Goal: Information Seeking & Learning: Learn about a topic

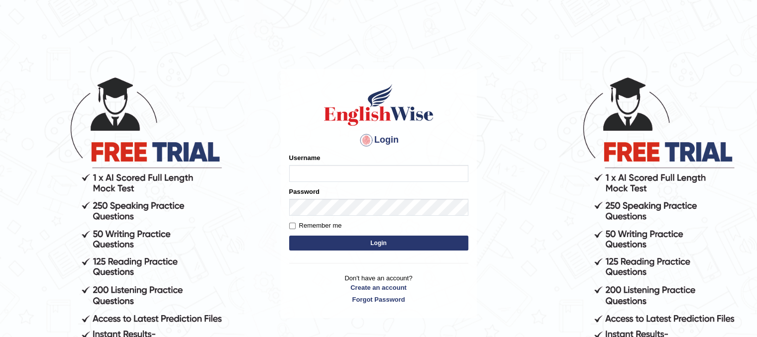
type input "PunamRijal"
click at [373, 241] on button "Login" at bounding box center [378, 243] width 179 height 15
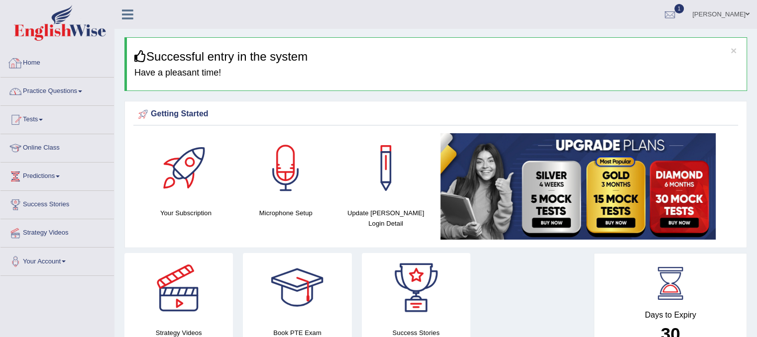
click at [68, 102] on li "Practice Questions Speaking Practice Read Aloud Repeat Sentence Describe Image …" at bounding box center [56, 92] width 113 height 28
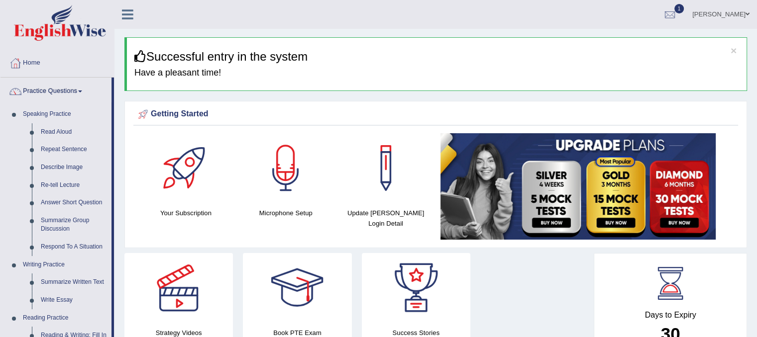
click at [66, 94] on link "Practice Questions" at bounding box center [55, 90] width 111 height 25
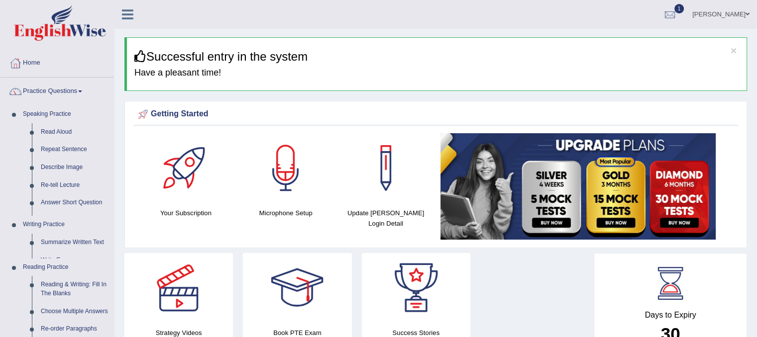
click at [66, 94] on link "Practice Questions" at bounding box center [56, 90] width 113 height 25
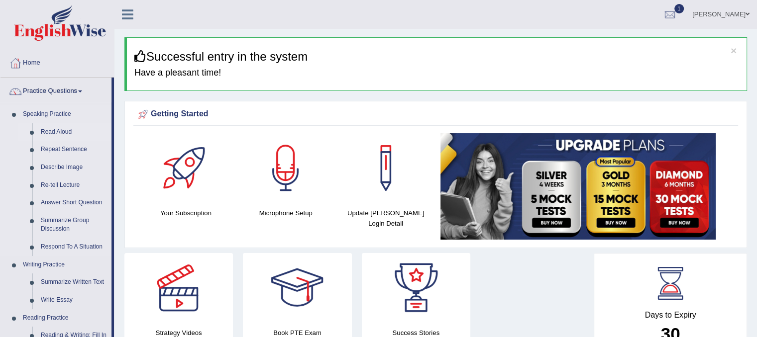
click at [53, 125] on link "Read Aloud" at bounding box center [73, 132] width 75 height 18
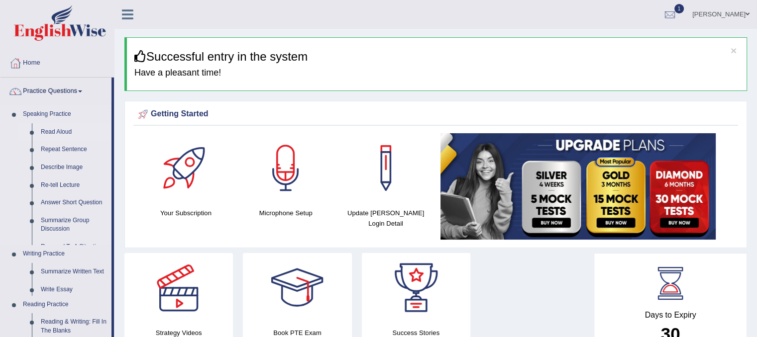
click at [53, 125] on link "Read Aloud" at bounding box center [73, 132] width 75 height 18
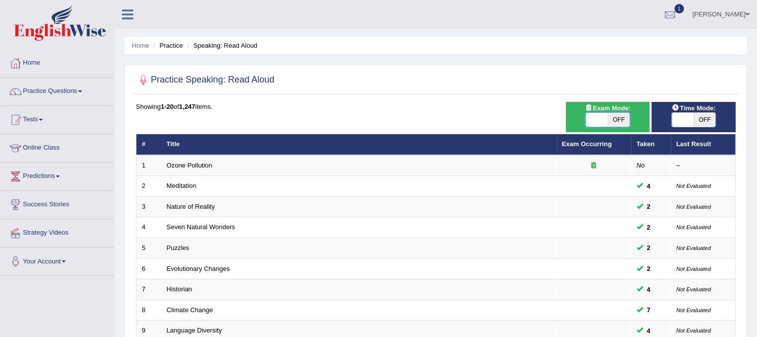
click at [596, 123] on span at bounding box center [597, 120] width 22 height 14
checkbox input "true"
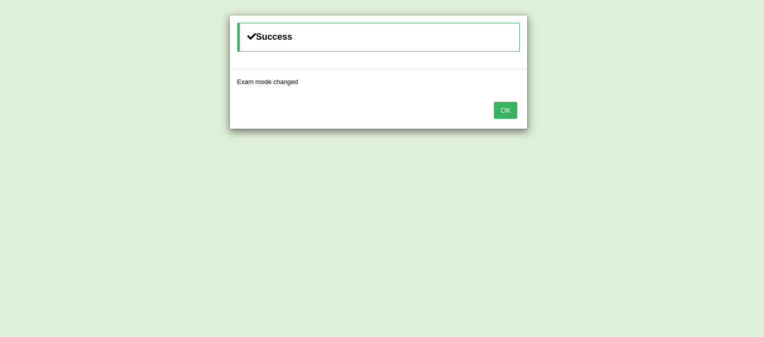
click at [509, 108] on button "OK" at bounding box center [505, 110] width 23 height 17
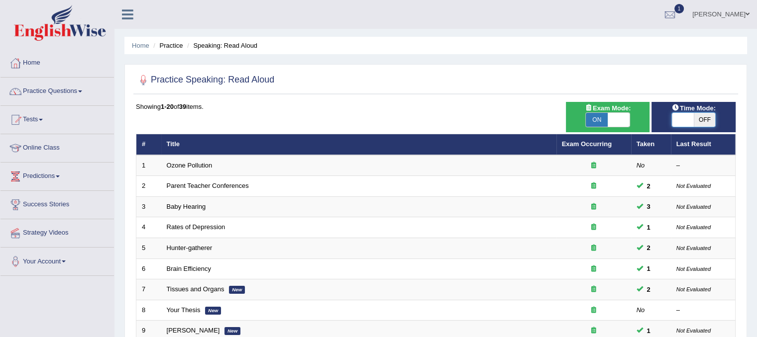
click at [677, 114] on span at bounding box center [683, 120] width 22 height 14
checkbox input "true"
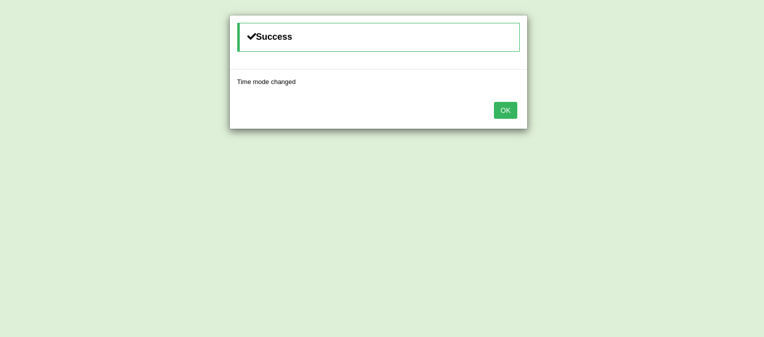
click at [507, 107] on button "OK" at bounding box center [505, 110] width 23 height 17
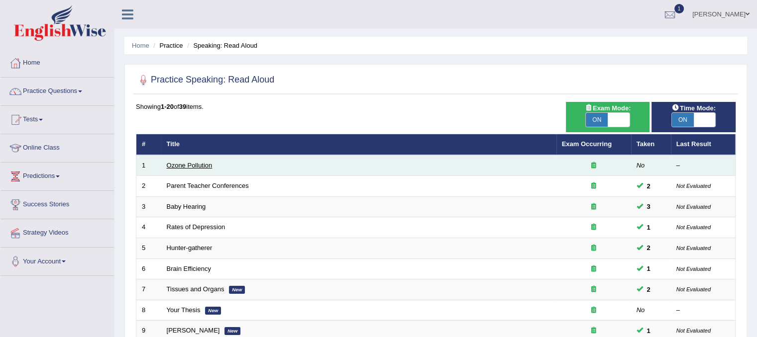
click at [201, 166] on link "Ozone Pollution" at bounding box center [190, 165] width 46 height 7
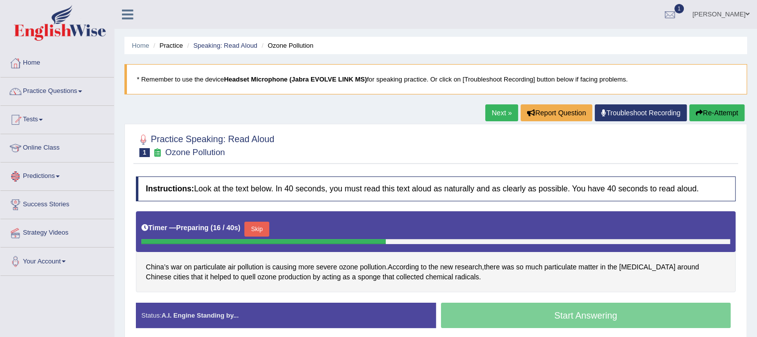
click at [257, 223] on button "Skip" at bounding box center [256, 229] width 25 height 15
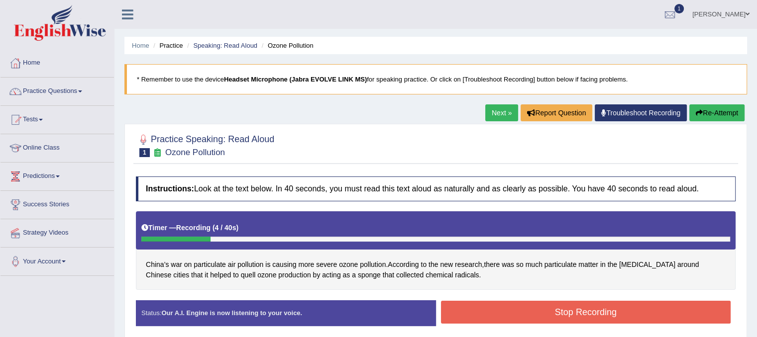
click at [689, 112] on button "Re-Attempt" at bounding box center [716, 113] width 55 height 17
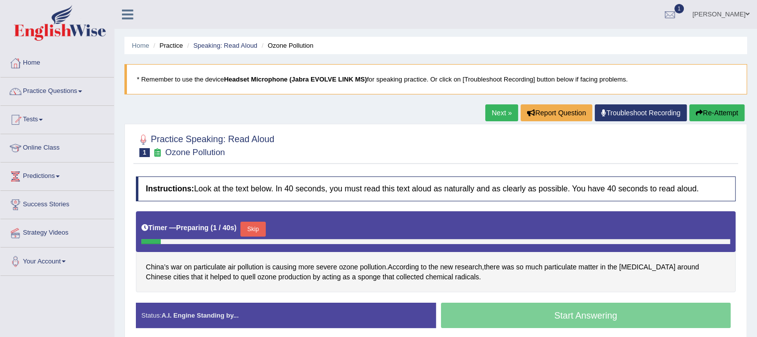
click at [262, 224] on button "Skip" at bounding box center [252, 229] width 25 height 15
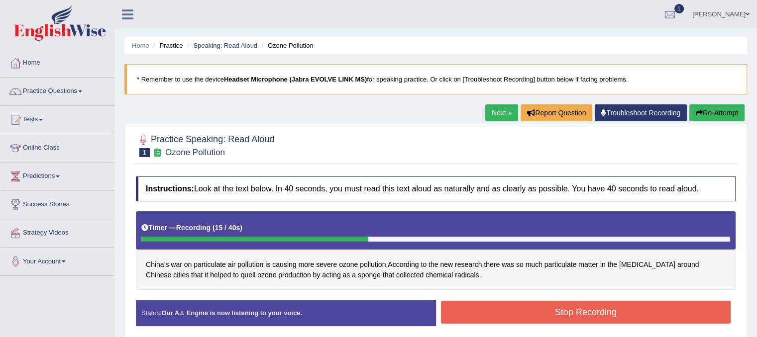
click at [488, 318] on button "Stop Recording" at bounding box center [586, 312] width 290 height 23
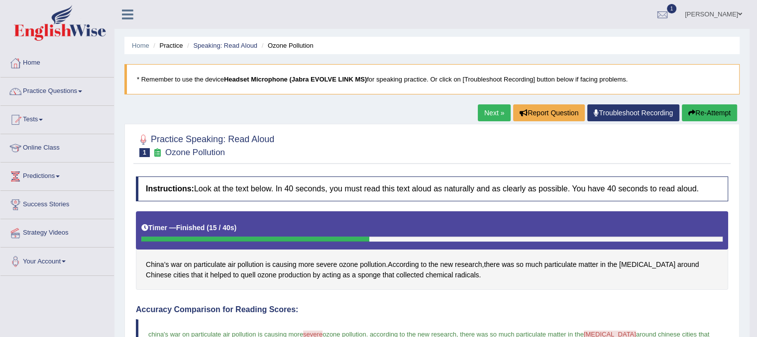
click at [478, 114] on link "Next »" at bounding box center [494, 113] width 33 height 17
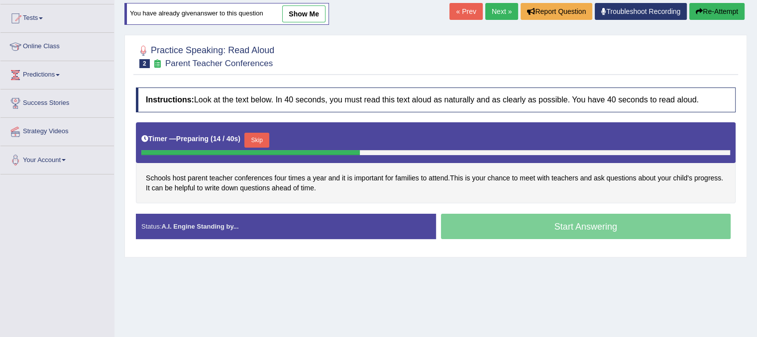
scroll to position [95, 0]
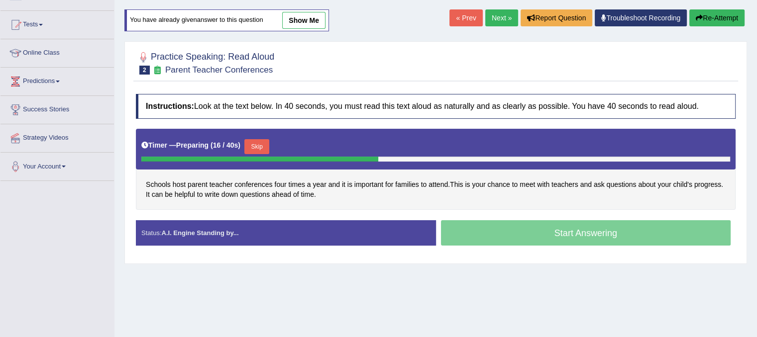
click at [254, 141] on button "Skip" at bounding box center [256, 146] width 25 height 15
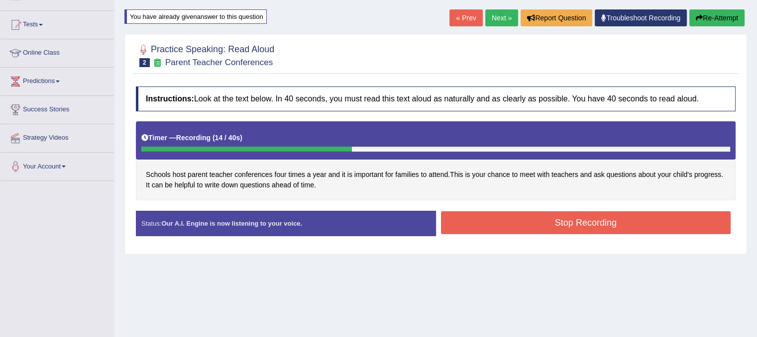
click at [478, 225] on button "Stop Recording" at bounding box center [586, 223] width 290 height 23
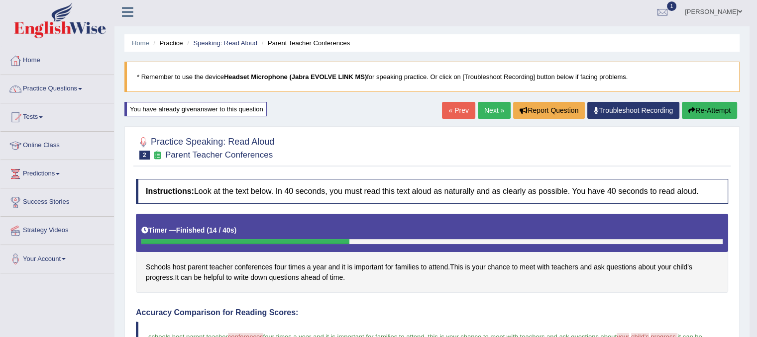
scroll to position [0, 0]
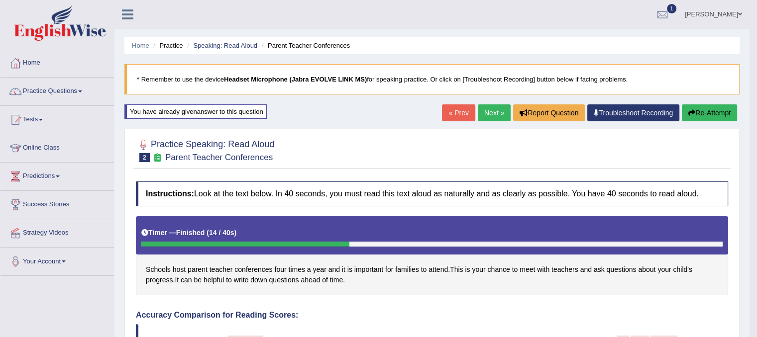
click at [478, 109] on link "Next »" at bounding box center [494, 113] width 33 height 17
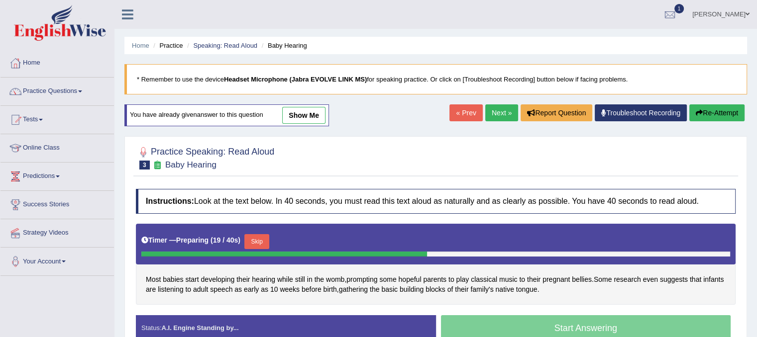
click at [261, 237] on button "Skip" at bounding box center [256, 241] width 25 height 15
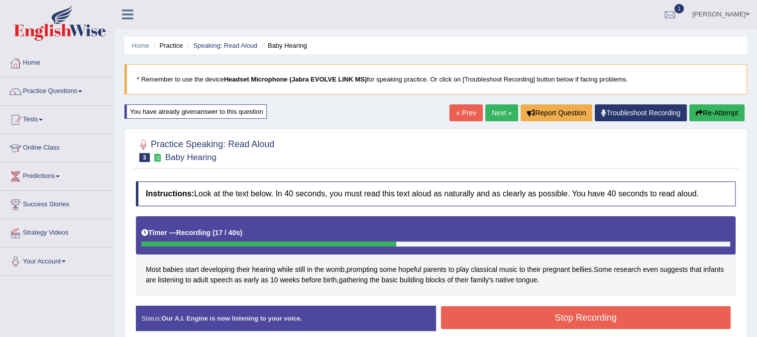
click at [477, 317] on button "Stop Recording" at bounding box center [586, 318] width 290 height 23
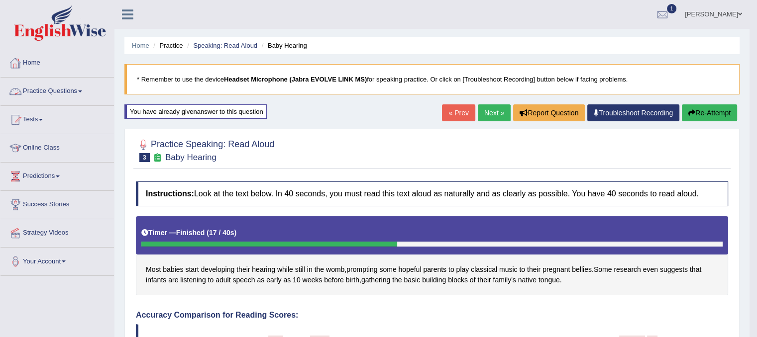
click at [69, 98] on link "Practice Questions" at bounding box center [56, 90] width 113 height 25
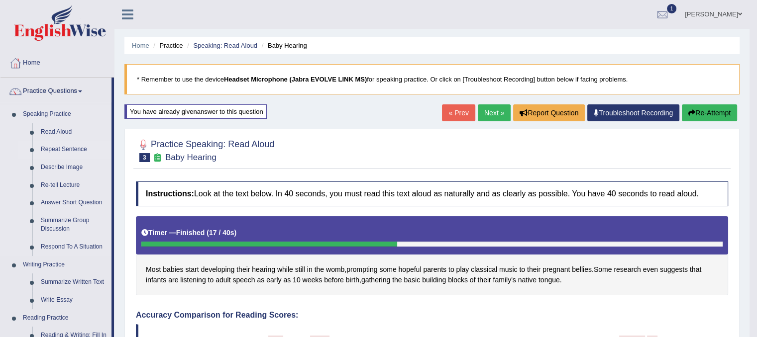
click at [73, 142] on link "Repeat Sentence" at bounding box center [73, 150] width 75 height 18
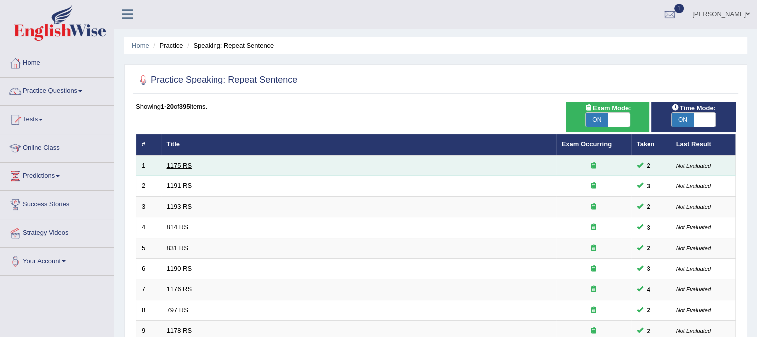
click at [185, 162] on link "1175 RS" at bounding box center [179, 165] width 25 height 7
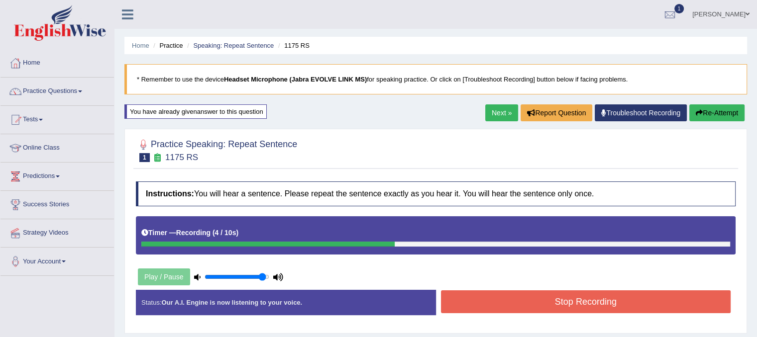
click at [474, 301] on button "Stop Recording" at bounding box center [586, 302] width 290 height 23
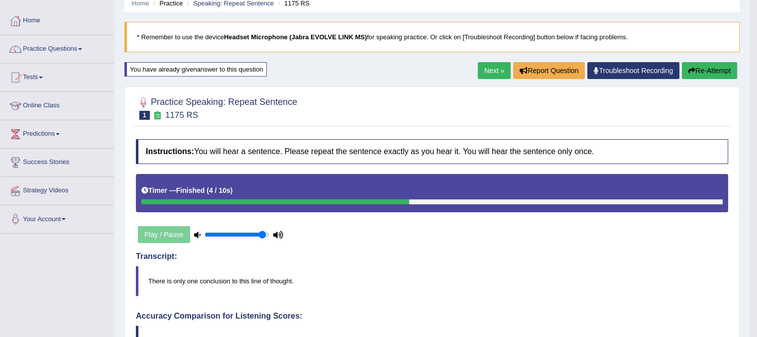
scroll to position [40, 0]
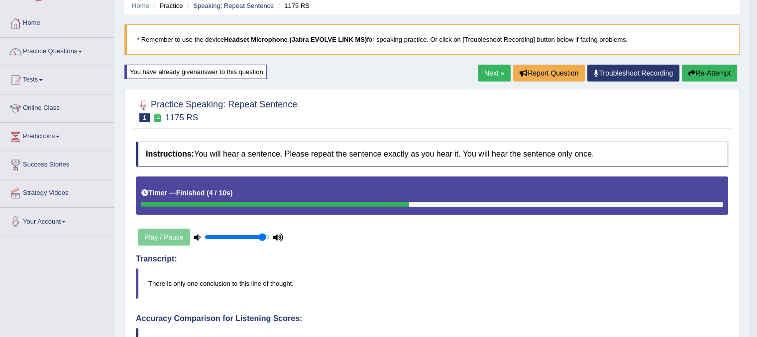
click at [486, 71] on link "Next »" at bounding box center [494, 73] width 33 height 17
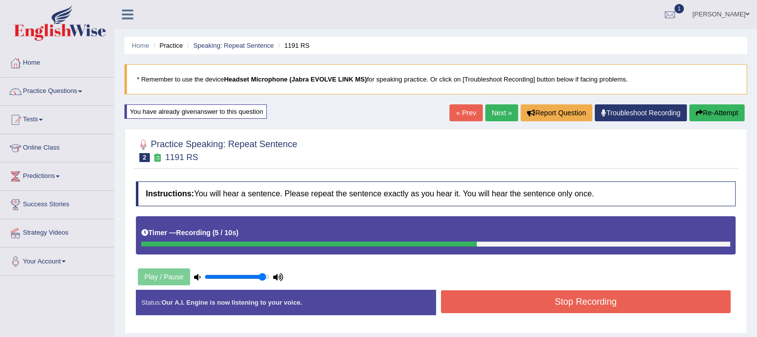
click at [580, 301] on button "Stop Recording" at bounding box center [586, 302] width 290 height 23
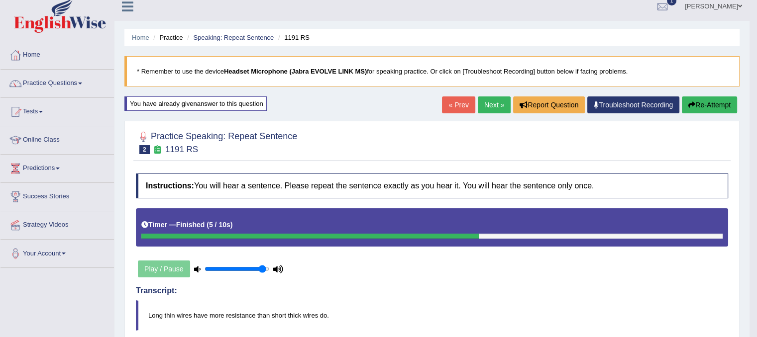
scroll to position [6, 0]
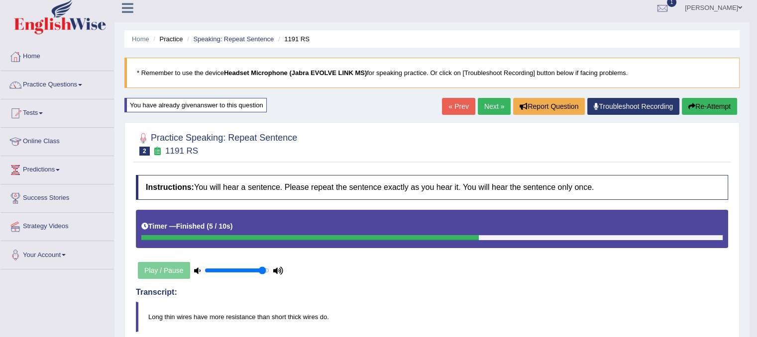
click at [480, 110] on link "Next »" at bounding box center [494, 106] width 33 height 17
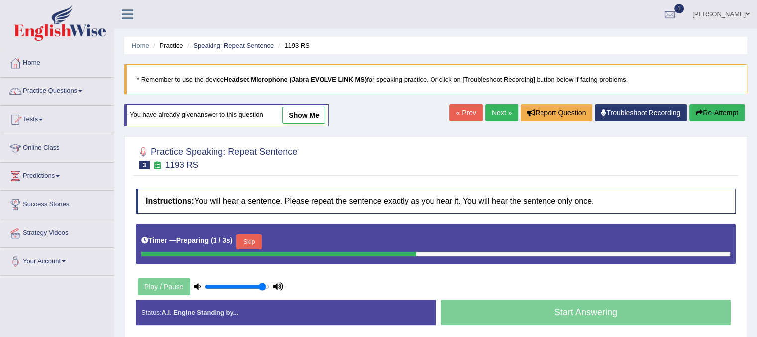
click at [253, 240] on button "Skip" at bounding box center [248, 241] width 25 height 15
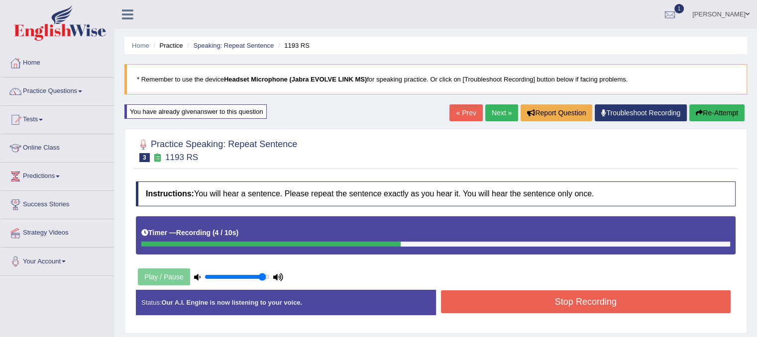
click at [481, 299] on button "Stop Recording" at bounding box center [586, 302] width 290 height 23
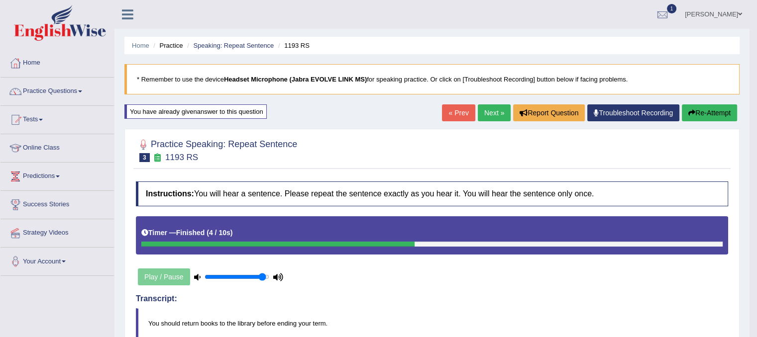
click at [493, 109] on link "Next »" at bounding box center [494, 113] width 33 height 17
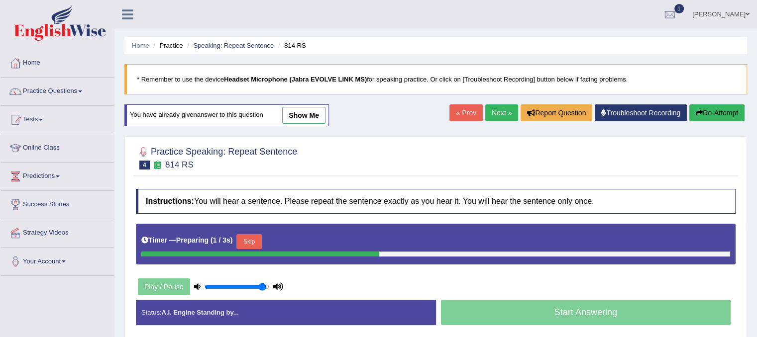
click at [255, 237] on button "Skip" at bounding box center [248, 241] width 25 height 15
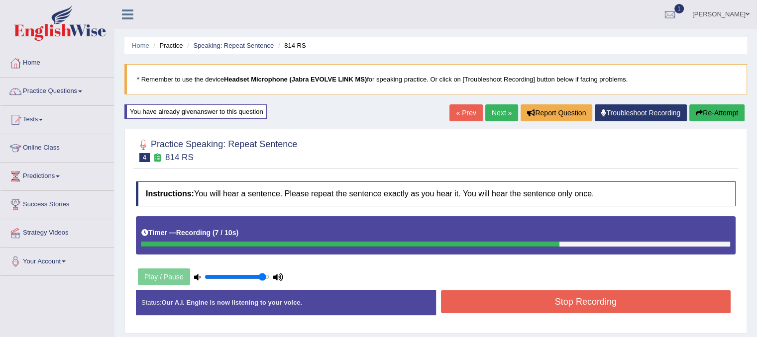
click at [502, 307] on button "Stop Recording" at bounding box center [586, 302] width 290 height 23
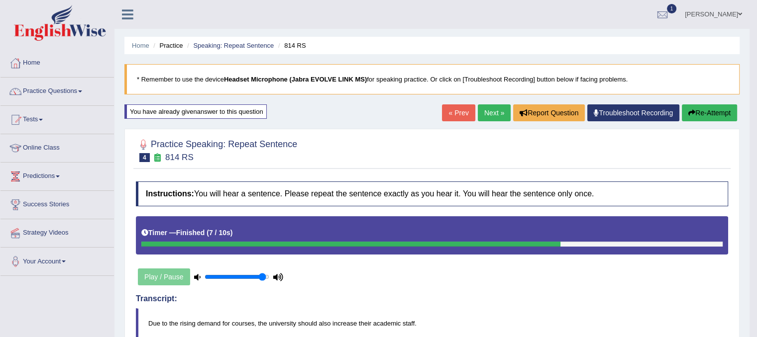
click at [493, 114] on link "Next »" at bounding box center [494, 113] width 33 height 17
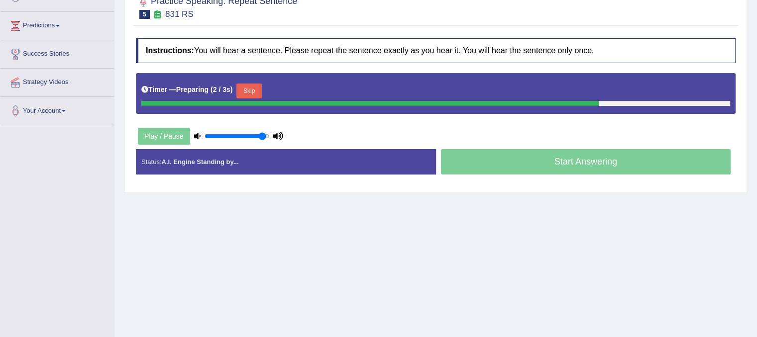
scroll to position [150, 0]
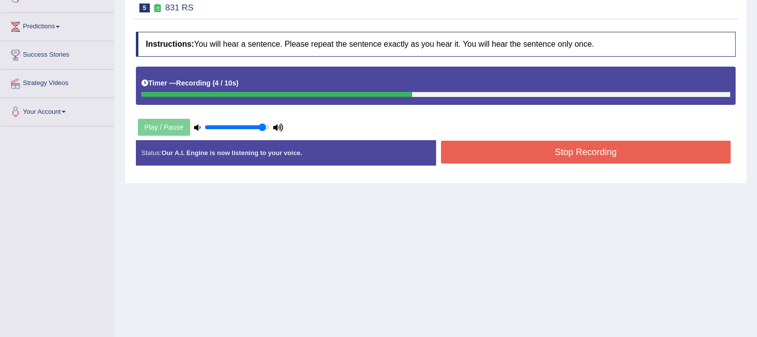
click at [498, 149] on button "Stop Recording" at bounding box center [586, 152] width 290 height 23
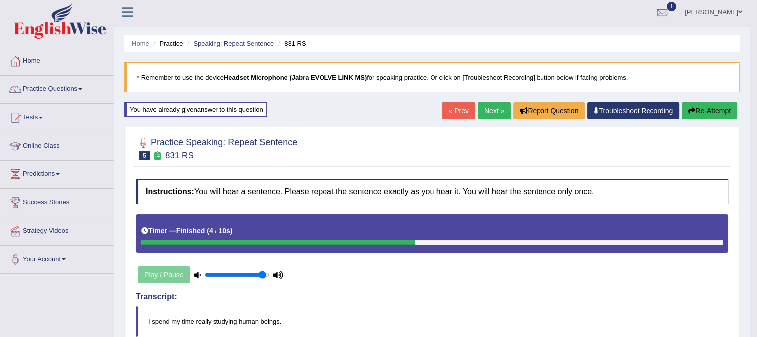
scroll to position [0, 0]
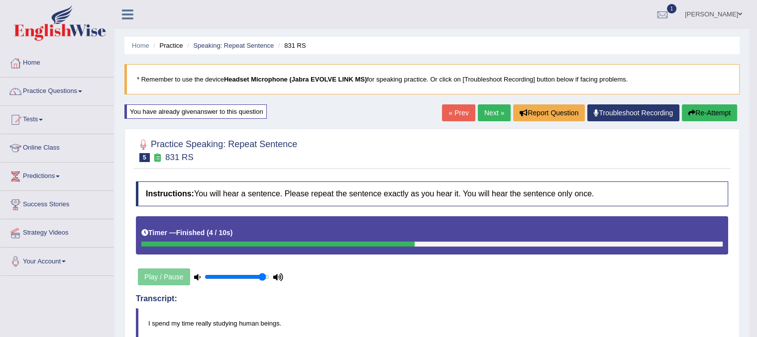
click at [482, 115] on link "Next »" at bounding box center [494, 113] width 33 height 17
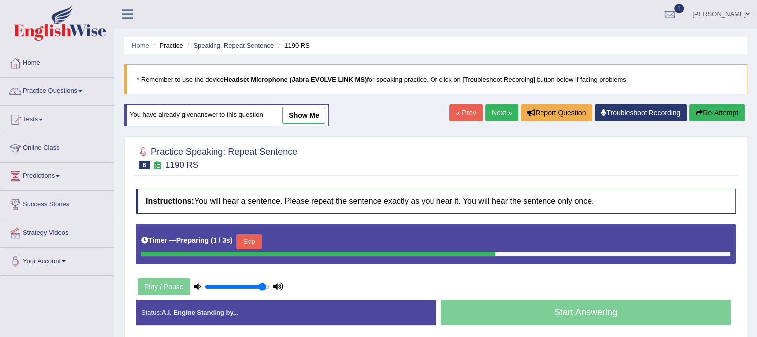
click at [261, 243] on button "Skip" at bounding box center [248, 241] width 25 height 15
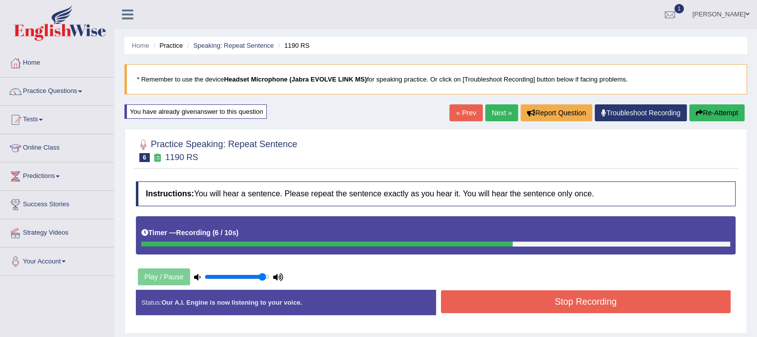
click at [505, 305] on button "Stop Recording" at bounding box center [586, 302] width 290 height 23
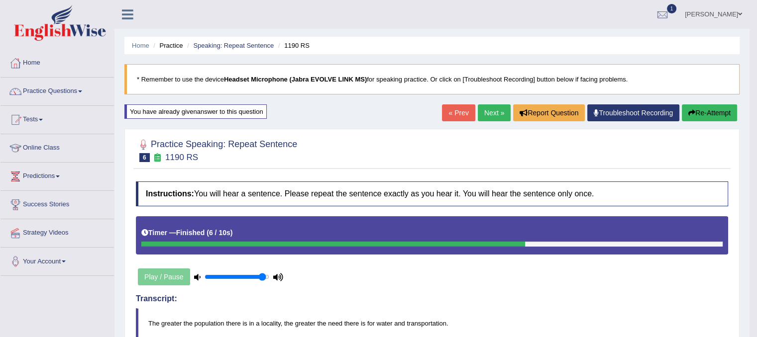
click at [494, 109] on link "Next »" at bounding box center [494, 113] width 33 height 17
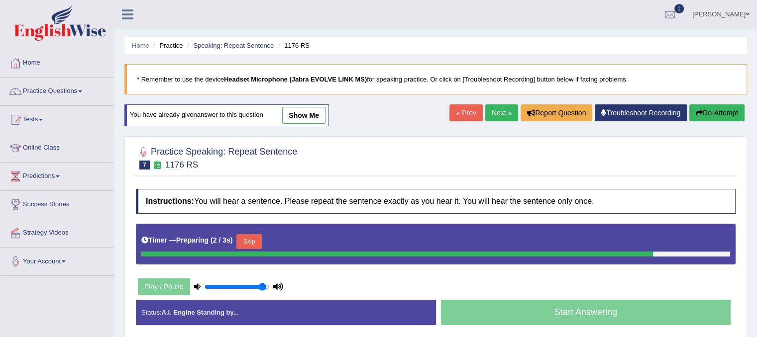
click at [246, 245] on button "Skip" at bounding box center [248, 241] width 25 height 15
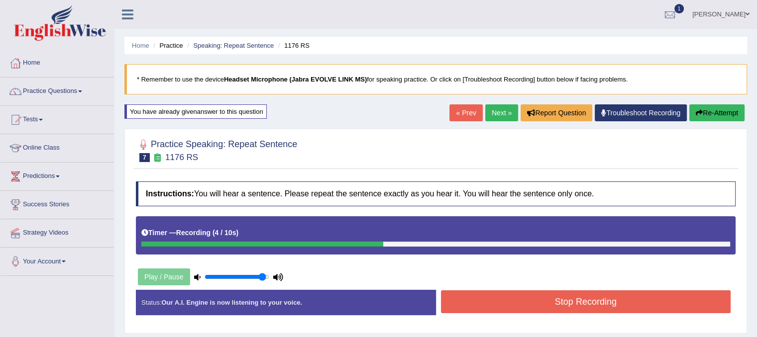
click at [562, 303] on button "Stop Recording" at bounding box center [586, 302] width 290 height 23
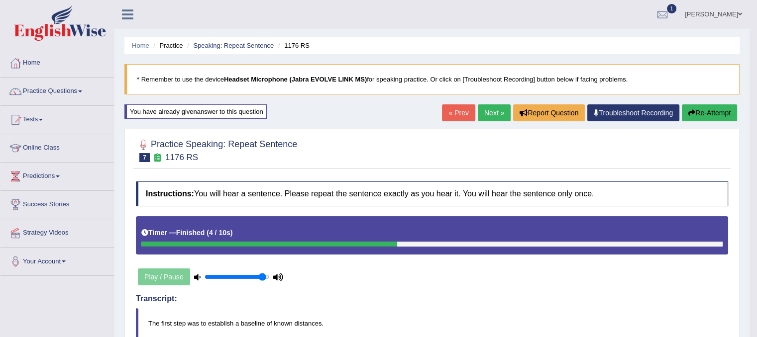
click at [573, 313] on blockquote "The first step was to establish a baseline of known distances." at bounding box center [432, 324] width 592 height 30
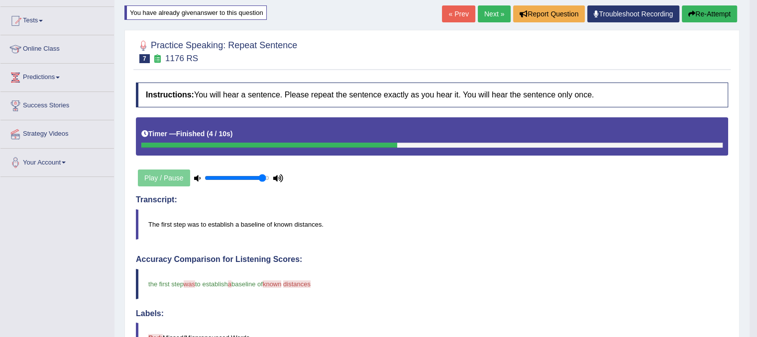
scroll to position [185, 0]
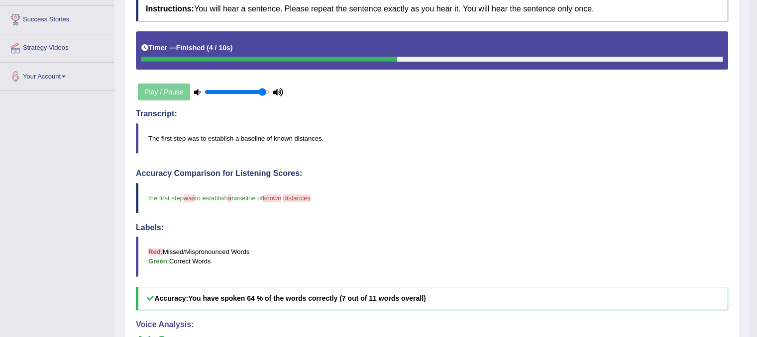
click at [746, 233] on div "Home Practice Speaking: Repeat Sentence 1176 RS * Remember to use the device He…" at bounding box center [431, 162] width 635 height 694
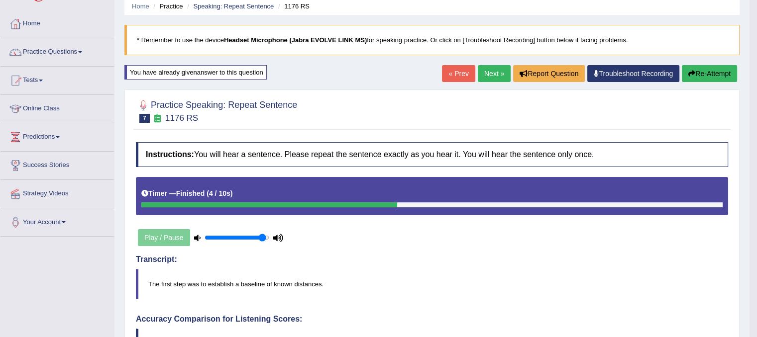
scroll to position [33, 0]
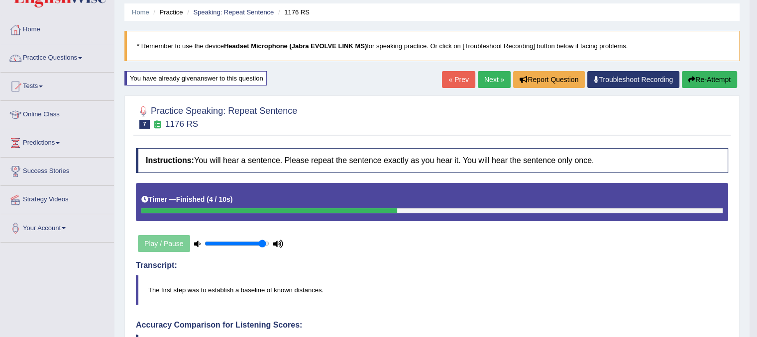
click at [488, 80] on link "Next »" at bounding box center [494, 79] width 33 height 17
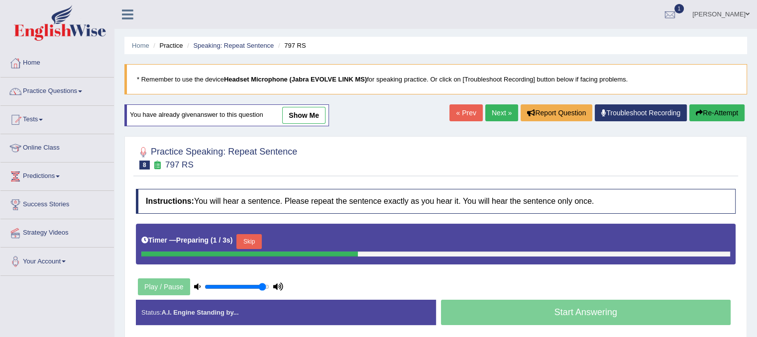
click at [250, 240] on button "Skip" at bounding box center [248, 241] width 25 height 15
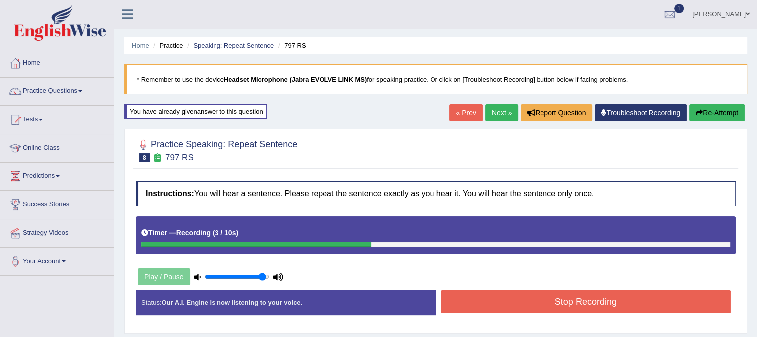
click at [475, 301] on button "Stop Recording" at bounding box center [586, 302] width 290 height 23
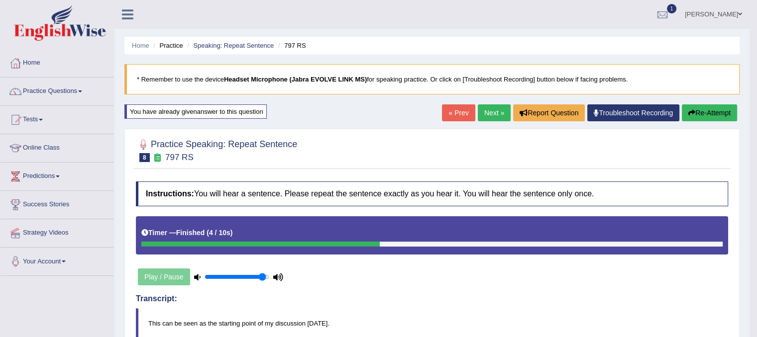
click at [482, 113] on link "Next »" at bounding box center [494, 113] width 33 height 17
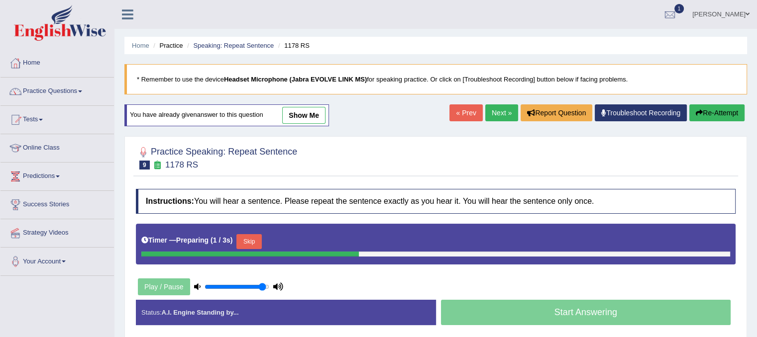
click at [257, 239] on button "Skip" at bounding box center [248, 241] width 25 height 15
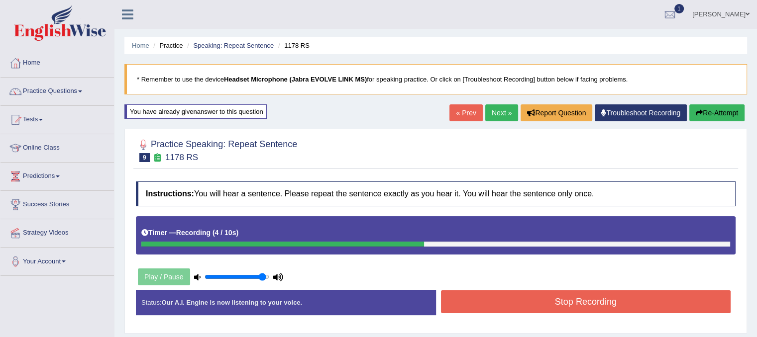
click at [559, 304] on button "Stop Recording" at bounding box center [586, 302] width 290 height 23
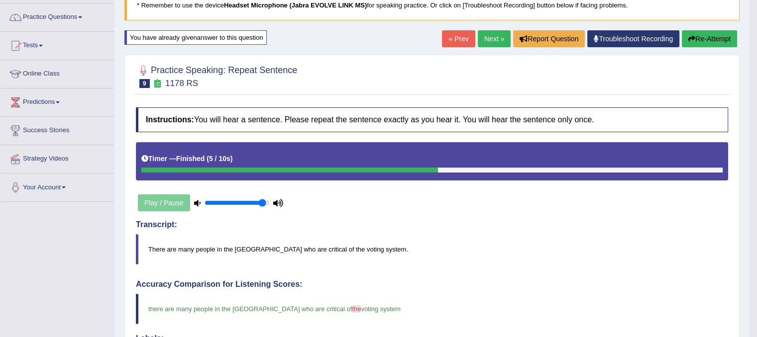
scroll to position [67, 0]
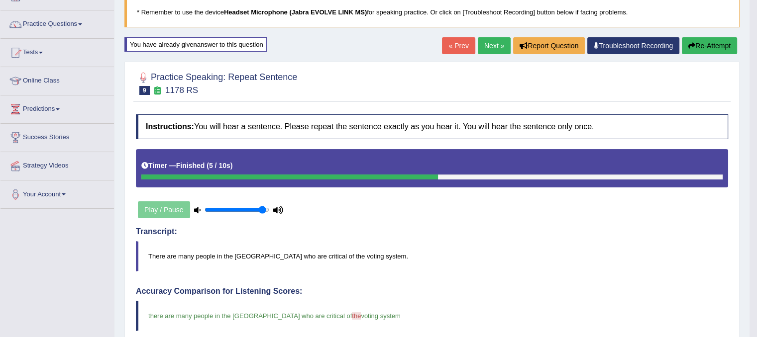
click at [497, 42] on link "Next »" at bounding box center [494, 45] width 33 height 17
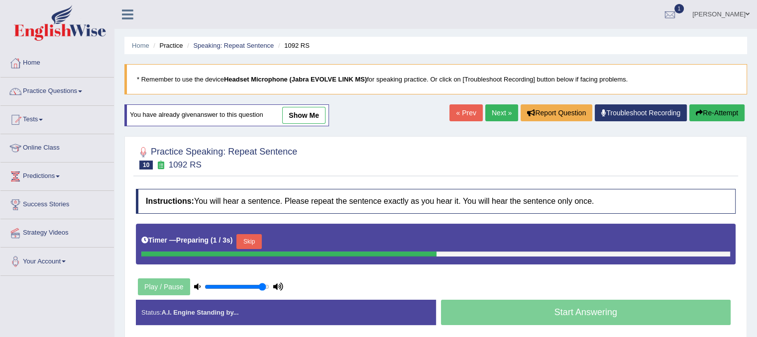
click at [255, 232] on div "Timer — Preparing ( 1 / 3s ) Skip" at bounding box center [435, 242] width 589 height 20
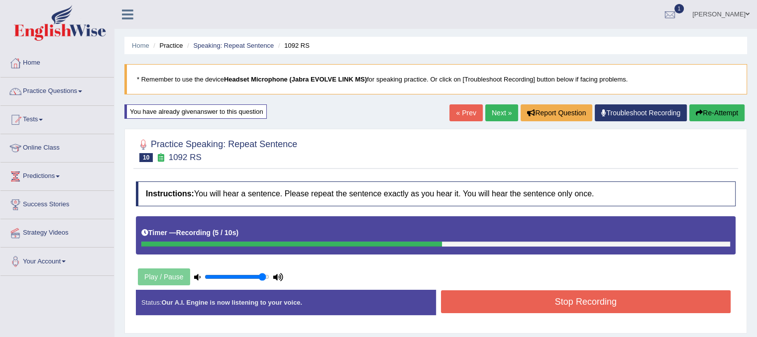
click at [536, 297] on button "Stop Recording" at bounding box center [586, 302] width 290 height 23
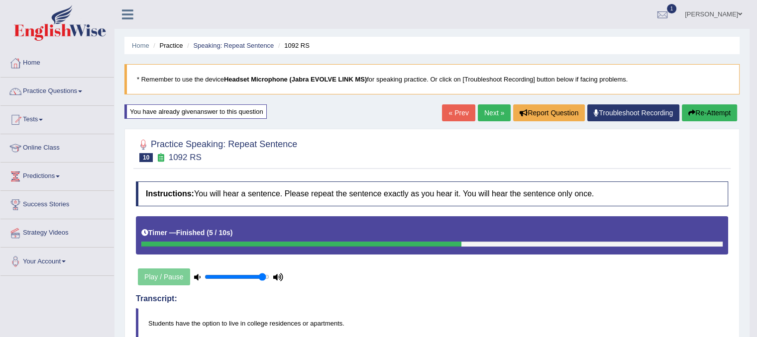
scroll to position [20, 0]
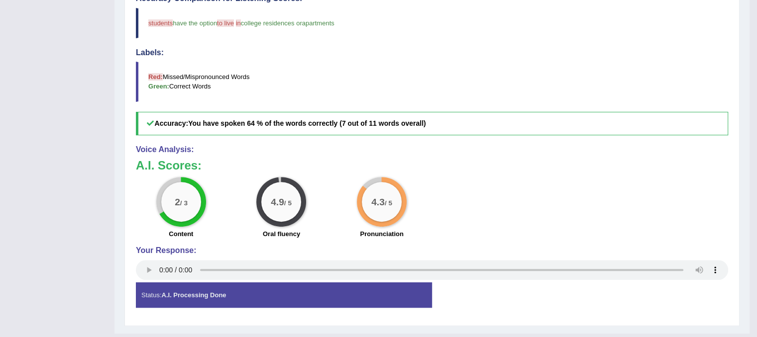
click at [536, 297] on div "Status: A.I. Processing Done Start Answering Stop Recording" at bounding box center [432, 300] width 592 height 35
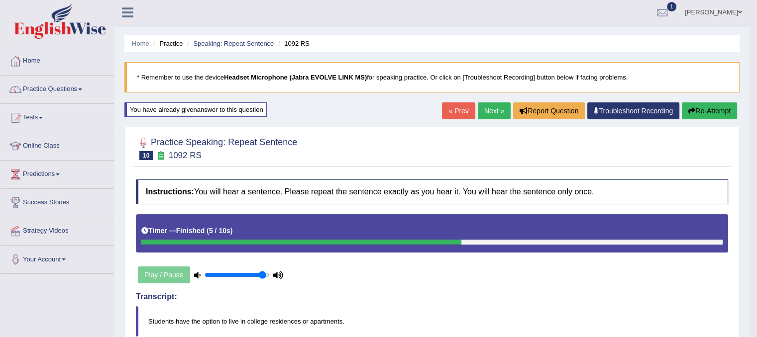
scroll to position [0, 0]
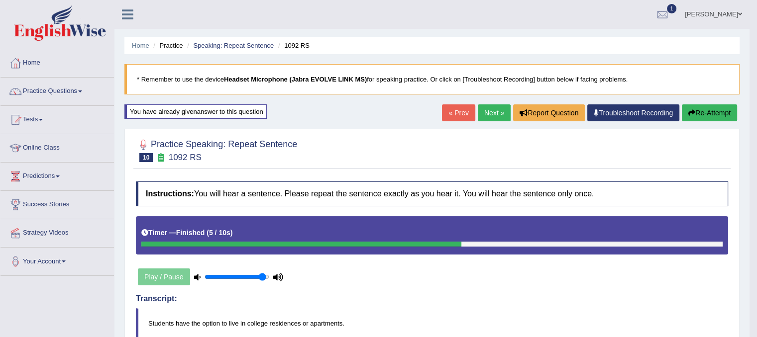
click at [492, 115] on link "Next »" at bounding box center [494, 113] width 33 height 17
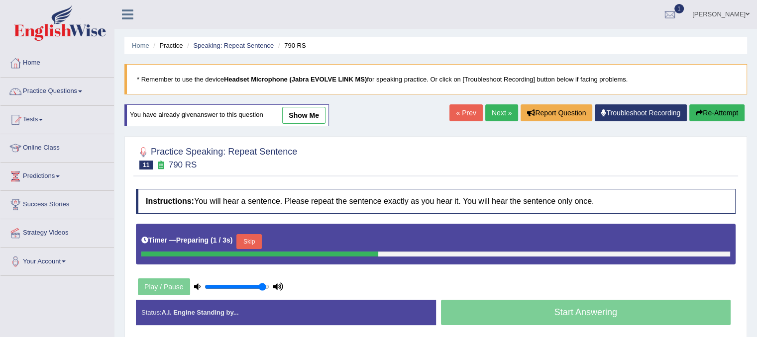
click at [255, 248] on div "Skip" at bounding box center [248, 242] width 25 height 17
click at [253, 239] on button "Skip" at bounding box center [248, 241] width 25 height 15
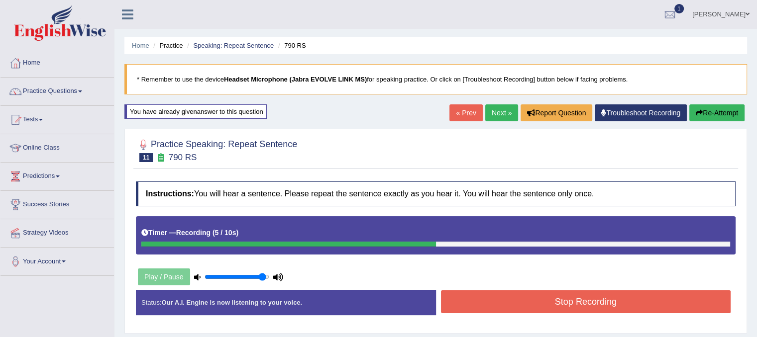
click at [468, 307] on button "Stop Recording" at bounding box center [586, 302] width 290 height 23
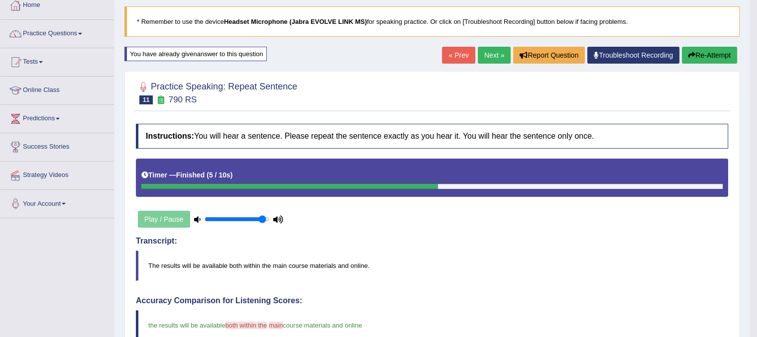
scroll to position [40, 0]
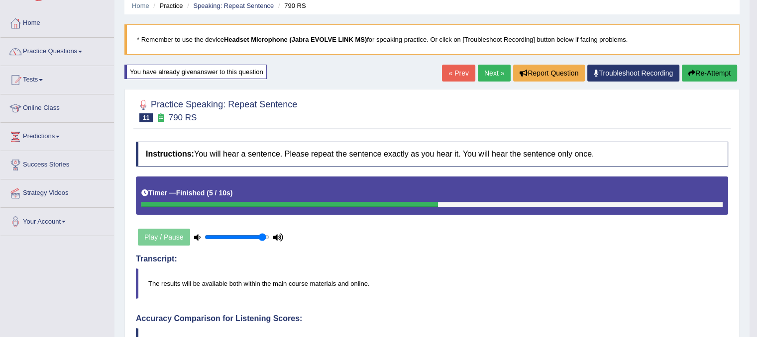
click at [492, 80] on link "Next »" at bounding box center [494, 73] width 33 height 17
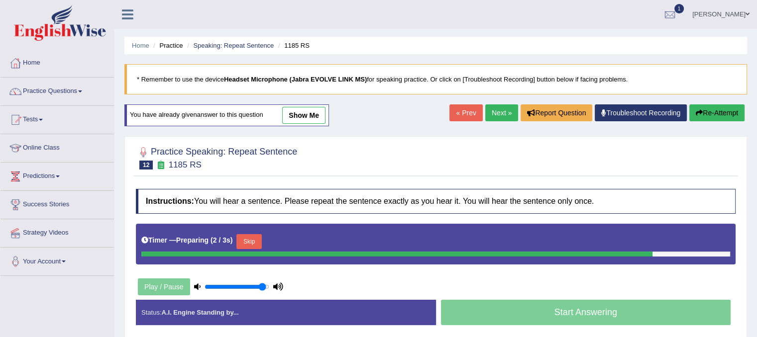
click at [241, 237] on button "Skip" at bounding box center [248, 241] width 25 height 15
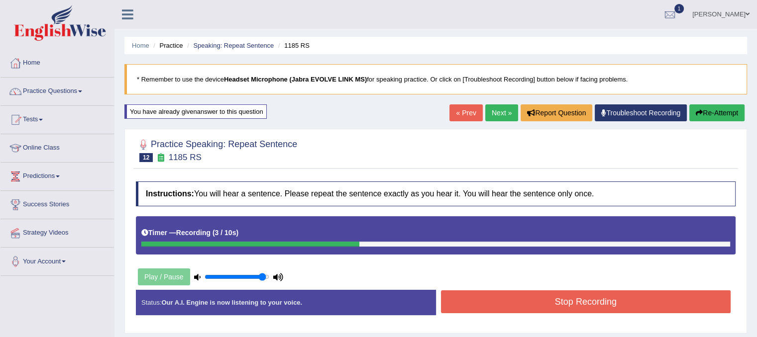
click at [572, 305] on button "Stop Recording" at bounding box center [586, 302] width 290 height 23
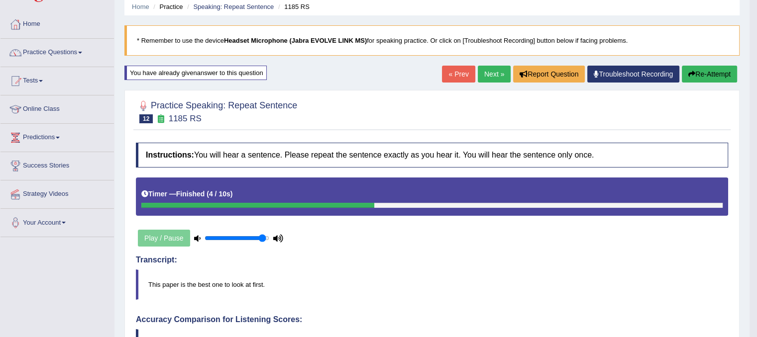
scroll to position [20, 0]
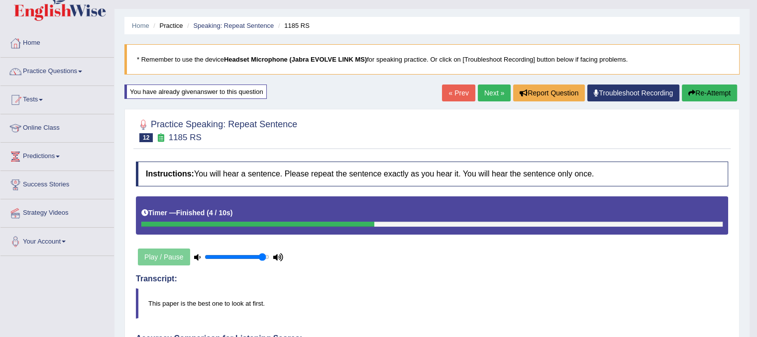
click at [490, 98] on link "Next »" at bounding box center [494, 93] width 33 height 17
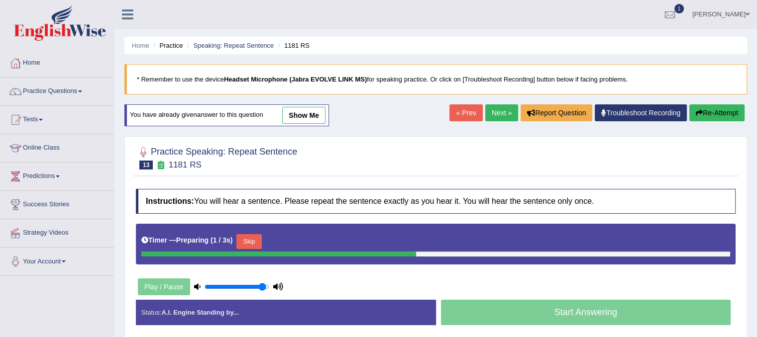
click at [253, 239] on button "Skip" at bounding box center [248, 241] width 25 height 15
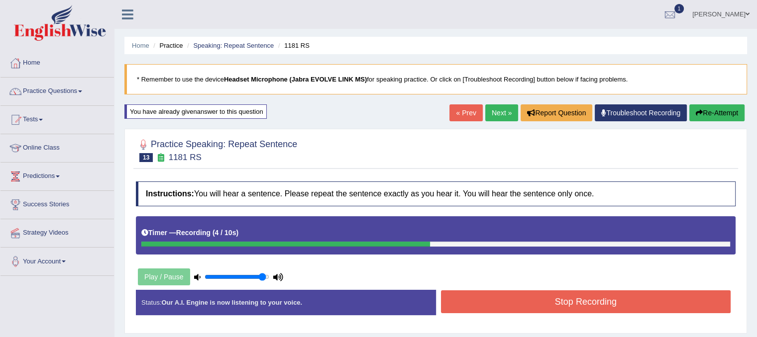
click at [529, 303] on button "Stop Recording" at bounding box center [586, 302] width 290 height 23
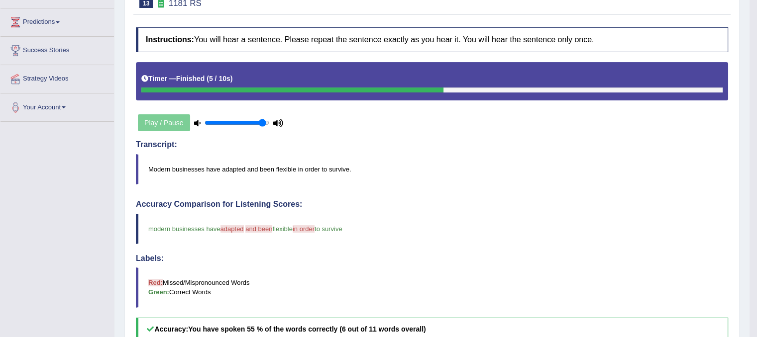
scroll to position [82, 0]
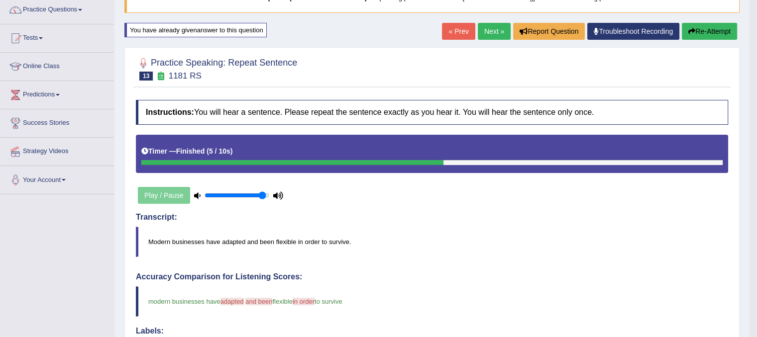
click at [492, 27] on link "Next »" at bounding box center [494, 31] width 33 height 17
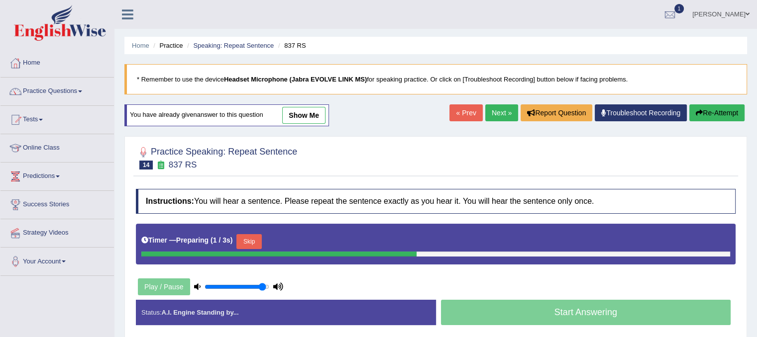
click at [260, 239] on button "Skip" at bounding box center [248, 241] width 25 height 15
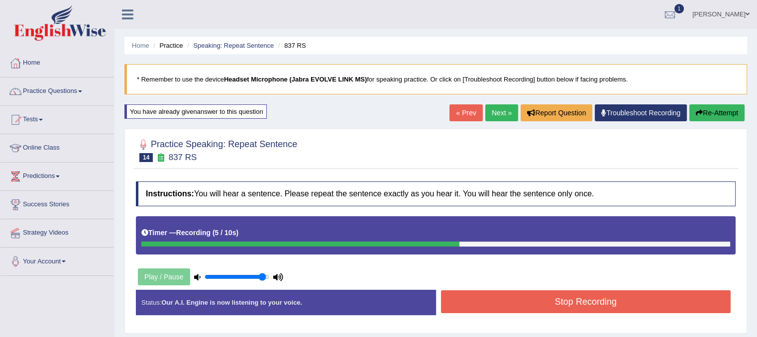
click at [700, 115] on icon "button" at bounding box center [699, 112] width 7 height 7
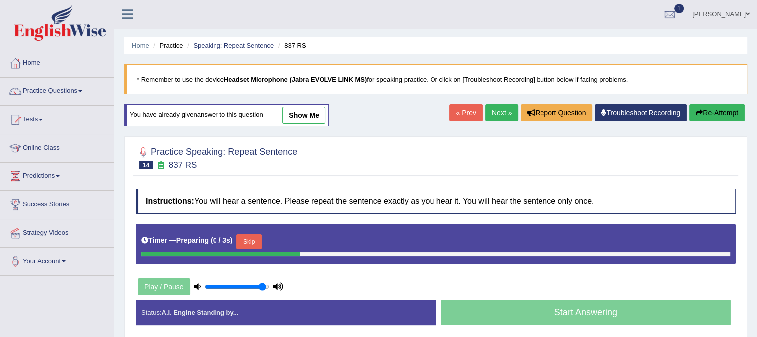
click at [257, 238] on button "Skip" at bounding box center [248, 241] width 25 height 15
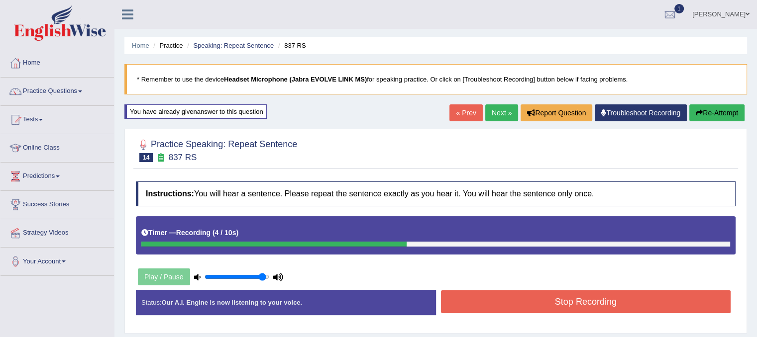
click at [488, 305] on button "Stop Recording" at bounding box center [586, 302] width 290 height 23
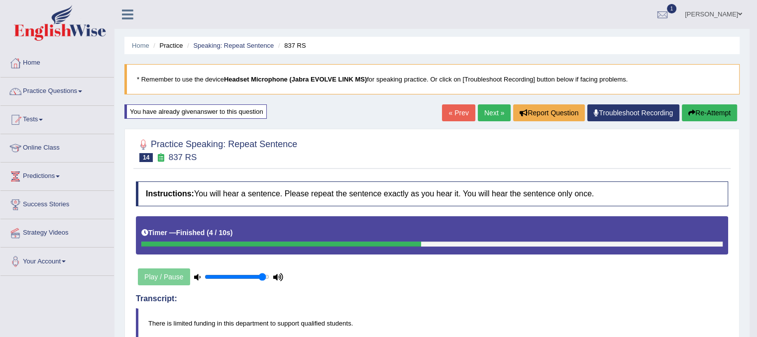
click at [478, 110] on link "Next »" at bounding box center [494, 113] width 33 height 17
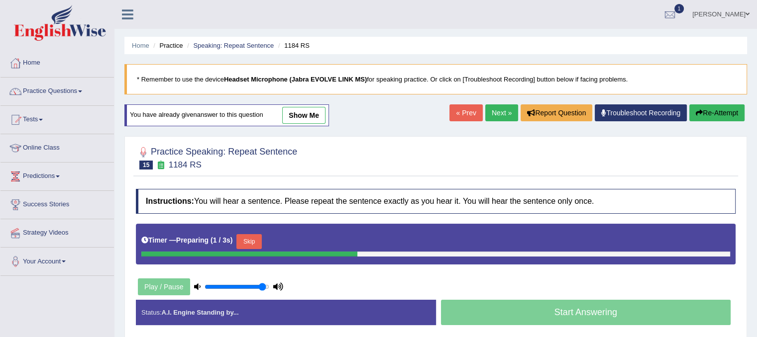
click at [253, 238] on button "Skip" at bounding box center [248, 241] width 25 height 15
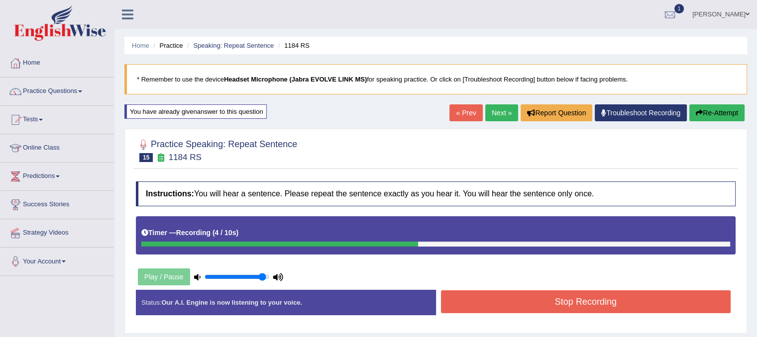
click at [486, 297] on button "Stop Recording" at bounding box center [586, 302] width 290 height 23
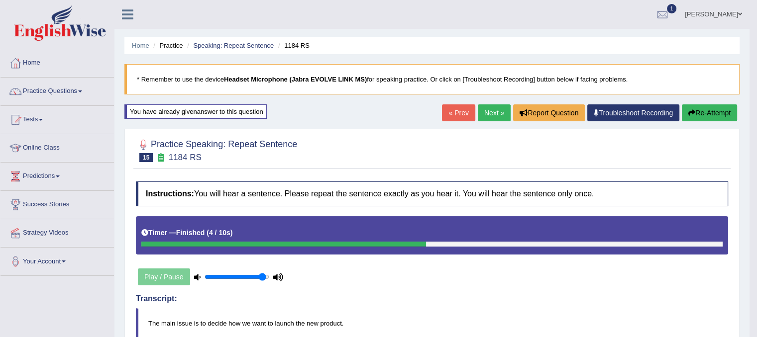
click at [488, 117] on link "Next »" at bounding box center [494, 113] width 33 height 17
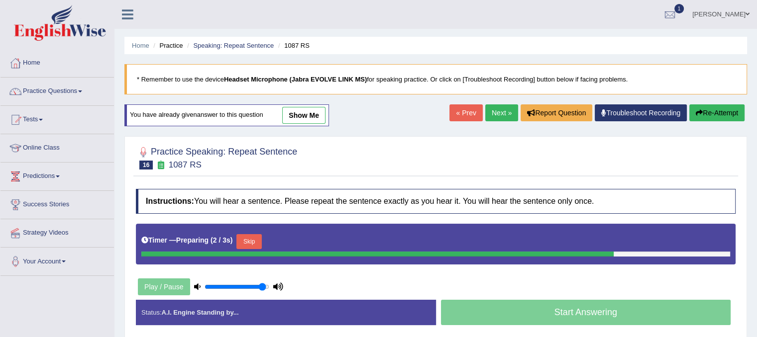
click at [254, 239] on button "Skip" at bounding box center [248, 241] width 25 height 15
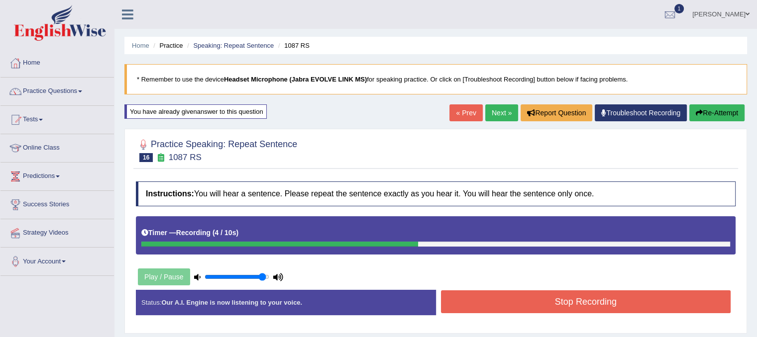
click at [563, 312] on button "Stop Recording" at bounding box center [586, 302] width 290 height 23
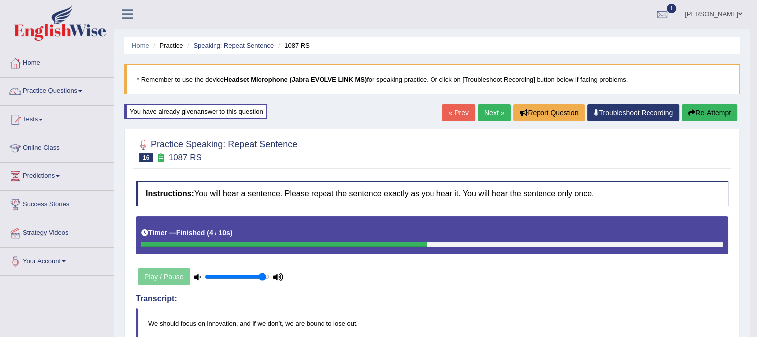
click at [496, 114] on link "Next »" at bounding box center [494, 113] width 33 height 17
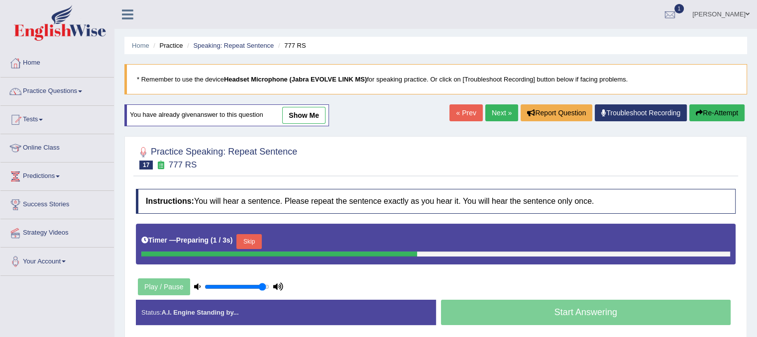
click at [251, 242] on button "Skip" at bounding box center [248, 241] width 25 height 15
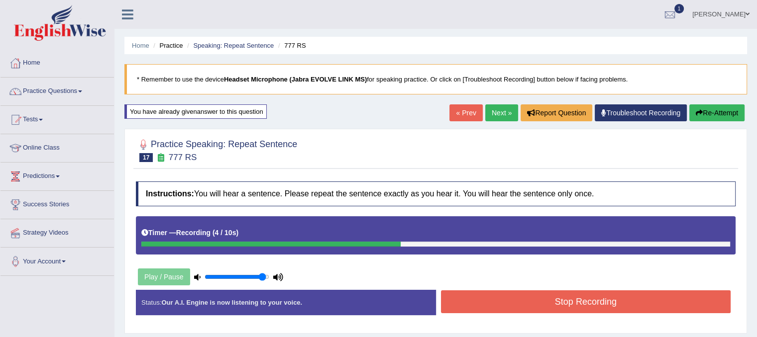
click at [464, 300] on button "Stop Recording" at bounding box center [586, 302] width 290 height 23
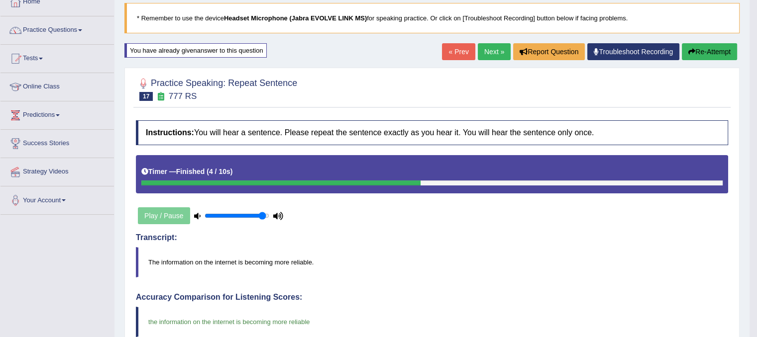
scroll to position [40, 0]
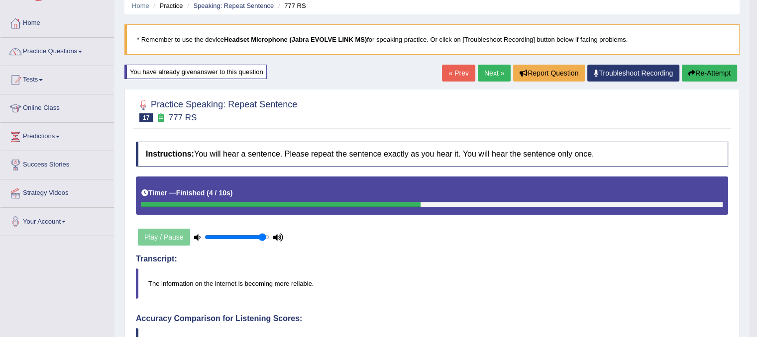
click at [485, 72] on link "Next »" at bounding box center [494, 73] width 33 height 17
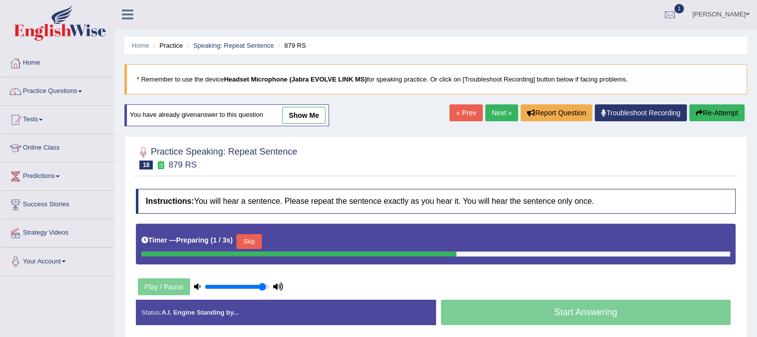
click at [255, 241] on button "Skip" at bounding box center [248, 241] width 25 height 15
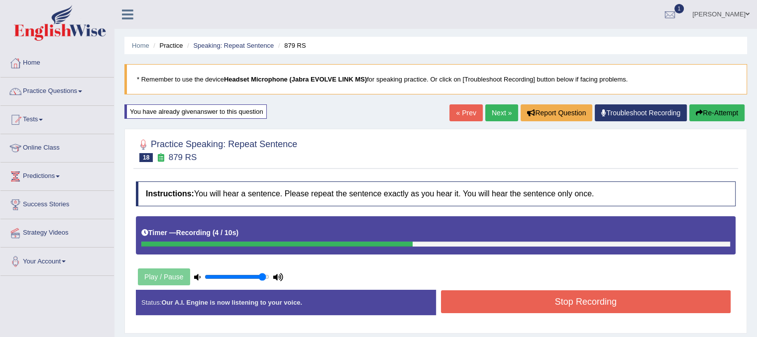
click at [543, 308] on button "Stop Recording" at bounding box center [586, 302] width 290 height 23
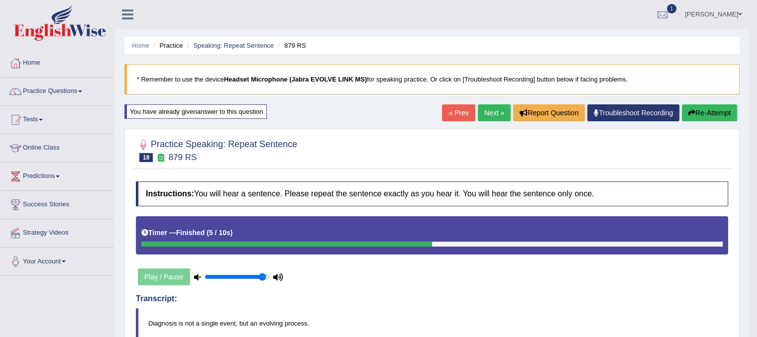
click at [492, 116] on link "Next »" at bounding box center [494, 113] width 33 height 17
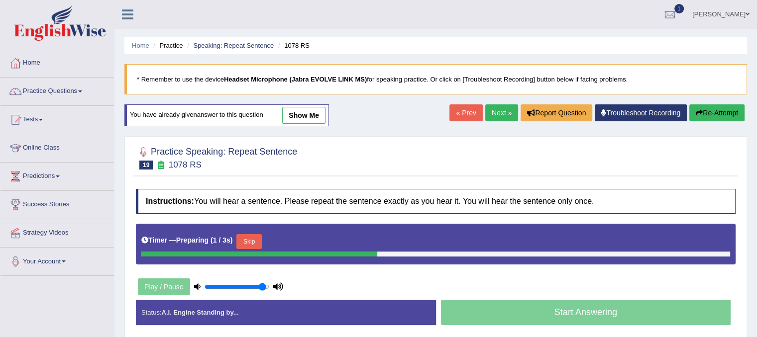
click at [261, 241] on button "Skip" at bounding box center [248, 241] width 25 height 15
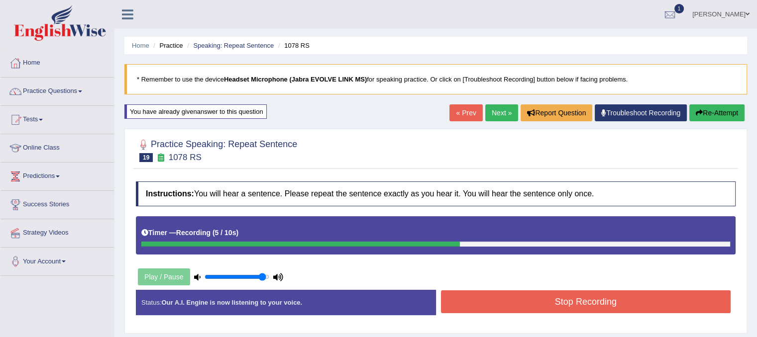
click at [472, 303] on button "Stop Recording" at bounding box center [586, 302] width 290 height 23
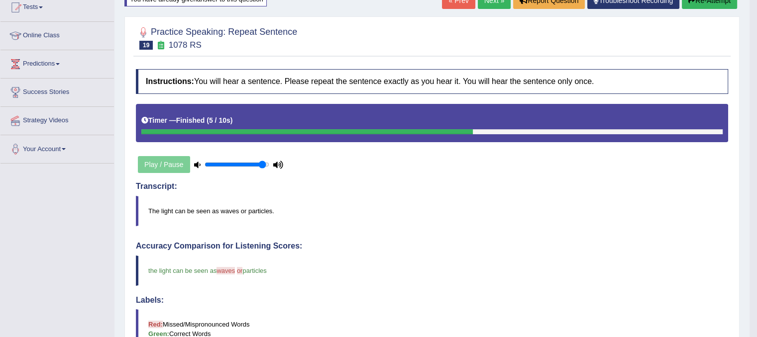
scroll to position [102, 0]
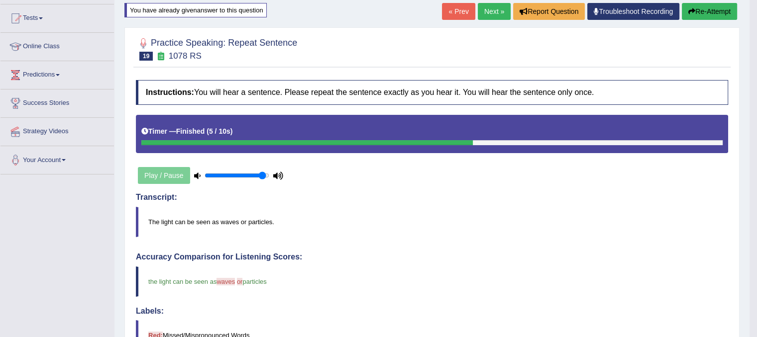
click at [500, 13] on link "Next »" at bounding box center [494, 11] width 33 height 17
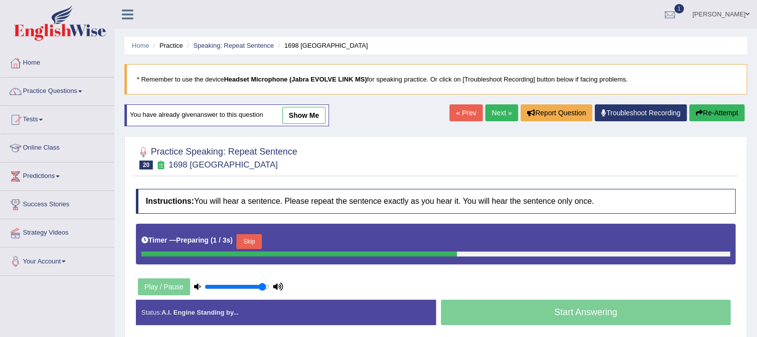
click at [253, 247] on button "Skip" at bounding box center [248, 241] width 25 height 15
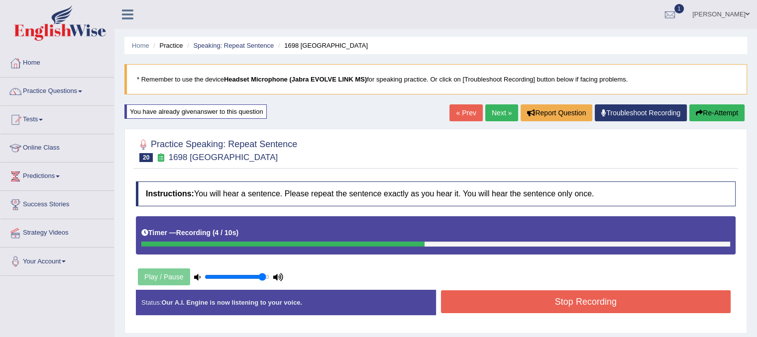
click at [529, 291] on button "Stop Recording" at bounding box center [586, 302] width 290 height 23
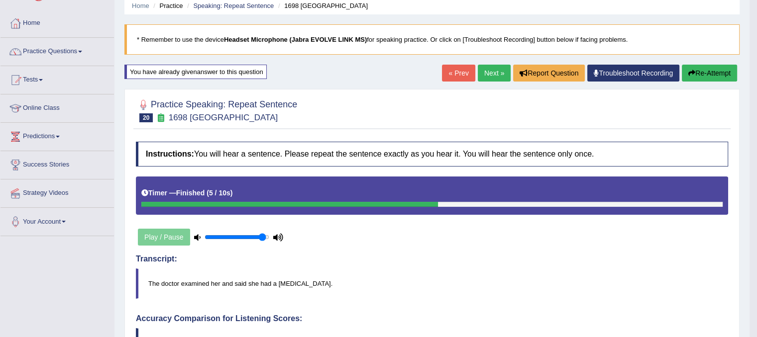
scroll to position [40, 0]
click at [492, 72] on link "Next »" at bounding box center [494, 73] width 33 height 17
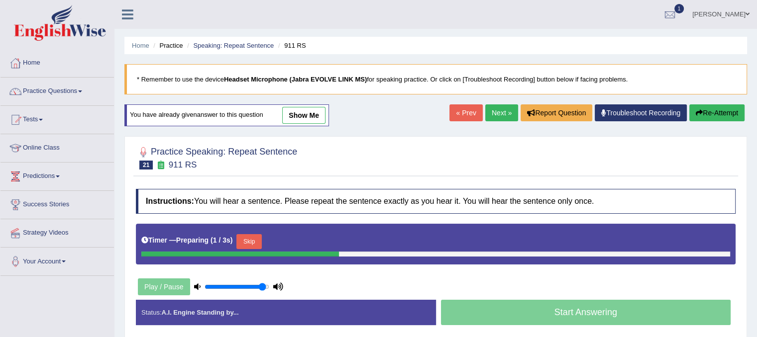
click at [251, 249] on div "Skip" at bounding box center [248, 242] width 25 height 17
click at [250, 246] on button "Skip" at bounding box center [248, 241] width 25 height 15
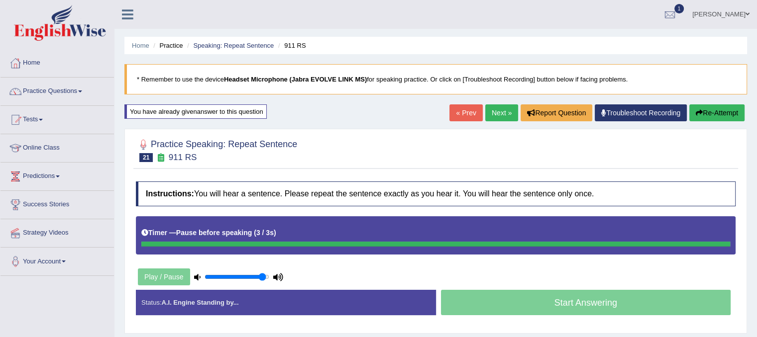
click at [713, 118] on button "Re-Attempt" at bounding box center [716, 113] width 55 height 17
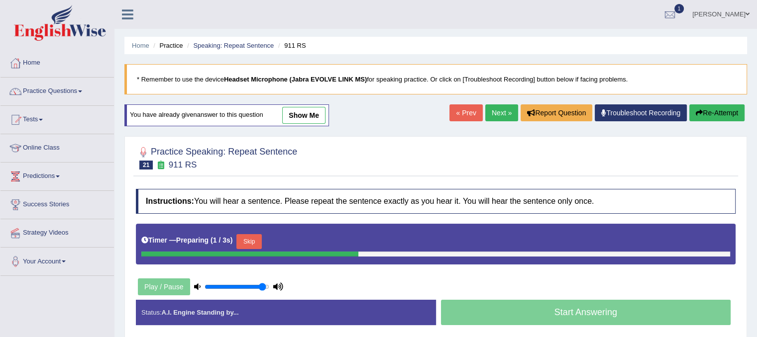
click at [261, 236] on button "Skip" at bounding box center [248, 241] width 25 height 15
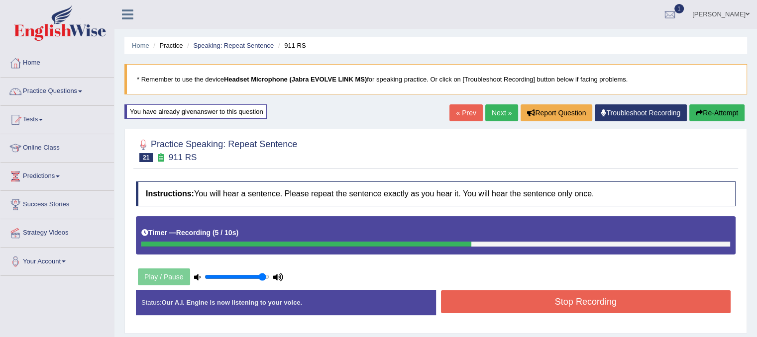
click at [514, 304] on button "Stop Recording" at bounding box center [586, 302] width 290 height 23
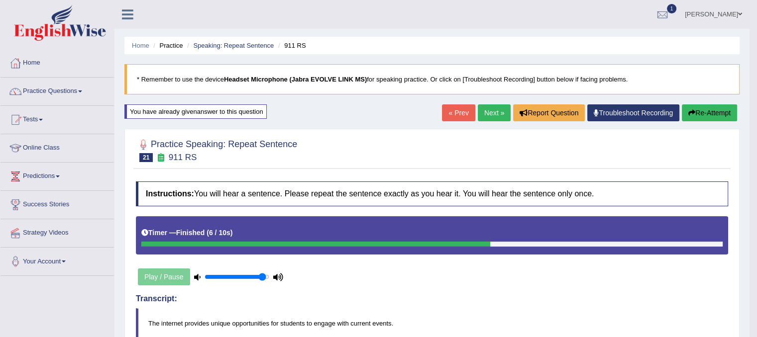
click at [496, 106] on link "Next »" at bounding box center [494, 113] width 33 height 17
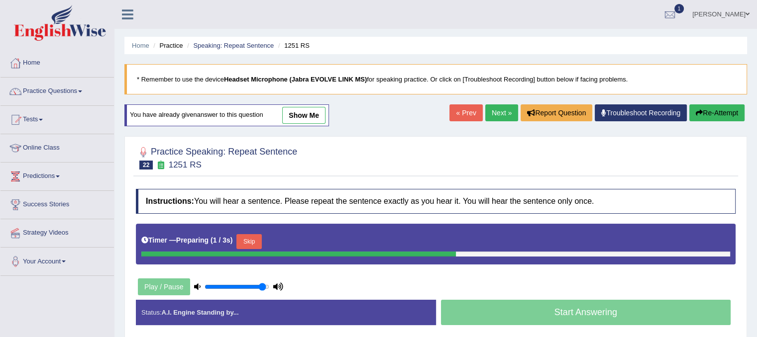
click at [255, 241] on button "Skip" at bounding box center [248, 241] width 25 height 15
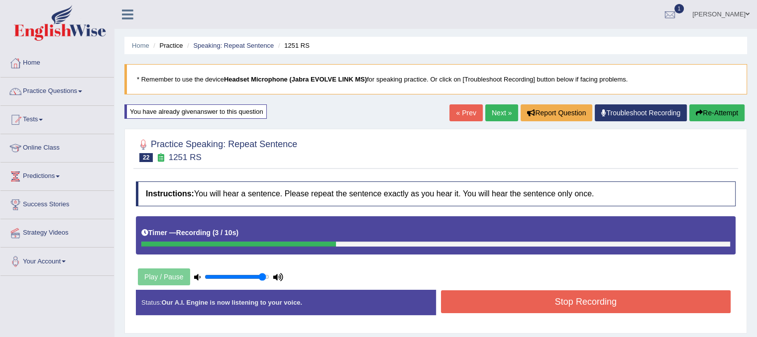
click at [480, 300] on button "Stop Recording" at bounding box center [586, 302] width 290 height 23
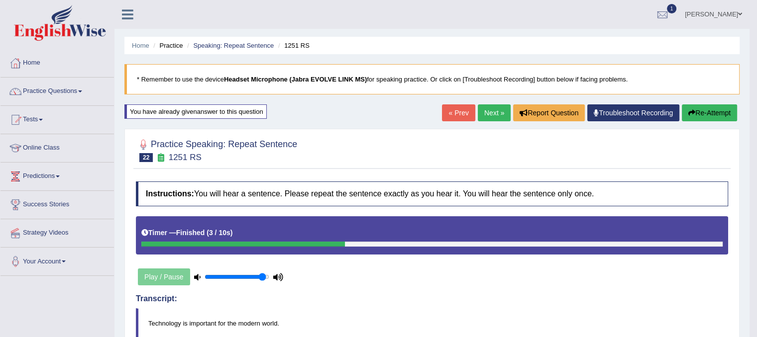
click at [488, 94] on blockquote "* Remember to use the device Headset Microphone (Jabra EVOLVE LINK MS) for spea…" at bounding box center [431, 79] width 615 height 30
click at [489, 110] on link "Next »" at bounding box center [494, 113] width 33 height 17
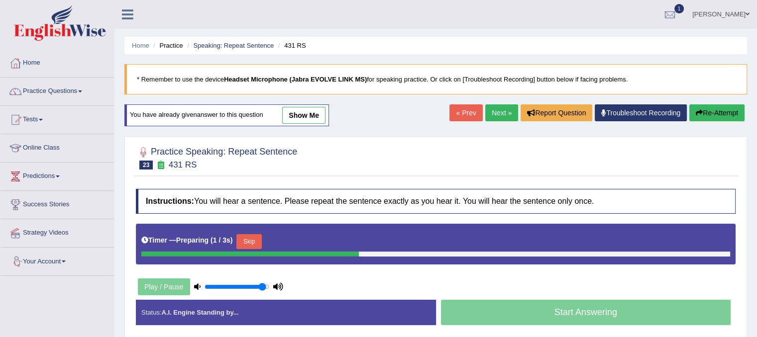
click at [249, 239] on button "Skip" at bounding box center [248, 241] width 25 height 15
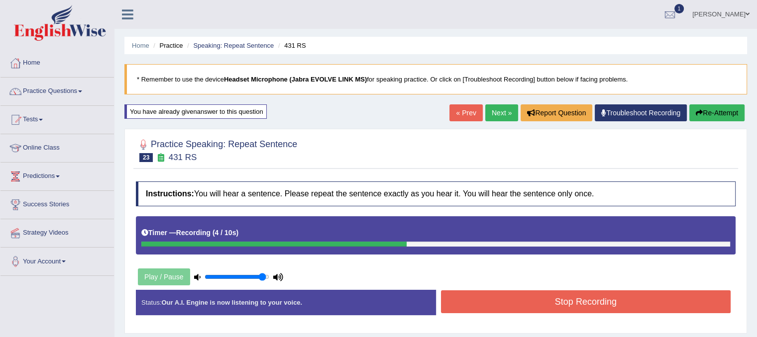
click at [555, 298] on button "Stop Recording" at bounding box center [586, 302] width 290 height 23
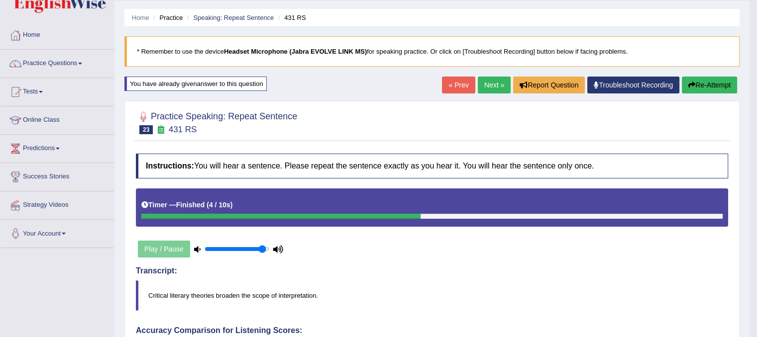
scroll to position [20, 0]
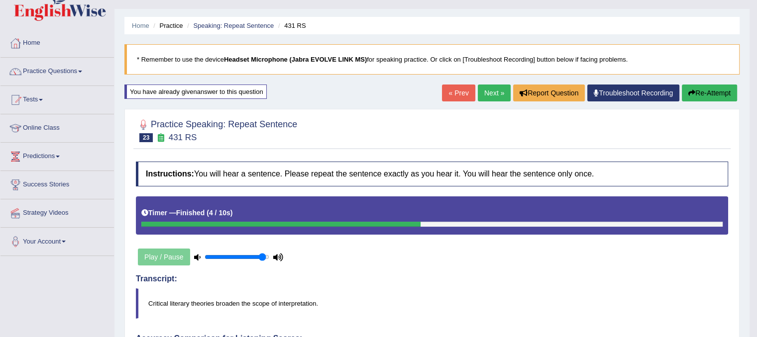
click at [499, 90] on link "Next »" at bounding box center [494, 93] width 33 height 17
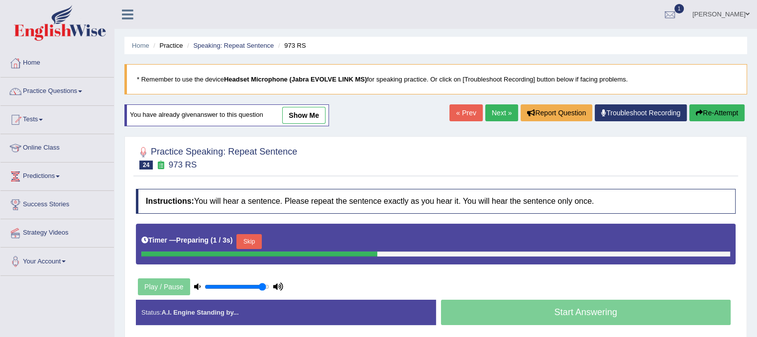
click at [250, 245] on button "Skip" at bounding box center [248, 241] width 25 height 15
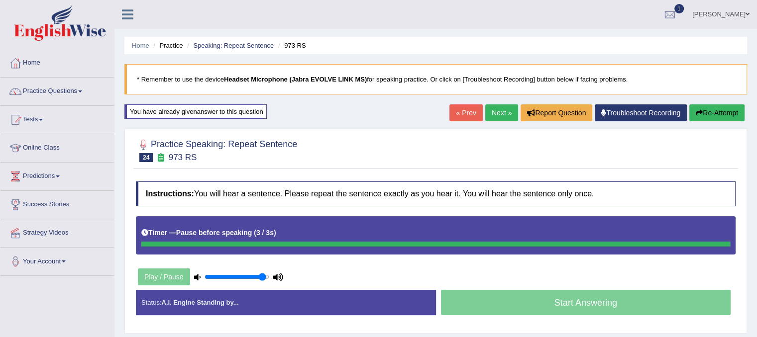
click at [717, 110] on button "Re-Attempt" at bounding box center [716, 113] width 55 height 17
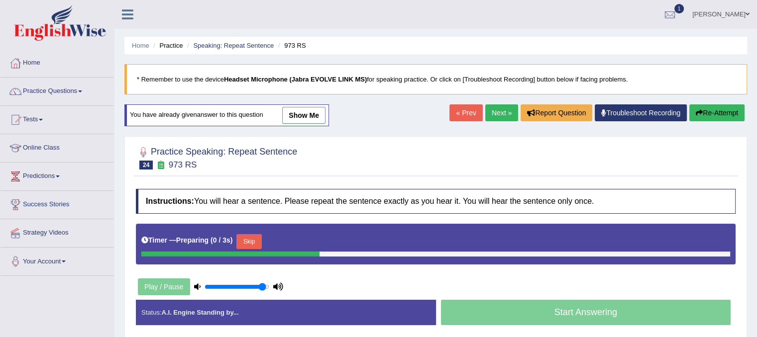
click at [246, 245] on button "Skip" at bounding box center [248, 241] width 25 height 15
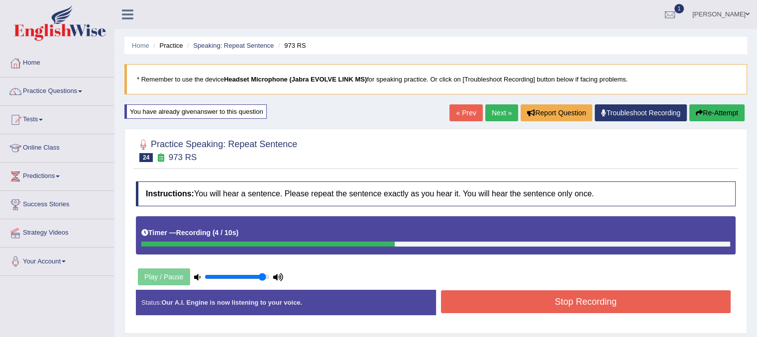
click at [465, 301] on button "Stop Recording" at bounding box center [586, 302] width 290 height 23
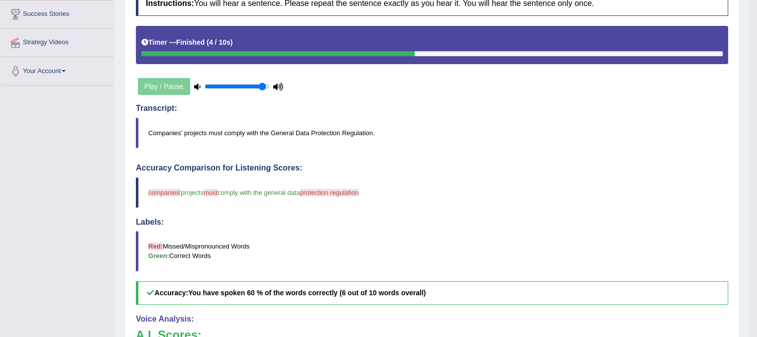
scroll to position [239, 0]
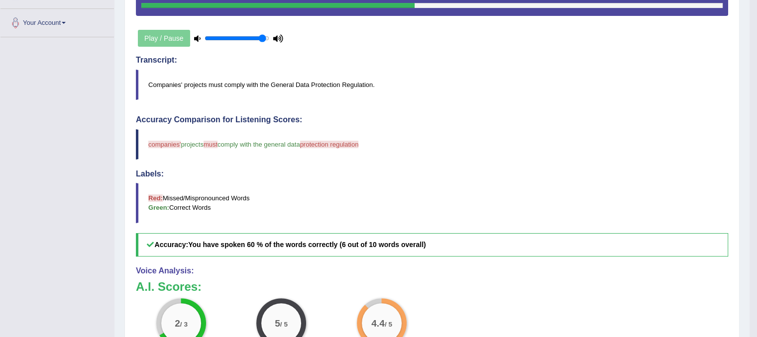
click at [465, 301] on div "2 / 3 Content 5 / 5 Oral fluency 4.4 / 5 Pronunciation" at bounding box center [432, 331] width 602 height 64
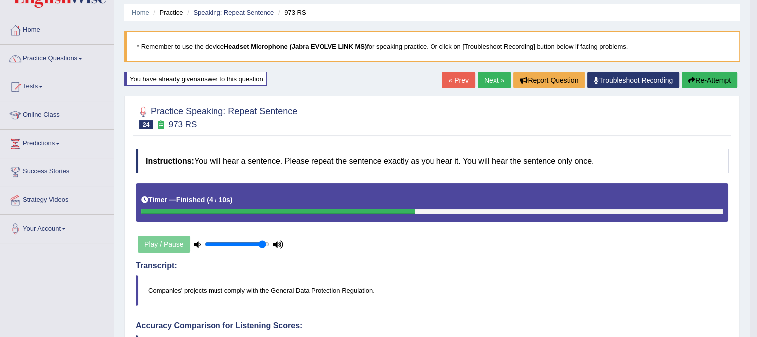
scroll to position [0, 0]
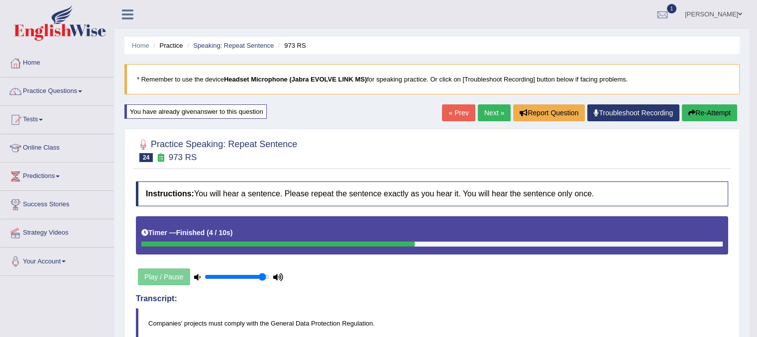
click at [494, 114] on link "Next »" at bounding box center [494, 113] width 33 height 17
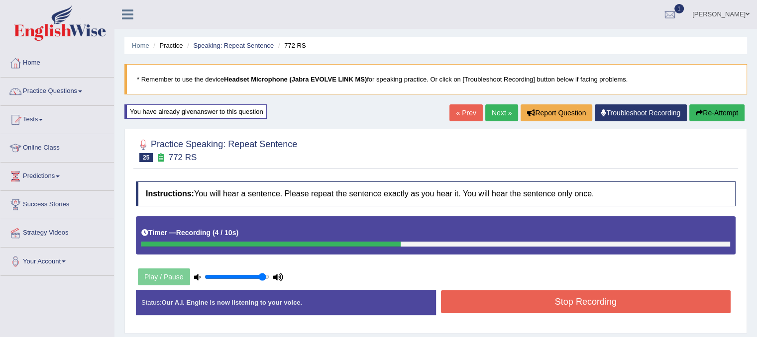
click at [600, 301] on button "Stop Recording" at bounding box center [586, 302] width 290 height 23
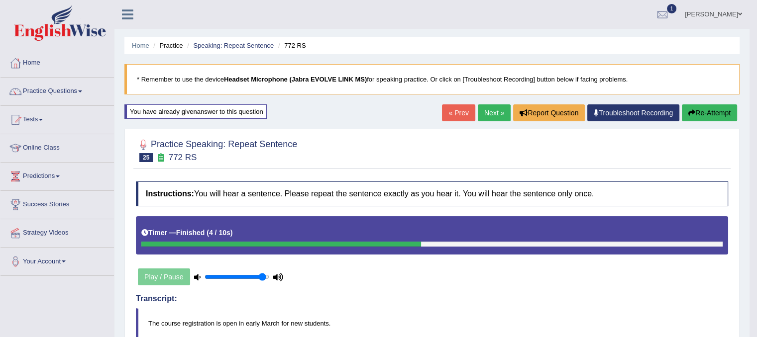
click at [498, 109] on link "Next »" at bounding box center [494, 113] width 33 height 17
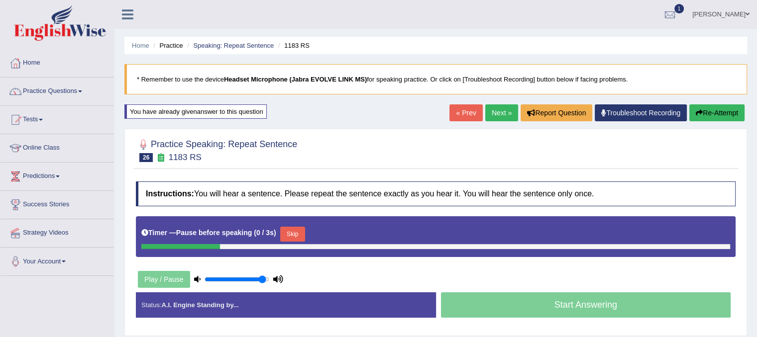
click at [699, 113] on icon "button" at bounding box center [699, 112] width 7 height 7
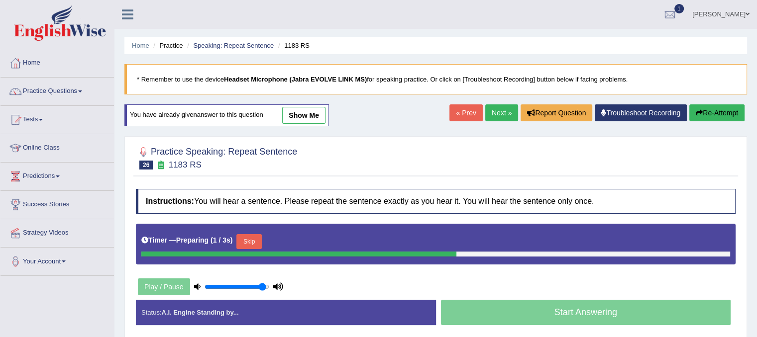
click at [253, 243] on button "Skip" at bounding box center [248, 241] width 25 height 15
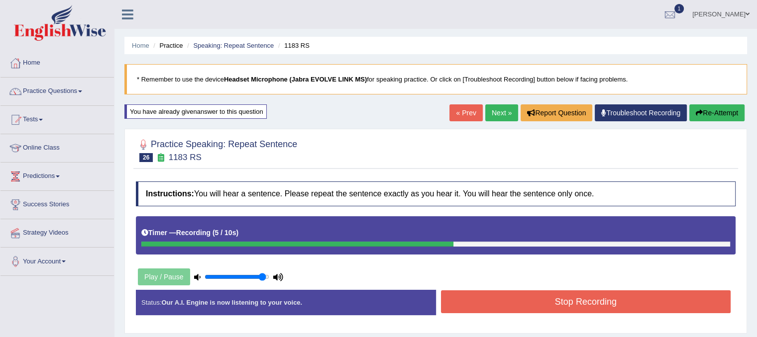
click at [497, 307] on button "Stop Recording" at bounding box center [586, 302] width 290 height 23
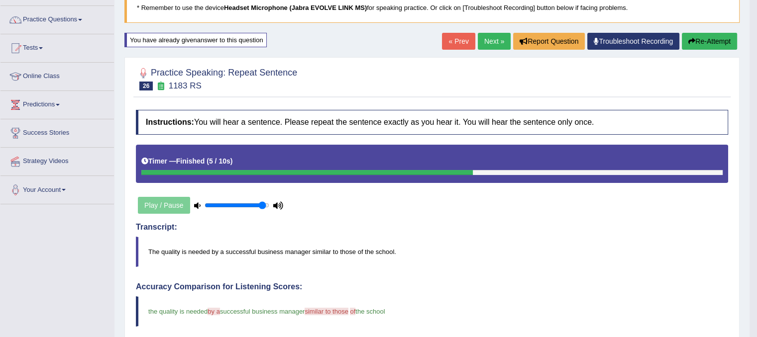
scroll to position [40, 0]
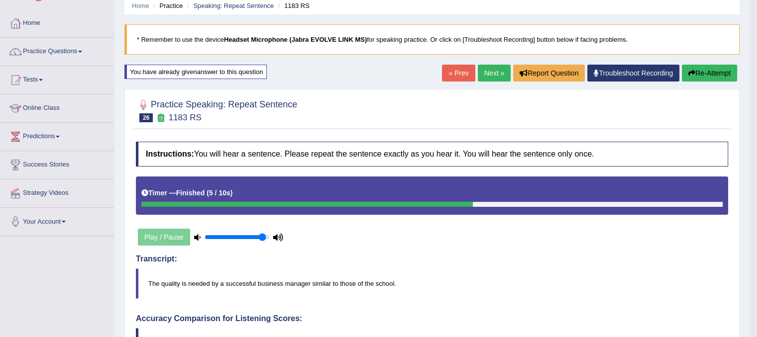
click at [494, 71] on link "Next »" at bounding box center [494, 73] width 33 height 17
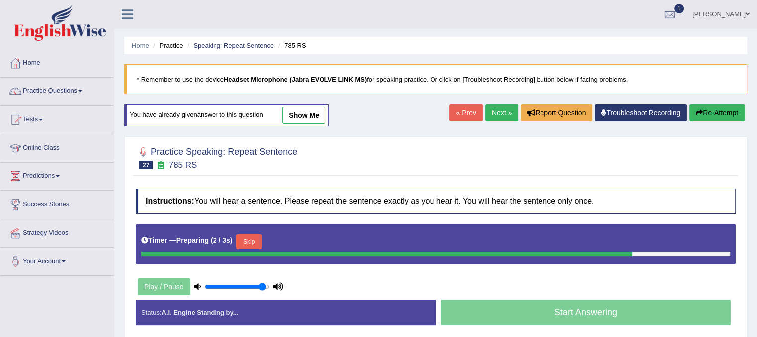
click at [252, 237] on button "Skip" at bounding box center [248, 241] width 25 height 15
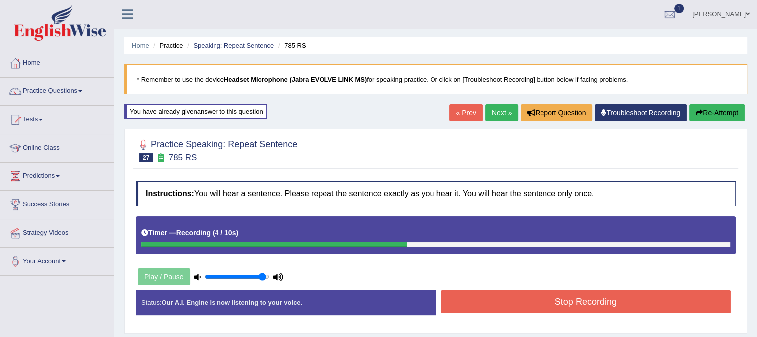
click at [515, 303] on button "Stop Recording" at bounding box center [586, 302] width 290 height 23
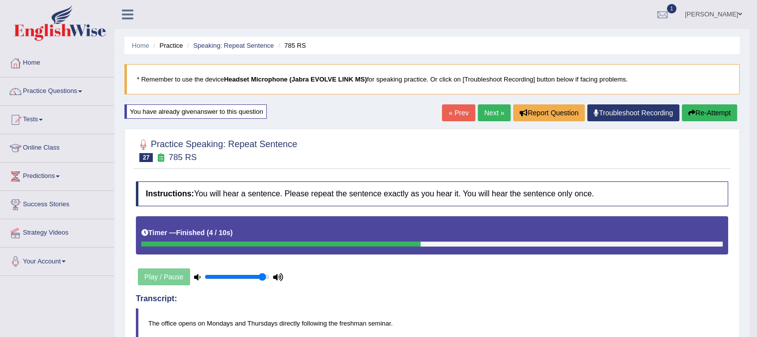
click at [483, 114] on link "Next »" at bounding box center [494, 113] width 33 height 17
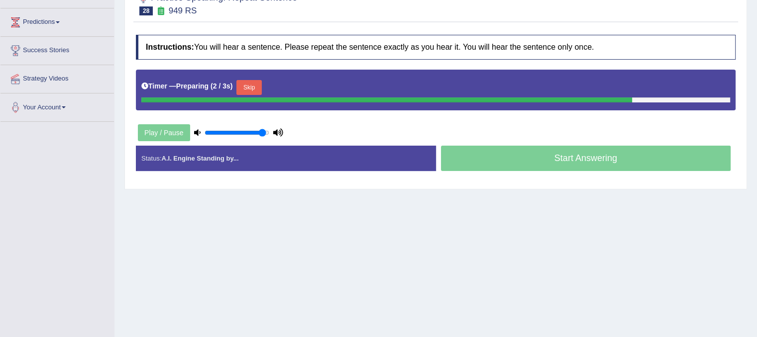
scroll to position [171, 0]
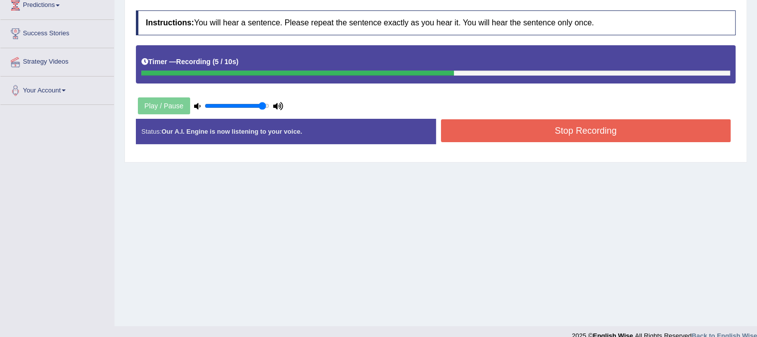
click at [526, 119] on div "Start Answering" at bounding box center [586, 119] width 300 height 0
click at [526, 124] on button "Stop Recording" at bounding box center [586, 130] width 290 height 23
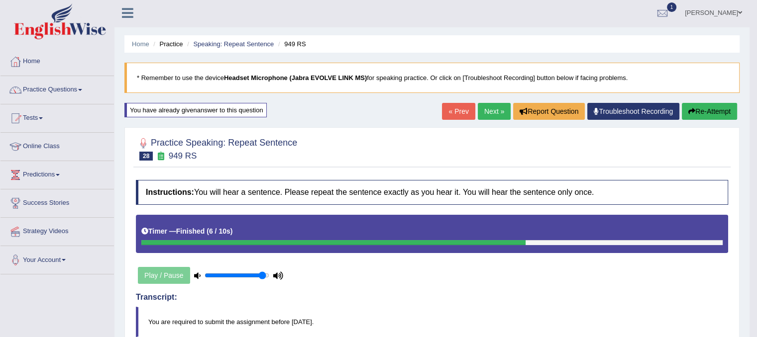
scroll to position [0, 0]
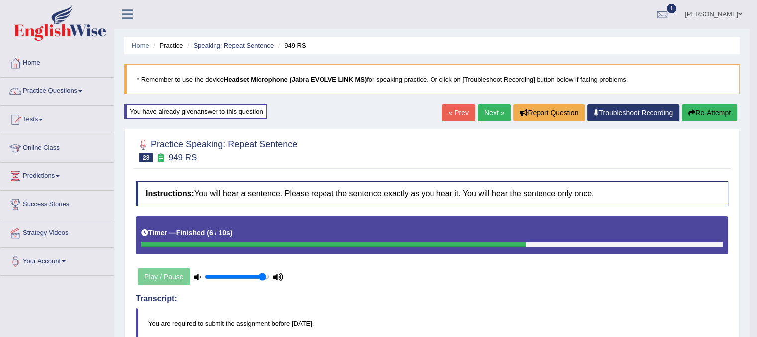
click at [494, 116] on link "Next »" at bounding box center [494, 113] width 33 height 17
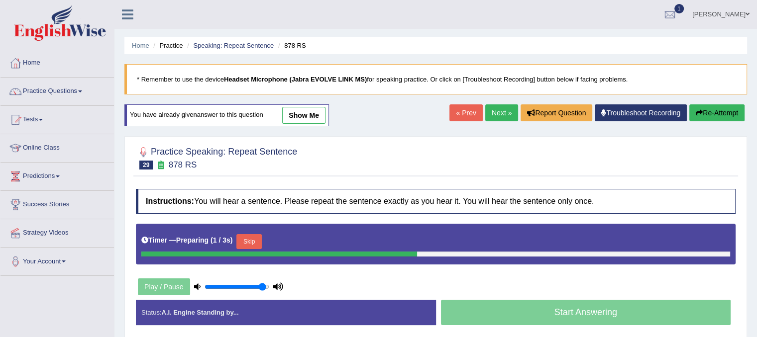
click at [255, 243] on button "Skip" at bounding box center [248, 241] width 25 height 15
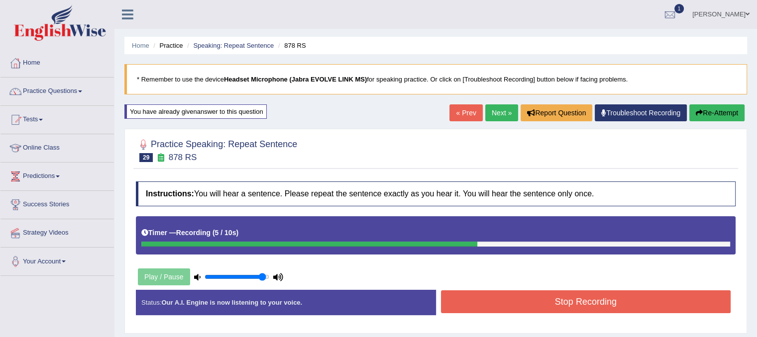
click at [525, 307] on button "Stop Recording" at bounding box center [586, 302] width 290 height 23
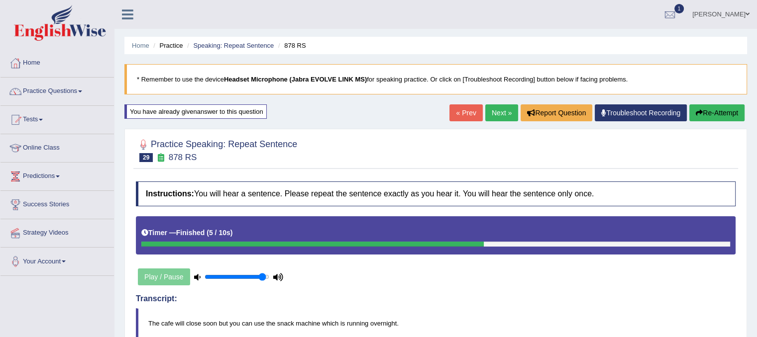
click at [500, 115] on link "Next »" at bounding box center [501, 113] width 33 height 17
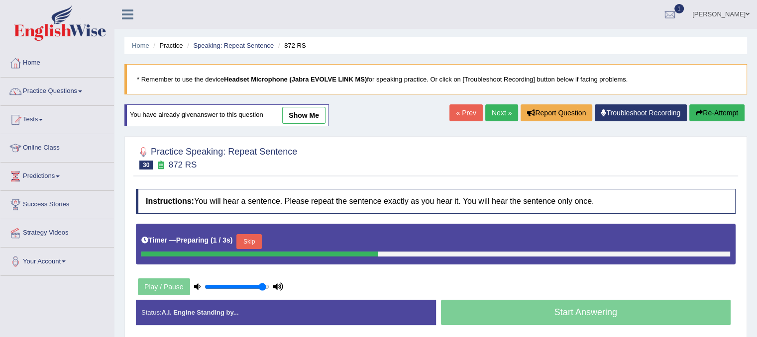
click at [249, 238] on button "Skip" at bounding box center [248, 241] width 25 height 15
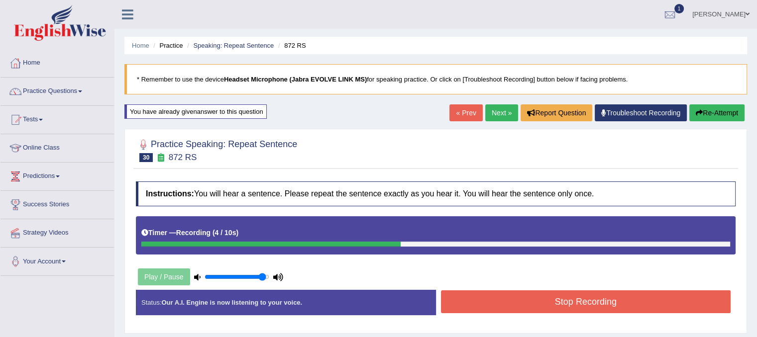
click at [513, 295] on button "Stop Recording" at bounding box center [586, 302] width 290 height 23
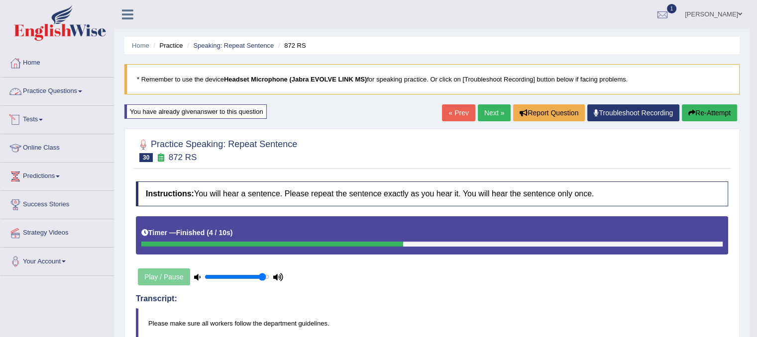
click at [52, 91] on link "Practice Questions" at bounding box center [56, 90] width 113 height 25
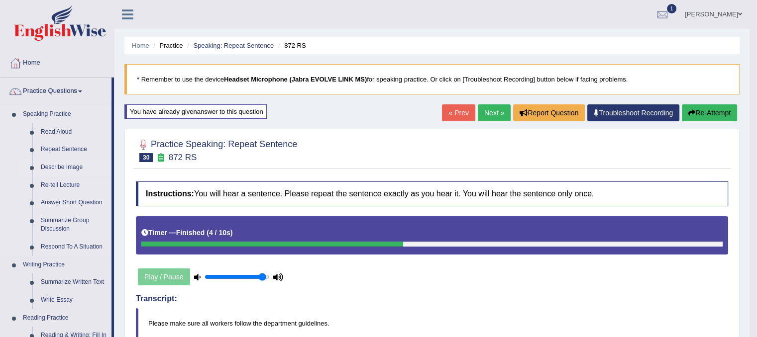
click at [56, 166] on link "Describe Image" at bounding box center [73, 168] width 75 height 18
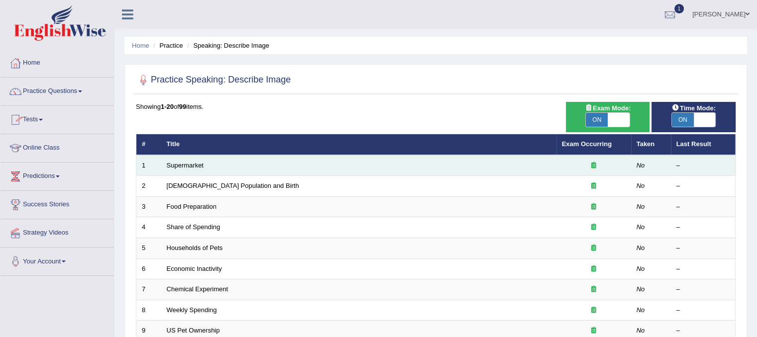
click at [201, 171] on td "Supermarket" at bounding box center [358, 165] width 395 height 21
click at [197, 166] on link "Supermarket" at bounding box center [185, 165] width 37 height 7
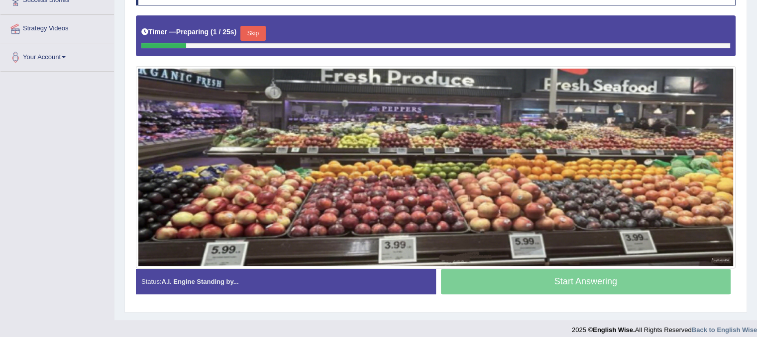
scroll to position [211, 0]
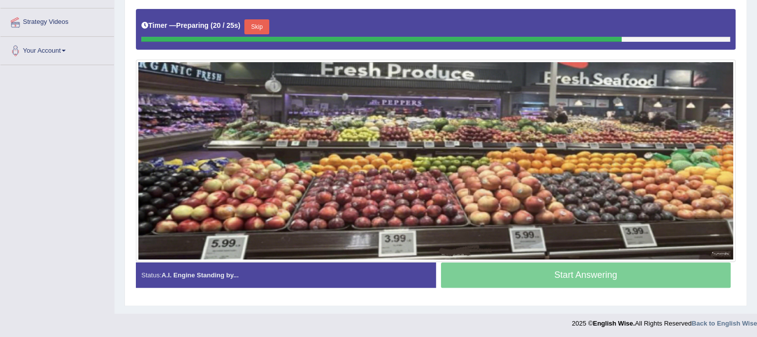
click at [267, 29] on button "Skip" at bounding box center [256, 26] width 25 height 15
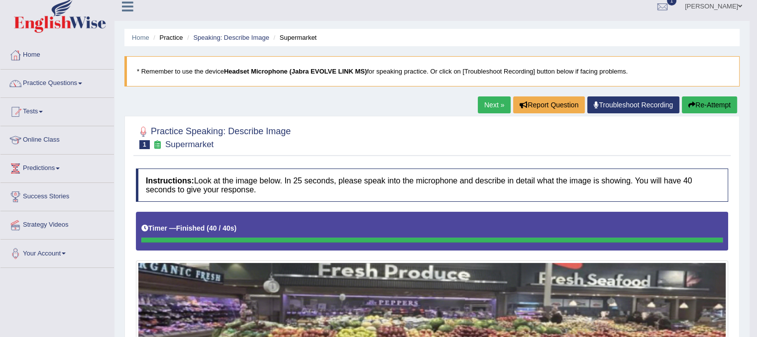
scroll to position [3, 0]
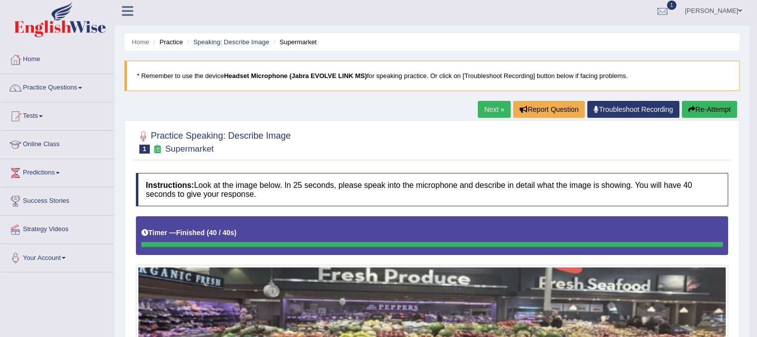
click at [493, 110] on link "Next »" at bounding box center [494, 109] width 33 height 17
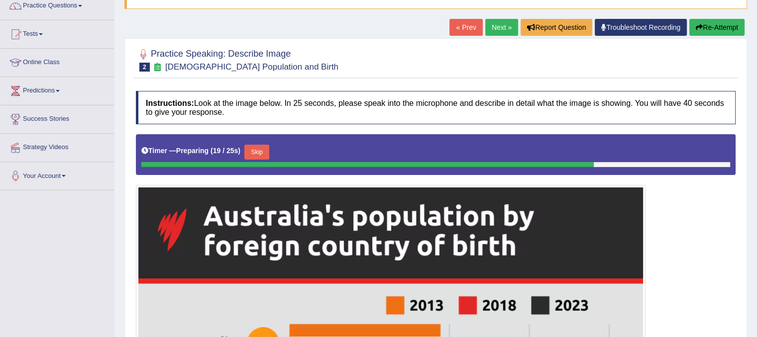
scroll to position [85, 0]
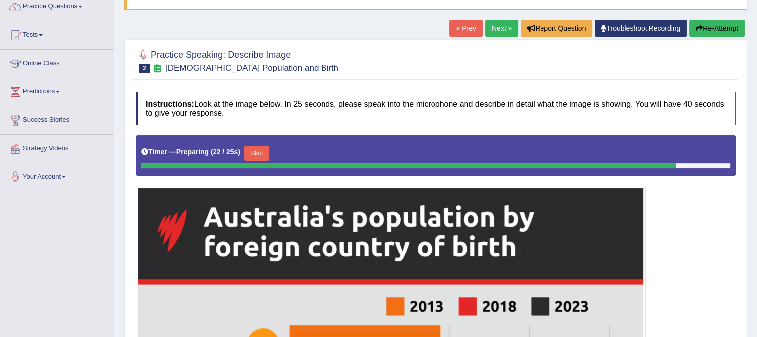
click at [259, 151] on button "Skip" at bounding box center [256, 153] width 25 height 15
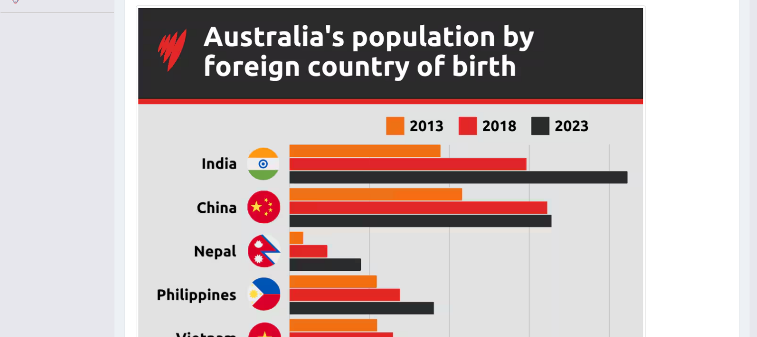
scroll to position [253, 0]
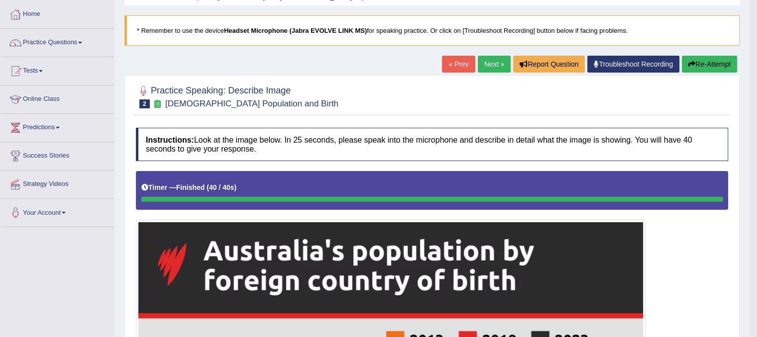
scroll to position [44, 0]
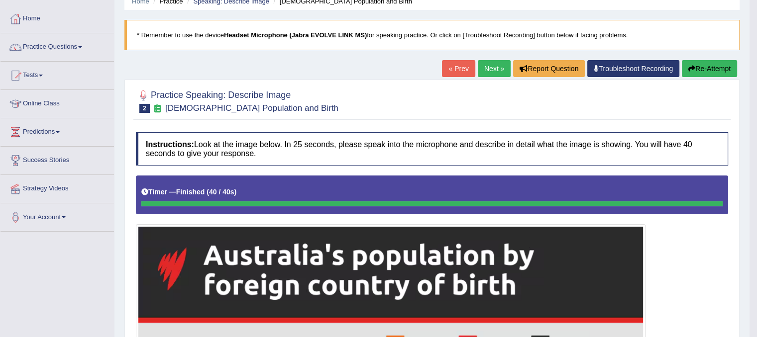
click at [485, 68] on link "Next »" at bounding box center [494, 68] width 33 height 17
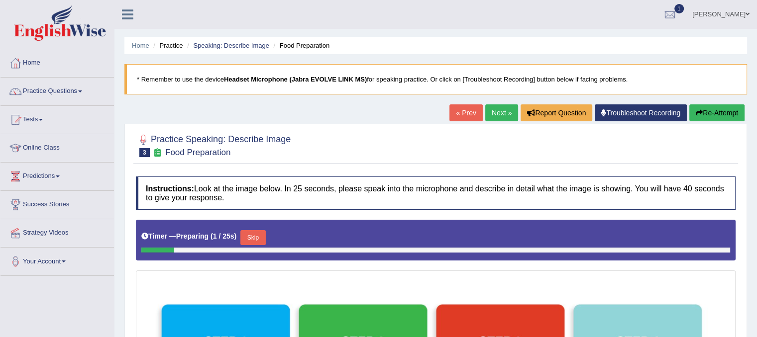
click at [261, 237] on button "Skip" at bounding box center [252, 237] width 25 height 15
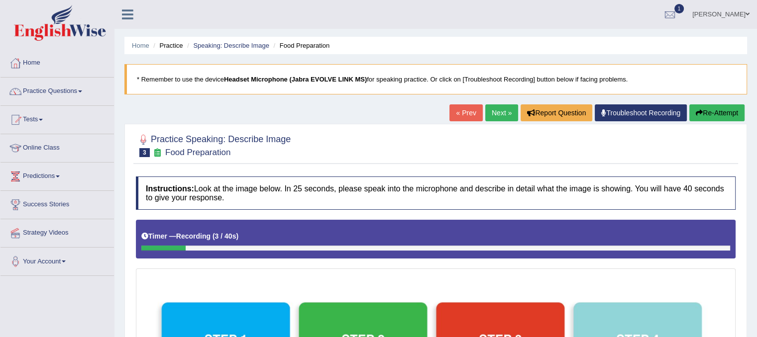
click at [722, 114] on button "Re-Attempt" at bounding box center [716, 113] width 55 height 17
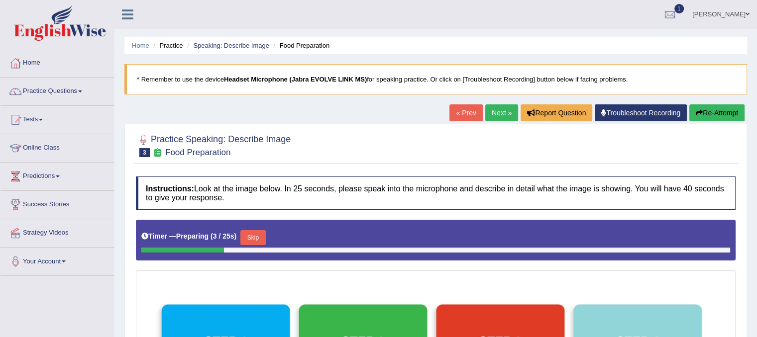
click at [703, 114] on button "Re-Attempt" at bounding box center [716, 113] width 55 height 17
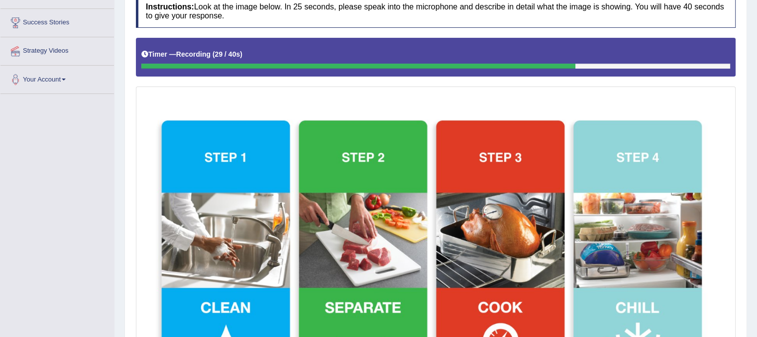
scroll to position [187, 0]
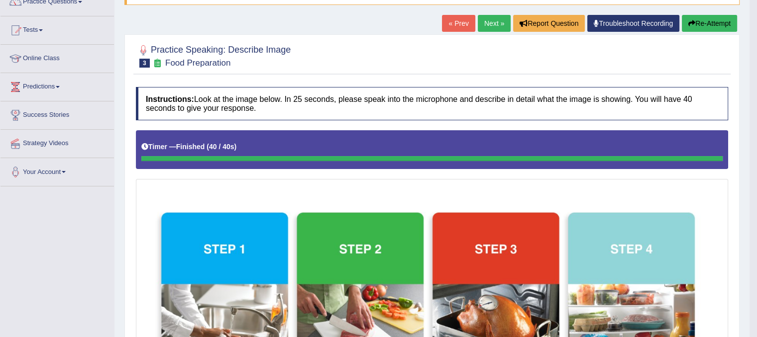
scroll to position [0, 0]
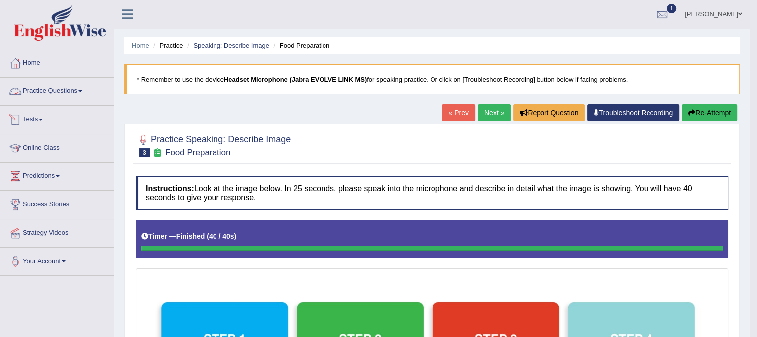
click at [74, 96] on link "Practice Questions" at bounding box center [56, 90] width 113 height 25
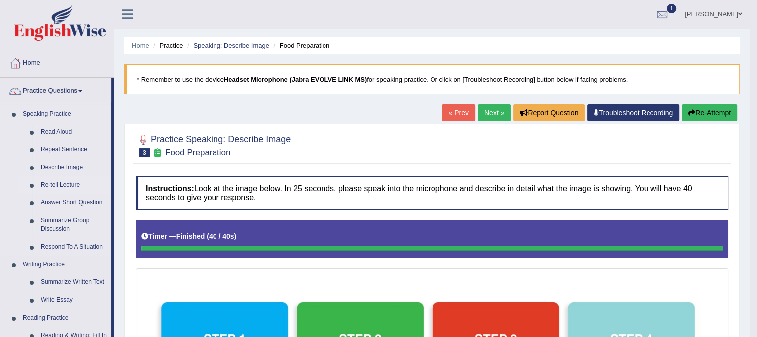
click at [68, 190] on link "Re-tell Lecture" at bounding box center [73, 186] width 75 height 18
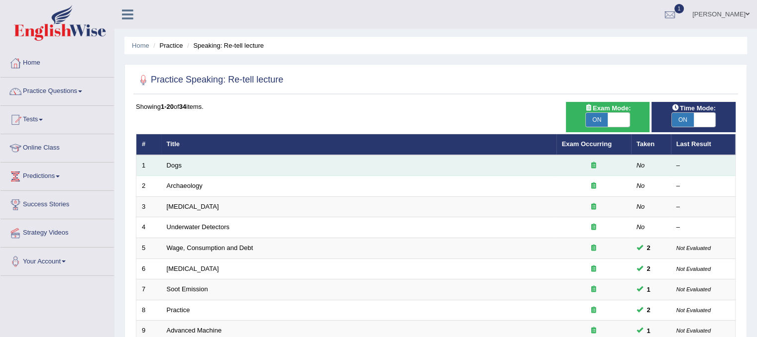
click at [166, 169] on td "Dogs" at bounding box center [358, 165] width 395 height 21
click at [167, 168] on link "Dogs" at bounding box center [174, 165] width 15 height 7
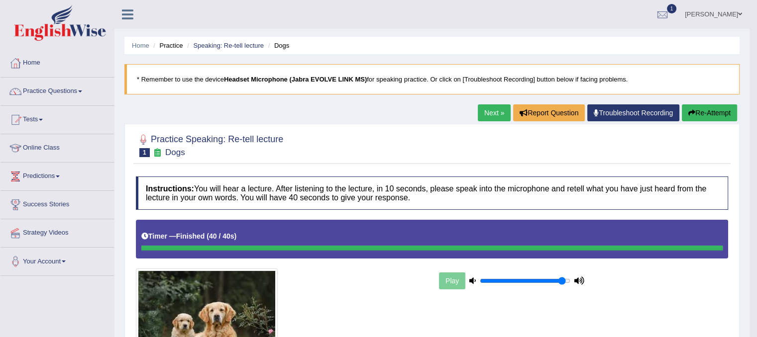
click at [493, 114] on link "Next »" at bounding box center [494, 113] width 33 height 17
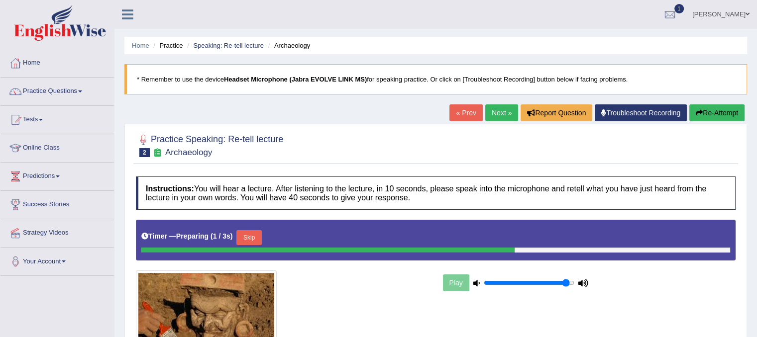
click at [259, 244] on button "Skip" at bounding box center [248, 237] width 25 height 15
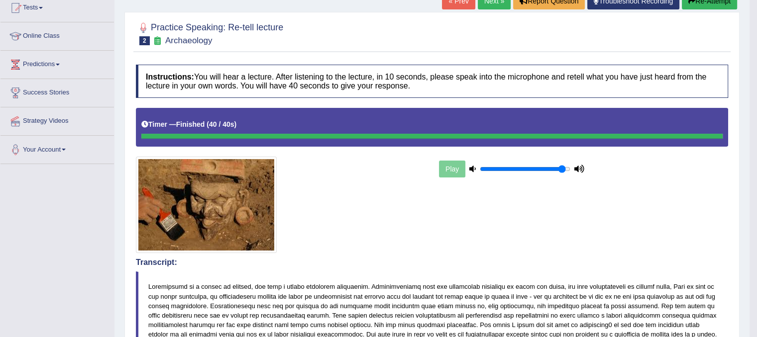
scroll to position [88, 0]
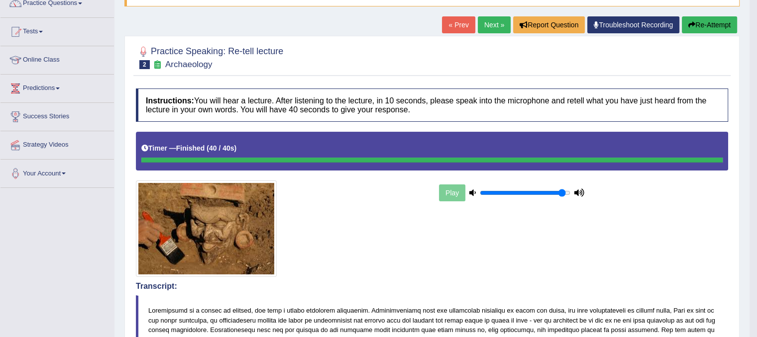
click at [489, 25] on link "Next »" at bounding box center [494, 24] width 33 height 17
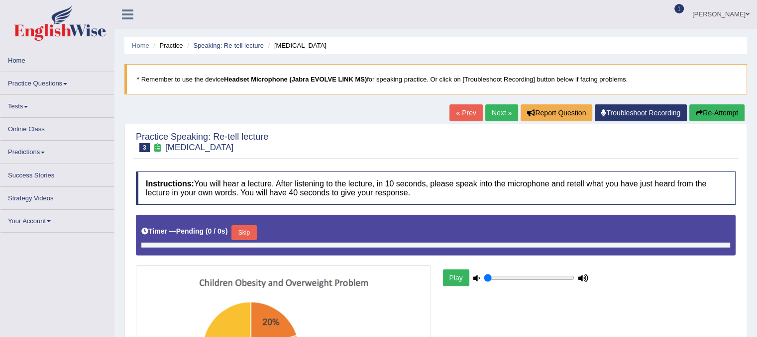
type input "0.95"
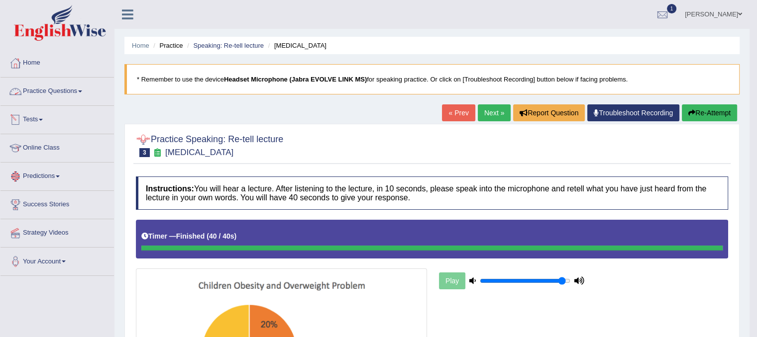
click at [61, 97] on link "Practice Questions" at bounding box center [56, 90] width 113 height 25
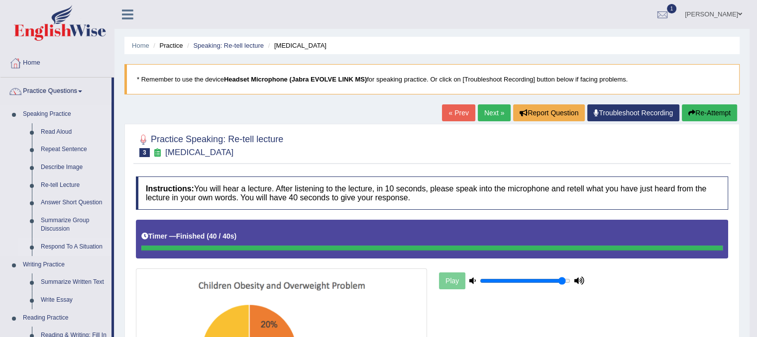
click at [75, 249] on link "Respond To A Situation" at bounding box center [73, 247] width 75 height 18
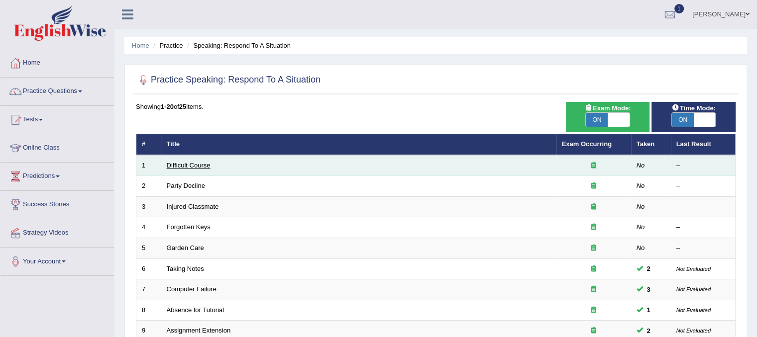
click at [187, 163] on link "Difficult Course" at bounding box center [189, 165] width 44 height 7
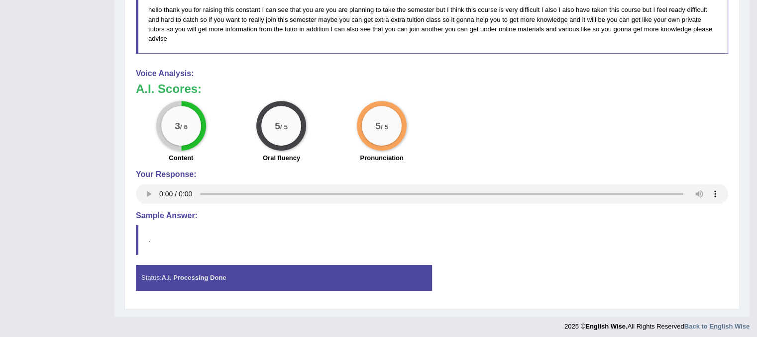
scroll to position [429, 0]
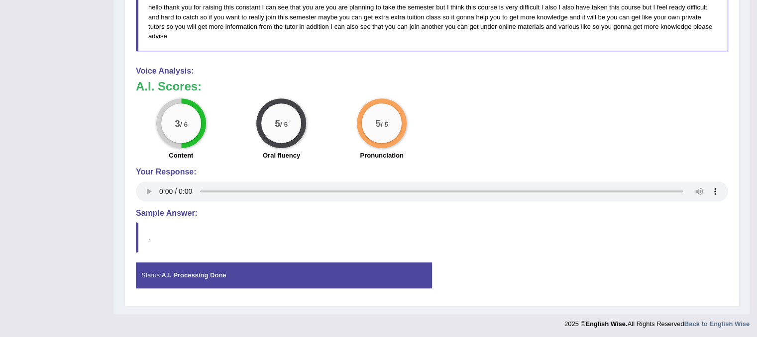
click at [453, 286] on div "Status: A.I. Processing Done Start Answering Stop Recording" at bounding box center [432, 280] width 592 height 35
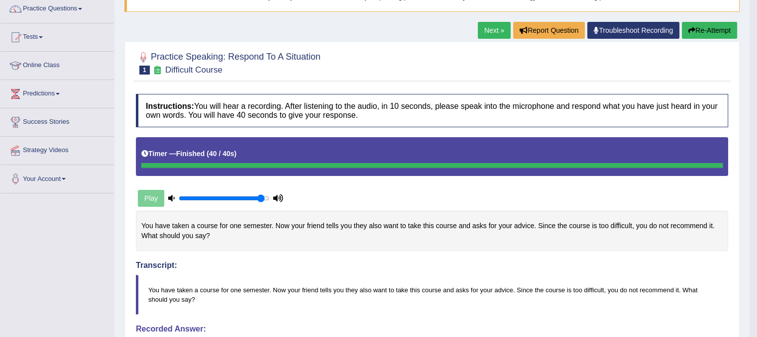
scroll to position [81, 0]
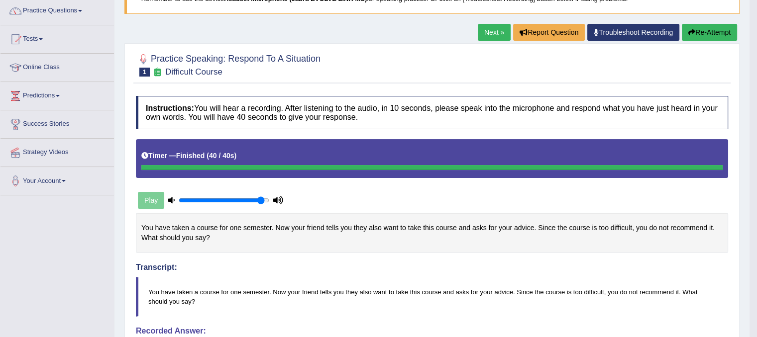
click at [705, 33] on button "Re-Attempt" at bounding box center [709, 32] width 55 height 17
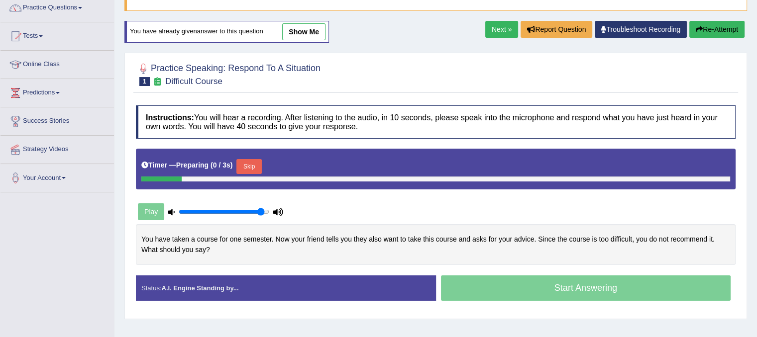
scroll to position [84, 0]
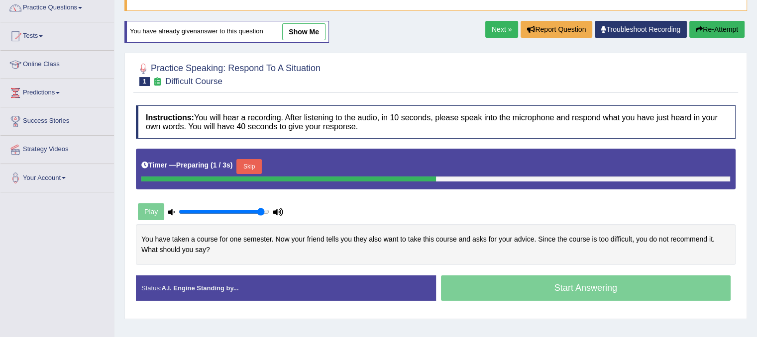
click at [250, 171] on button "Skip" at bounding box center [248, 166] width 25 height 15
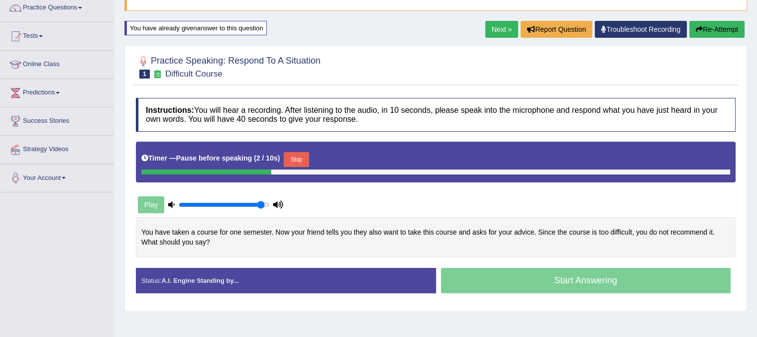
click at [293, 156] on button "Skip" at bounding box center [296, 159] width 25 height 15
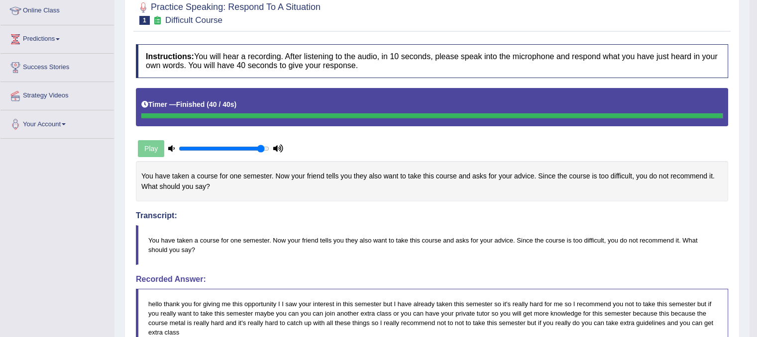
scroll to position [96, 0]
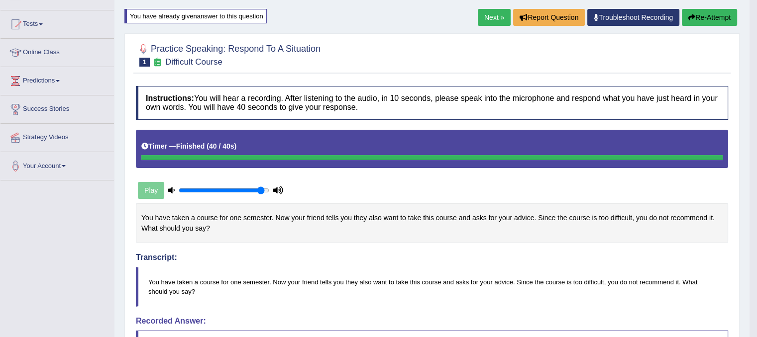
click at [481, 18] on link "Next »" at bounding box center [494, 17] width 33 height 17
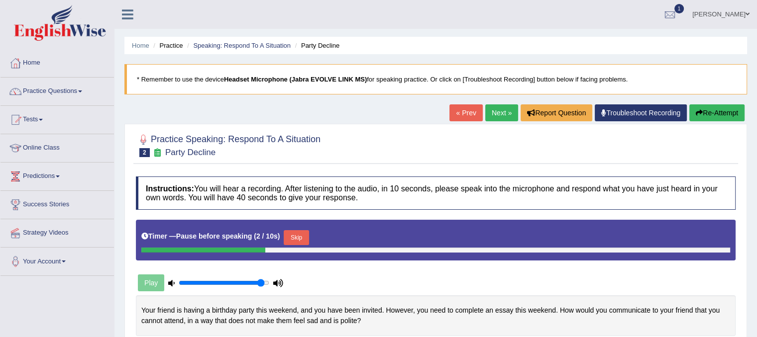
click at [296, 235] on button "Skip" at bounding box center [296, 237] width 25 height 15
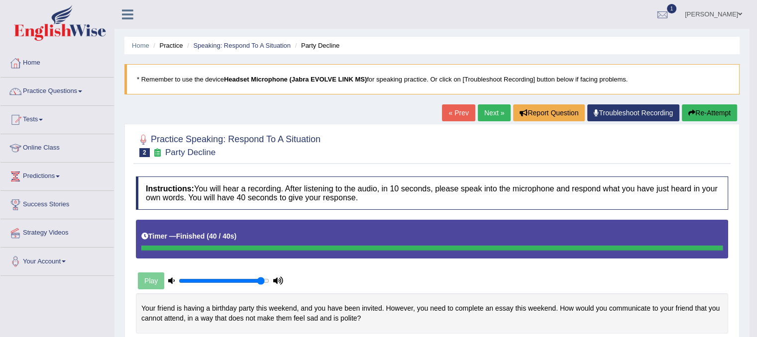
click at [720, 111] on button "Re-Attempt" at bounding box center [709, 113] width 55 height 17
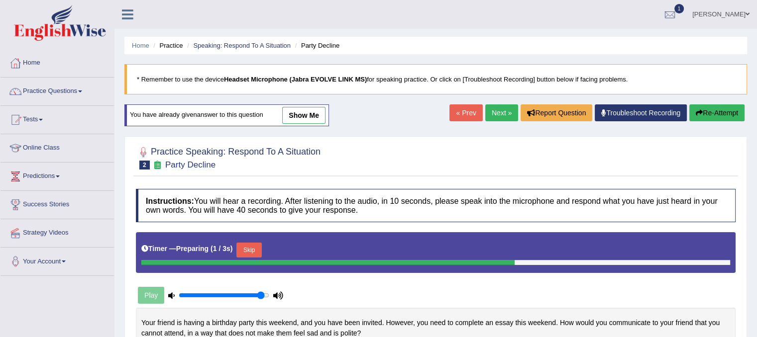
click at [255, 247] on button "Skip" at bounding box center [248, 250] width 25 height 15
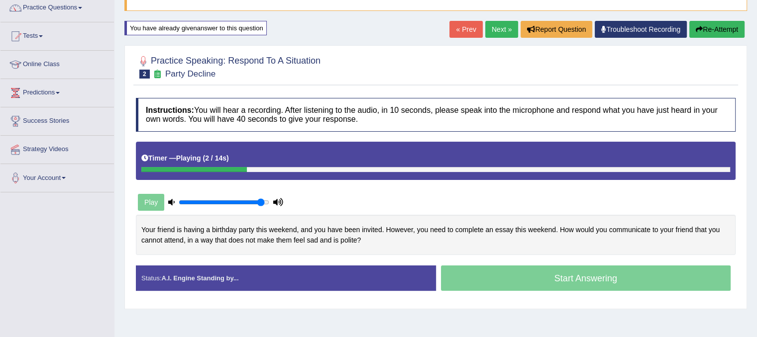
scroll to position [80, 0]
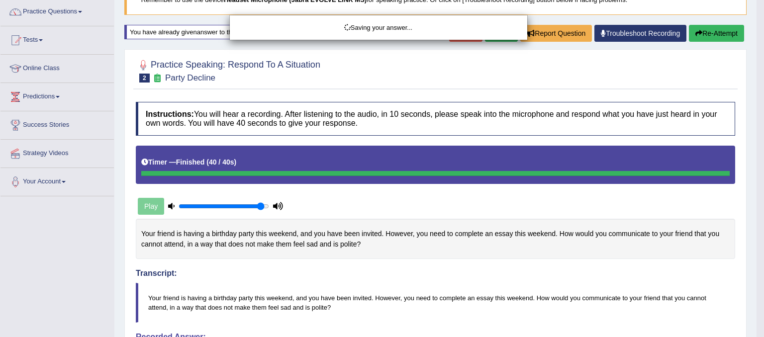
click at [551, 221] on div "Saving your answer..." at bounding box center [382, 168] width 764 height 337
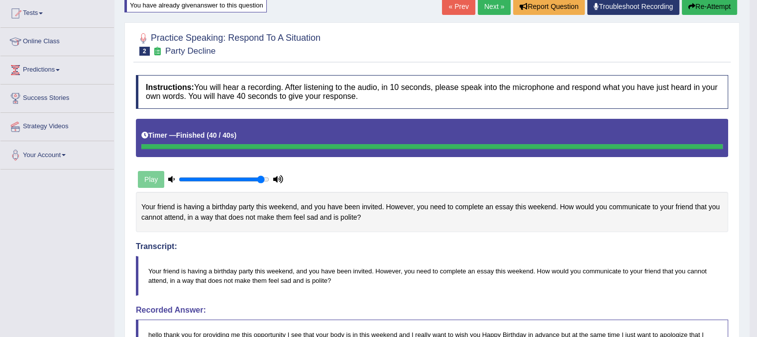
scroll to position [106, 0]
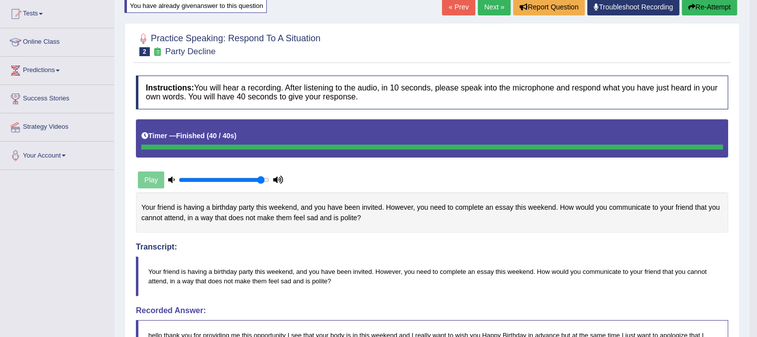
click at [715, 10] on button "Re-Attempt" at bounding box center [709, 7] width 55 height 17
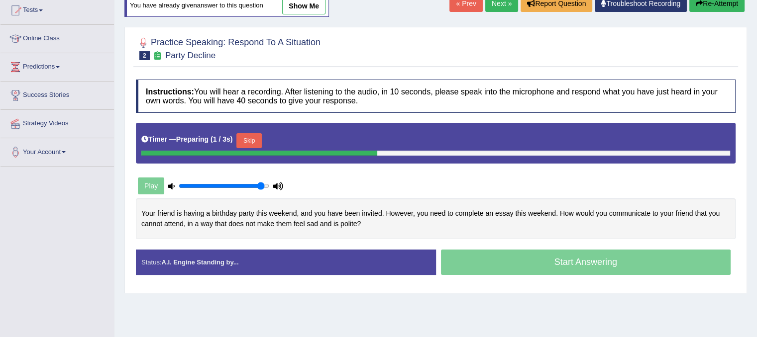
click at [250, 144] on button "Skip" at bounding box center [248, 140] width 25 height 15
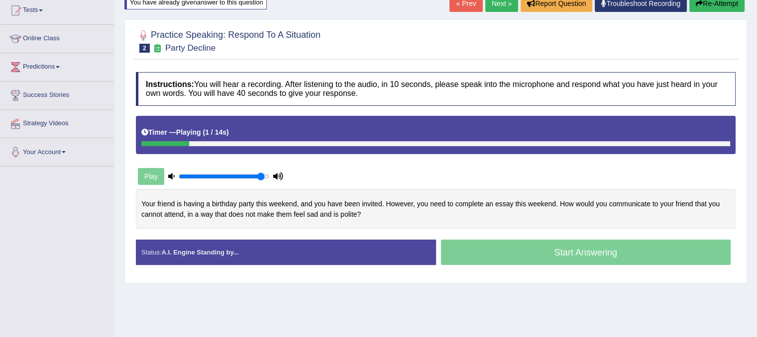
click at [269, 228] on div "Created with Highcharts 7.1.2 Too low Too high Time Pitch meter: 0 5 10 15 20 2…" at bounding box center [436, 214] width 610 height 51
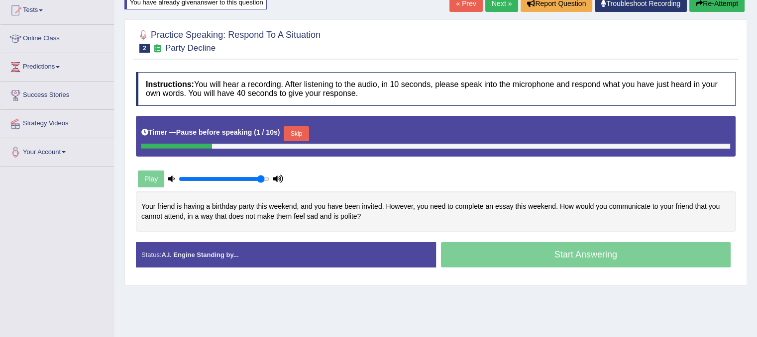
click at [302, 131] on button "Skip" at bounding box center [296, 133] width 25 height 15
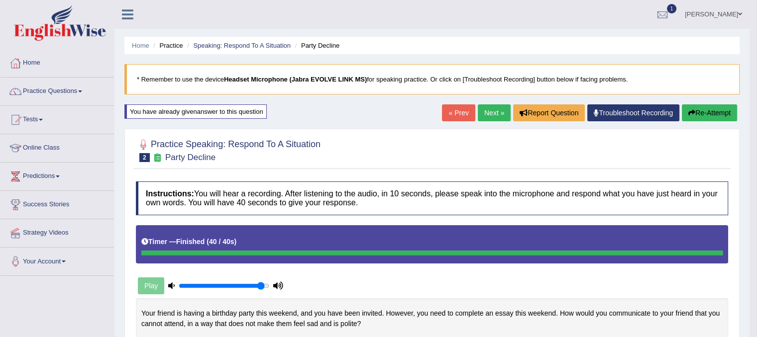
click at [478, 109] on link "Next »" at bounding box center [494, 113] width 33 height 17
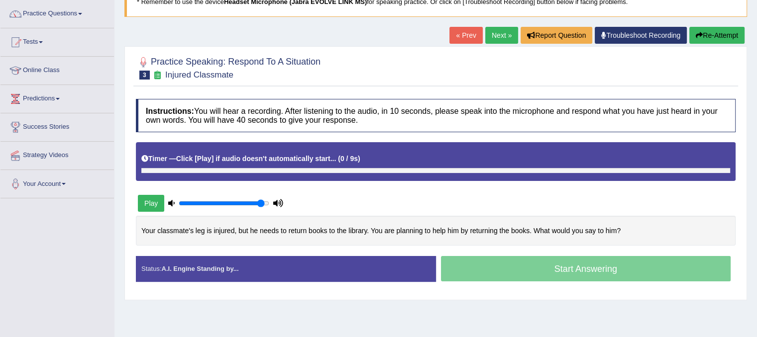
scroll to position [84, 0]
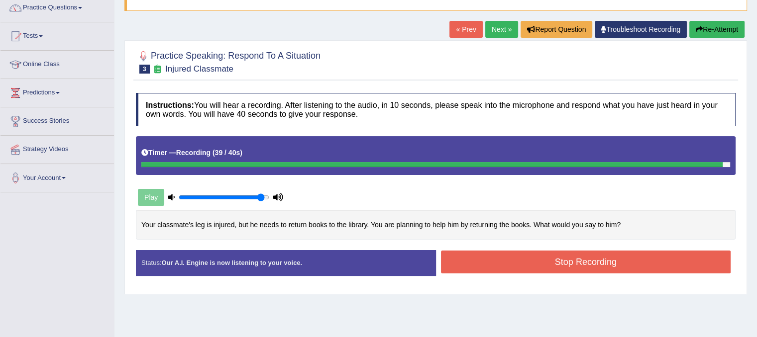
click at [642, 260] on button "Stop Recording" at bounding box center [586, 262] width 290 height 23
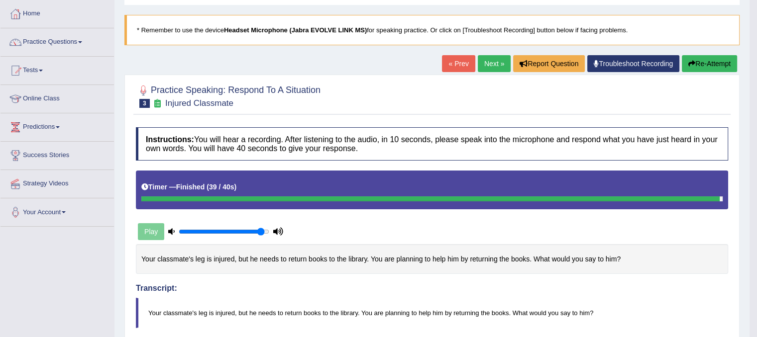
scroll to position [45, 0]
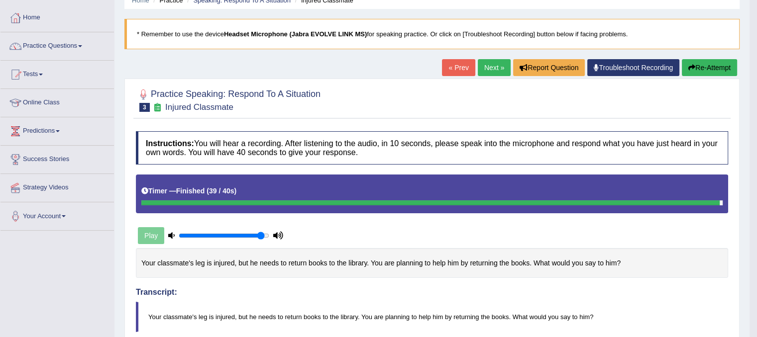
click at [488, 70] on link "Next »" at bounding box center [494, 67] width 33 height 17
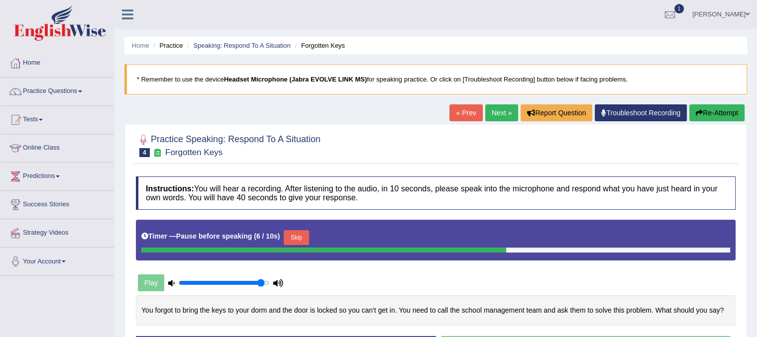
click at [295, 234] on button "Skip" at bounding box center [296, 237] width 25 height 15
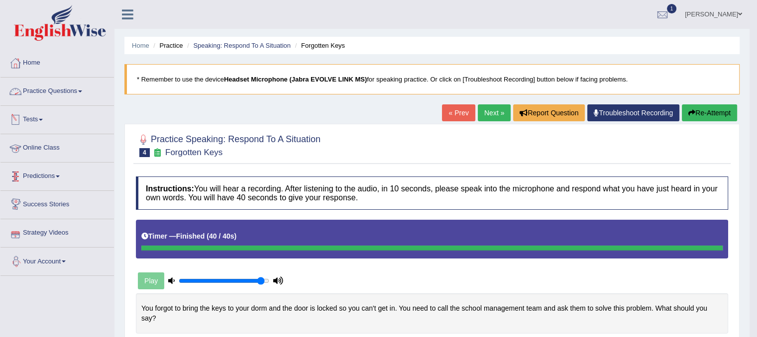
click at [78, 90] on link "Practice Questions" at bounding box center [56, 90] width 113 height 25
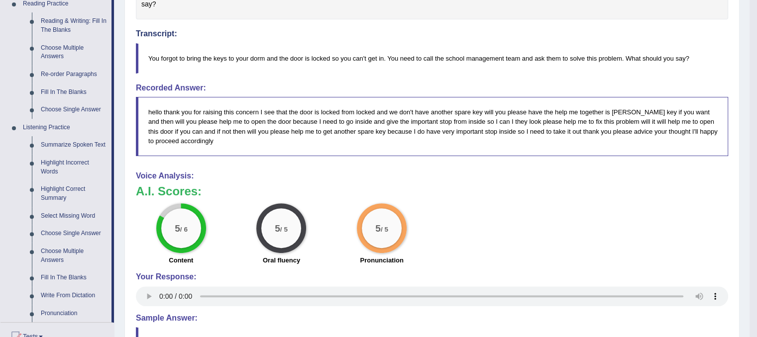
scroll to position [314, 0]
click at [75, 280] on link "Fill In The Blanks" at bounding box center [73, 279] width 75 height 18
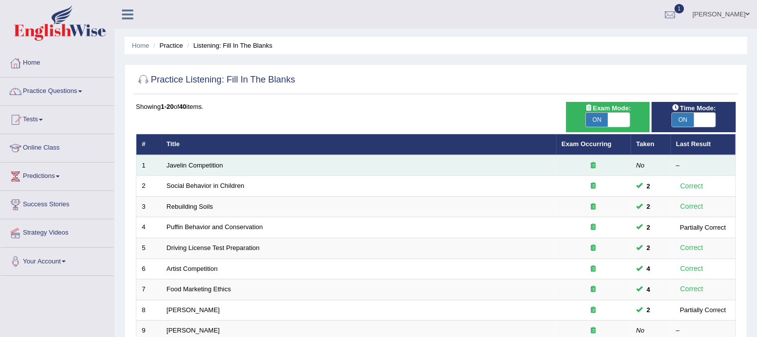
click at [205, 171] on td "Javelin Competition" at bounding box center [358, 165] width 395 height 21
click at [203, 168] on td "Javelin Competition" at bounding box center [358, 165] width 395 height 21
click at [168, 166] on link "Javelin Competition" at bounding box center [195, 165] width 56 height 7
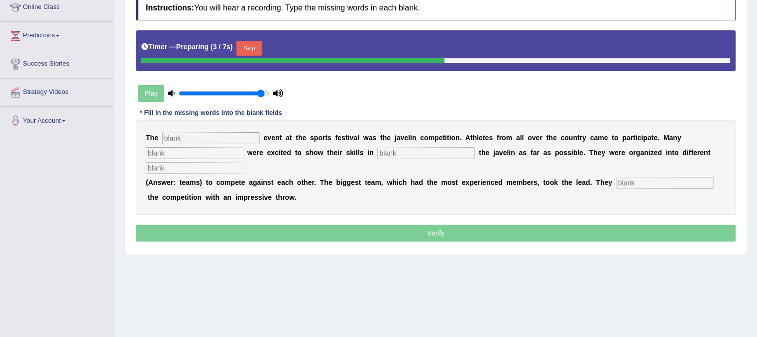
scroll to position [138, 0]
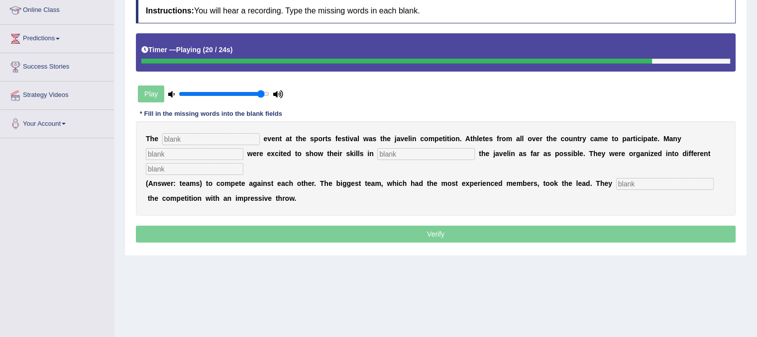
click at [631, 183] on input "text" at bounding box center [665, 184] width 98 height 12
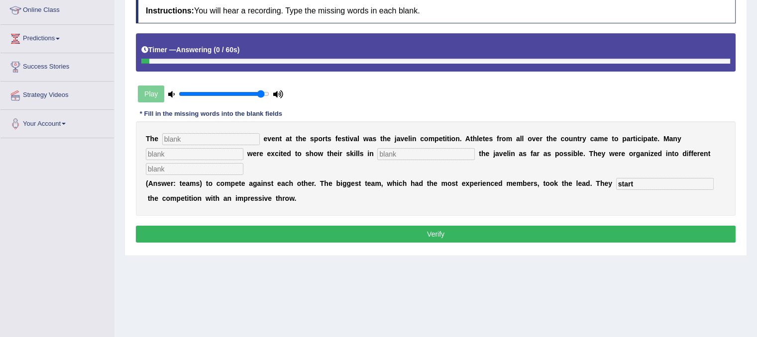
type input "start"
click at [251, 138] on input "text" at bounding box center [211, 139] width 98 height 12
type input "biggest"
click at [178, 157] on input "text" at bounding box center [195, 154] width 98 height 12
type input "people"
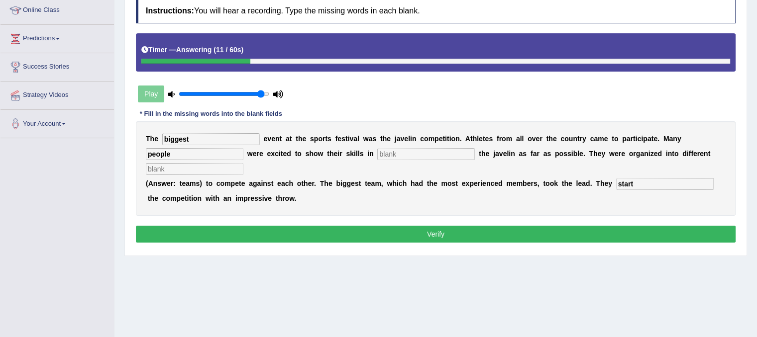
click at [395, 152] on input "text" at bounding box center [426, 154] width 98 height 12
type input "front"
click at [232, 166] on input "text" at bounding box center [195, 169] width 98 height 12
type input "teams"
click at [293, 237] on button "Verify" at bounding box center [436, 234] width 600 height 17
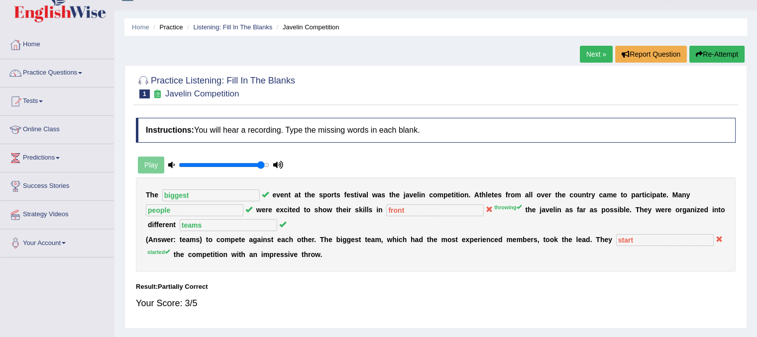
scroll to position [14, 0]
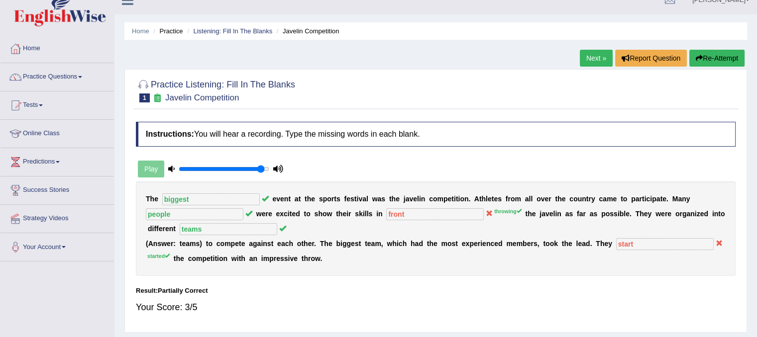
click at [592, 60] on link "Next »" at bounding box center [596, 58] width 33 height 17
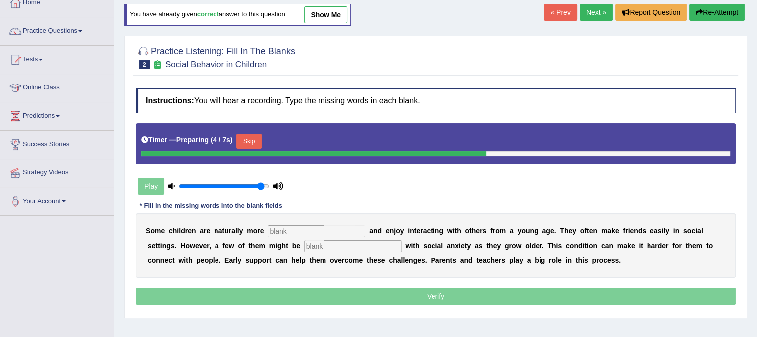
scroll to position [70, 0]
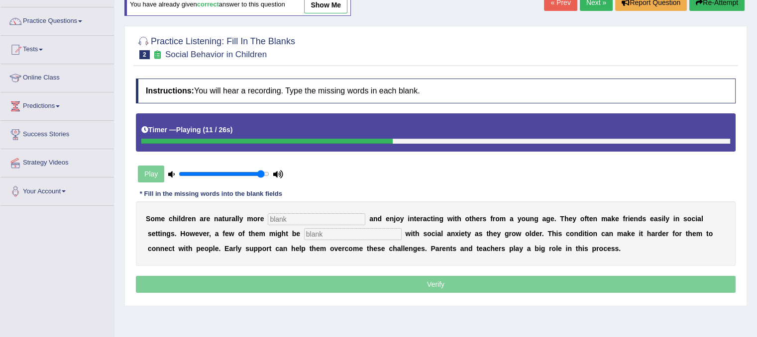
click at [313, 231] on input "text" at bounding box center [353, 234] width 98 height 12
type input "diagnosed"
click at [286, 219] on input "text" at bounding box center [317, 220] width 98 height 12
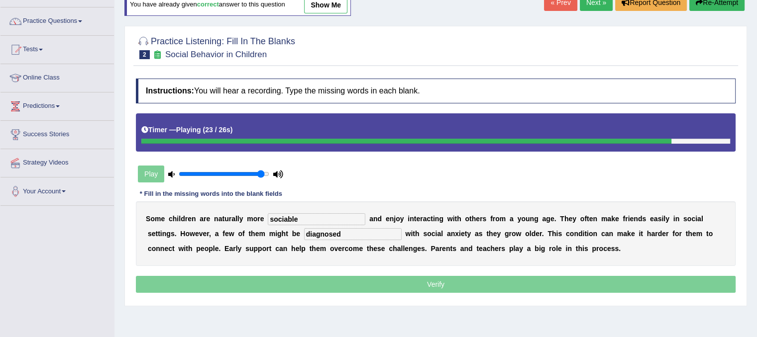
type input "sociable"
click at [374, 278] on p "Verify" at bounding box center [436, 284] width 600 height 17
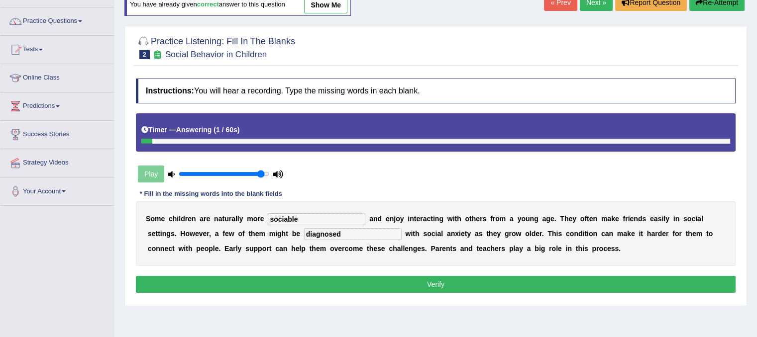
click at [386, 291] on button "Verify" at bounding box center [436, 284] width 600 height 17
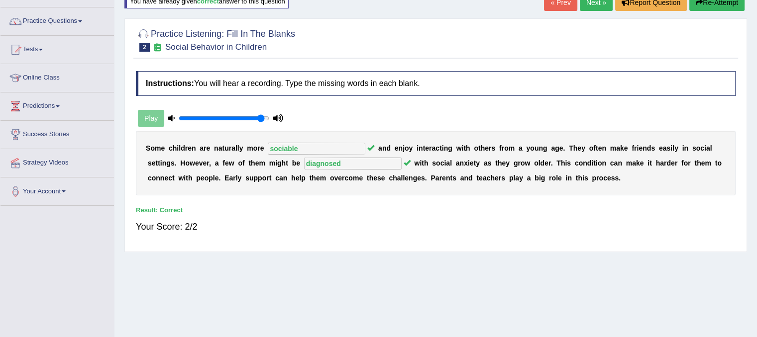
click at [593, 6] on link "Next »" at bounding box center [596, 2] width 33 height 17
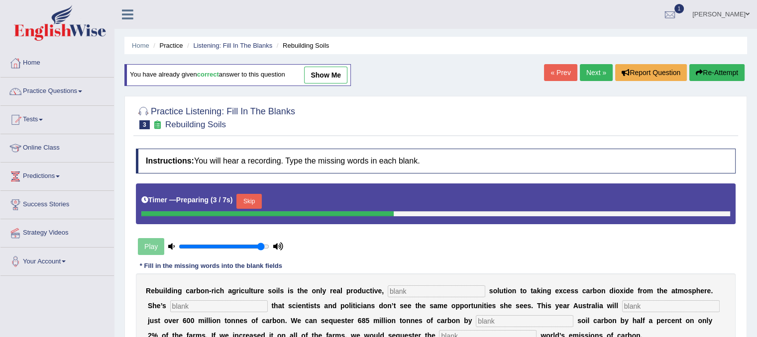
drag, startPoint x: 755, startPoint y: 129, endPoint x: 743, endPoint y: 197, distance: 68.7
click at [743, 197] on div "Home Practice Listening: Fill In The Blanks Rebuilding Soils You have already g…" at bounding box center [435, 249] width 643 height 498
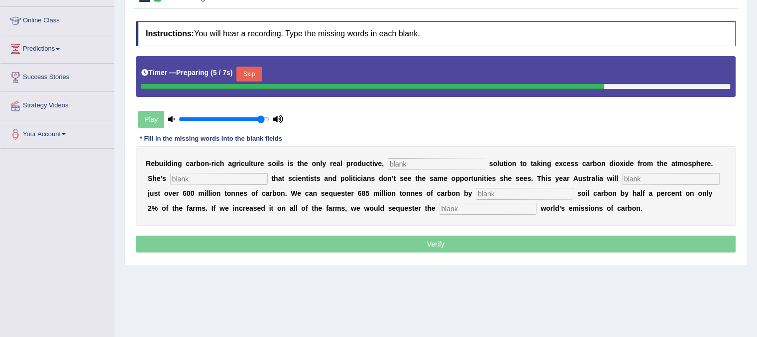
scroll to position [123, 0]
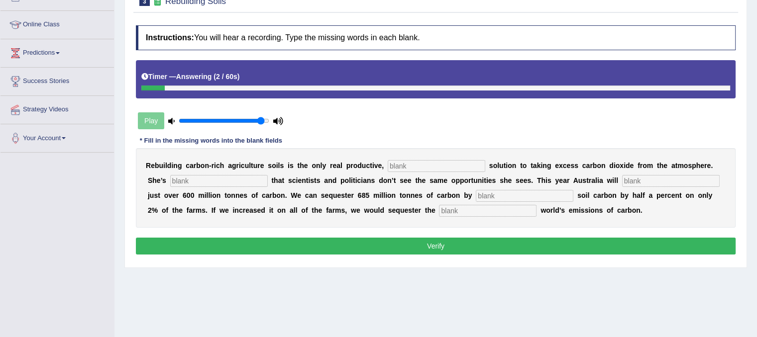
click at [435, 167] on input "text" at bounding box center [437, 166] width 98 height 12
type input "pedrmanent"
click at [197, 180] on input "text" at bounding box center [219, 181] width 98 height 12
type input "frustrated"
click at [643, 180] on input "text" at bounding box center [671, 181] width 98 height 12
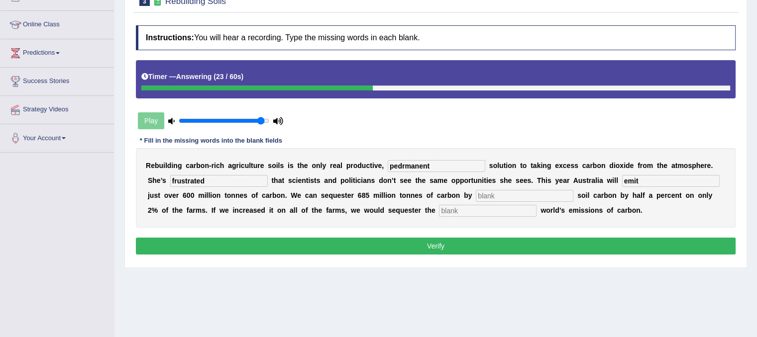
type input "emit"
click at [502, 193] on input "text" at bounding box center [525, 196] width 98 height 12
type input "increasing"
click at [457, 210] on input "text" at bounding box center [488, 211] width 98 height 12
type input "whole"
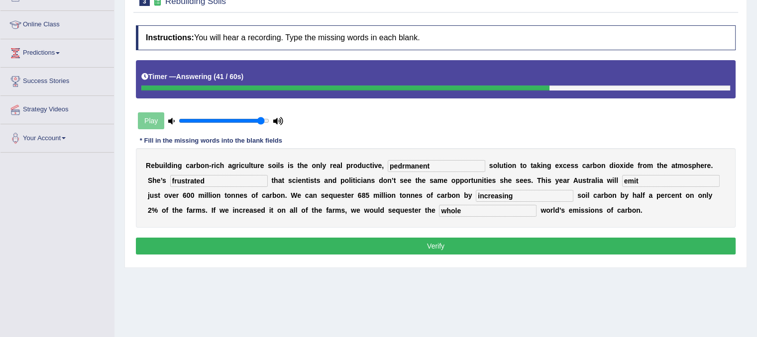
click at [402, 160] on input "pedrmanent" at bounding box center [437, 166] width 98 height 12
type input "permanent"
click at [462, 239] on button "Verify" at bounding box center [436, 246] width 600 height 17
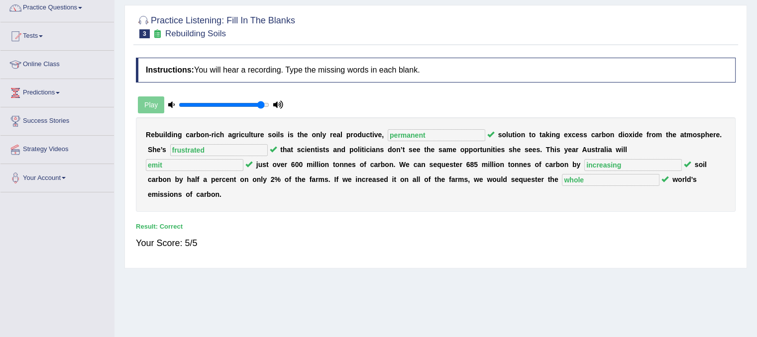
scroll to position [0, 0]
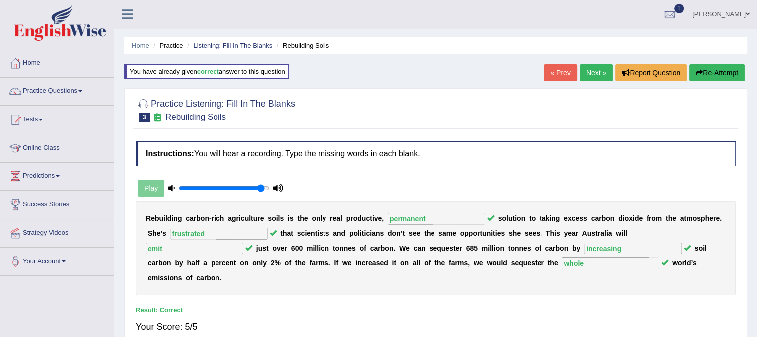
click at [592, 78] on link "Next »" at bounding box center [596, 72] width 33 height 17
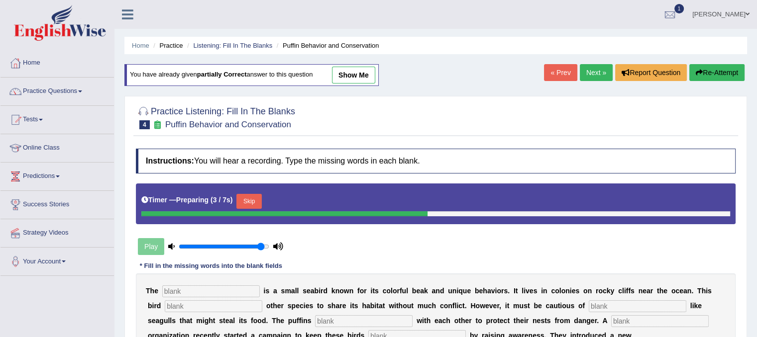
scroll to position [185, 0]
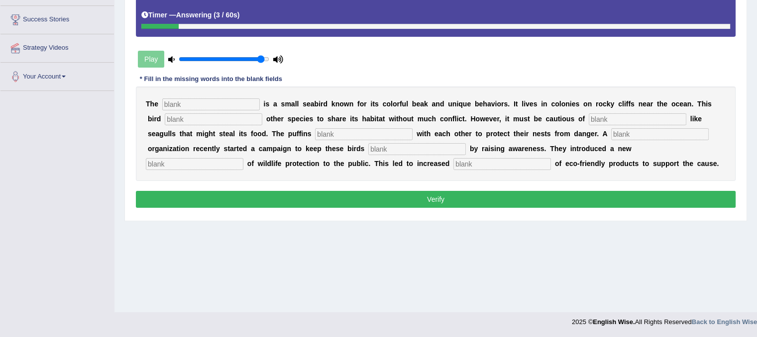
click at [203, 96] on div "T h e i s a s m a l l s e a b i r d k n o w n f o r i t s c o l o r f u l b e a…" at bounding box center [436, 134] width 600 height 95
click at [203, 103] on input "text" at bounding box center [211, 105] width 98 height 12
type input "puffin"
click at [233, 116] on input "text" at bounding box center [214, 119] width 98 height 12
type input "allows"
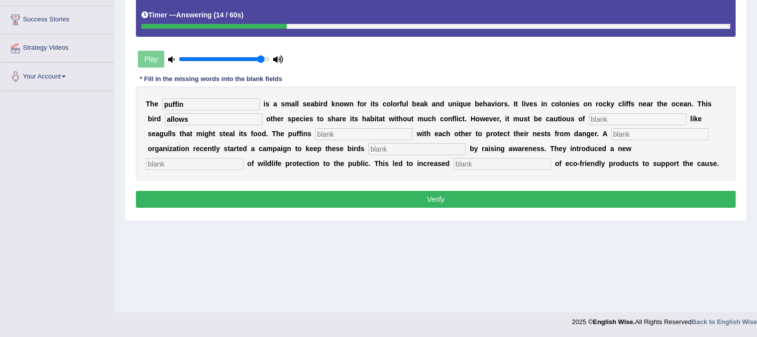
click at [622, 121] on input "text" at bounding box center [638, 119] width 98 height 12
type input "predator"
click at [342, 136] on input "text" at bounding box center [364, 134] width 98 height 12
type input "cooperate"
click at [433, 150] on input "text" at bounding box center [417, 149] width 98 height 12
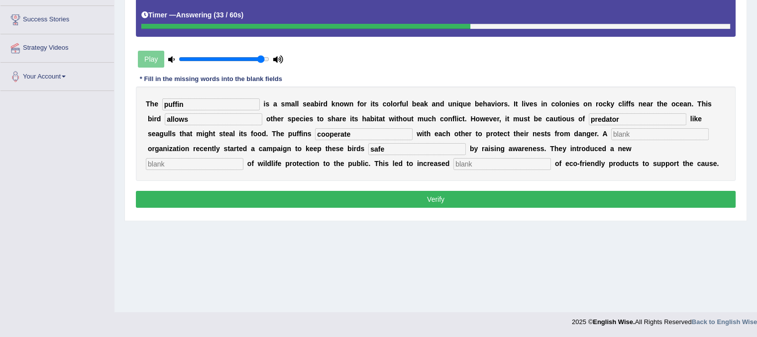
type input "safe"
click at [225, 160] on input "text" at bounding box center [195, 164] width 98 height 12
type input "conception"
click at [464, 161] on input "text" at bounding box center [502, 164] width 98 height 12
type input "consumption"
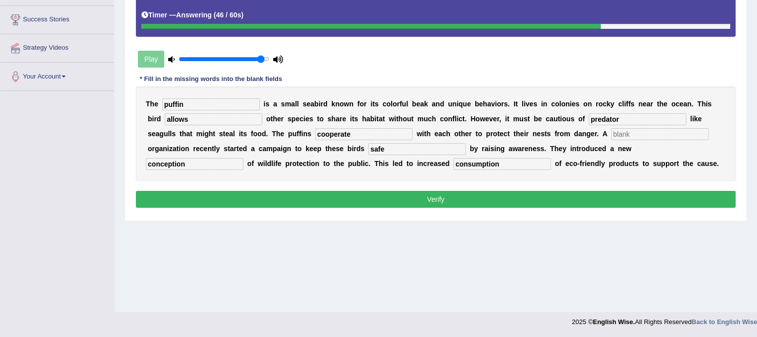
click at [639, 133] on input "text" at bounding box center [660, 134] width 98 height 12
click at [354, 129] on input "cooperate" at bounding box center [364, 134] width 98 height 12
click at [622, 130] on input "cooperate" at bounding box center [660, 134] width 98 height 12
type input "coperate"
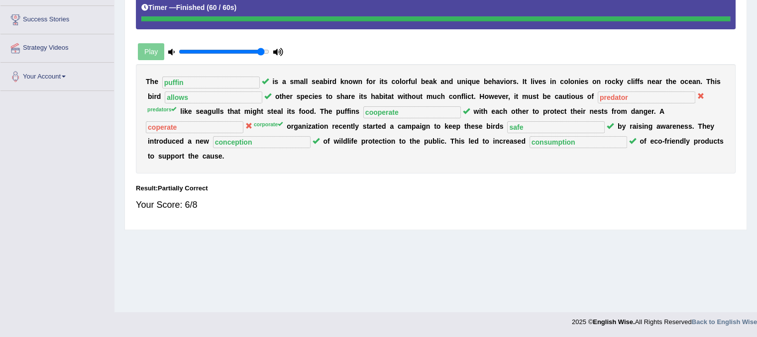
scroll to position [0, 0]
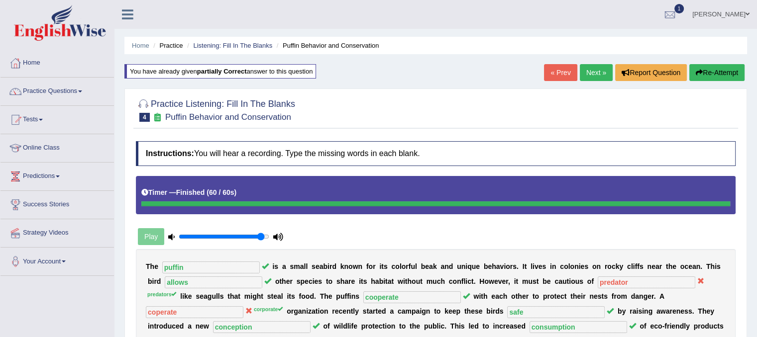
click at [588, 79] on link "Next »" at bounding box center [596, 72] width 33 height 17
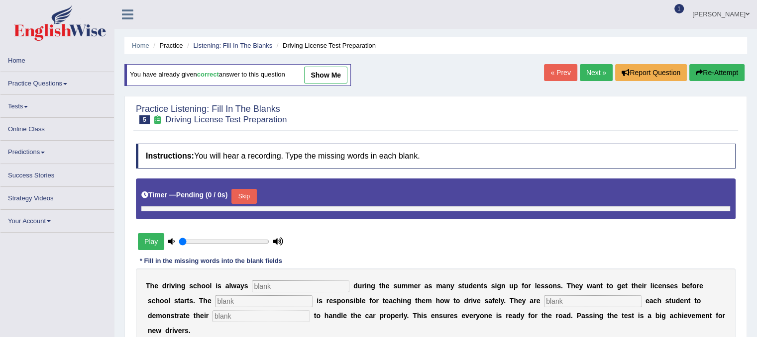
type input "0.95"
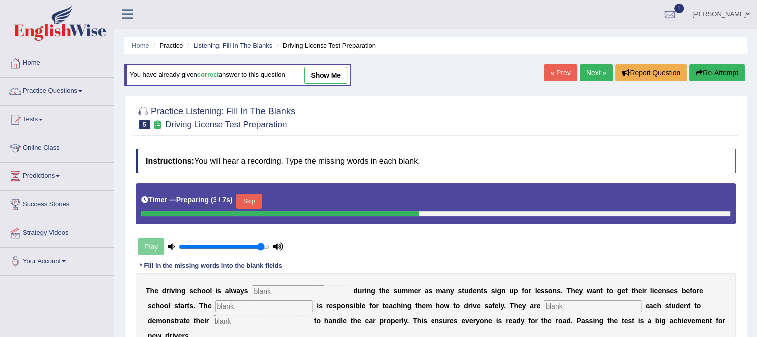
drag, startPoint x: 756, startPoint y: 50, endPoint x: 759, endPoint y: 170, distance: 119.5
click at [757, 170] on html "Toggle navigation Home Practice Questions Speaking Practice Read Aloud Repeat S…" at bounding box center [378, 168] width 757 height 337
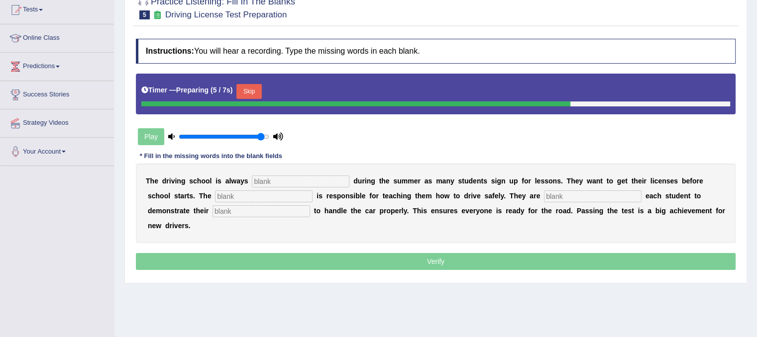
scroll to position [111, 0]
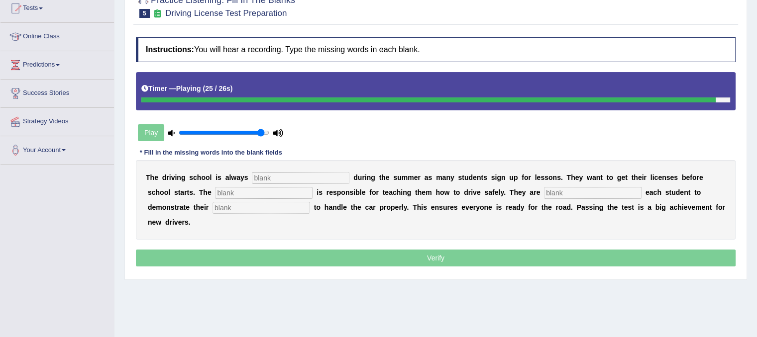
click at [269, 181] on input "text" at bounding box center [301, 178] width 98 height 12
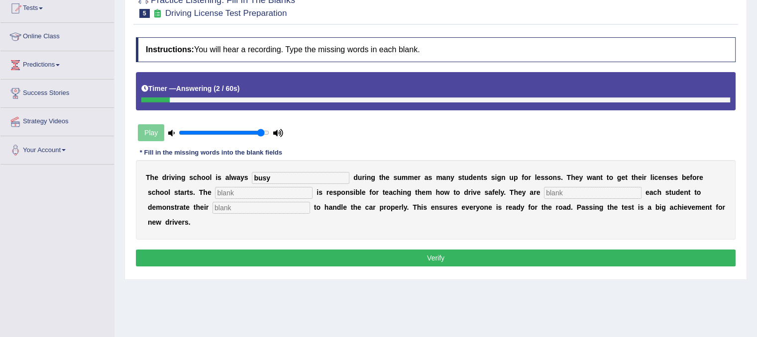
type input "busy"
click at [242, 191] on input "text" at bounding box center [264, 193] width 98 height 12
type input "instructor"
click at [225, 206] on input "text" at bounding box center [262, 208] width 98 height 12
click at [597, 187] on input "text" at bounding box center [593, 193] width 98 height 12
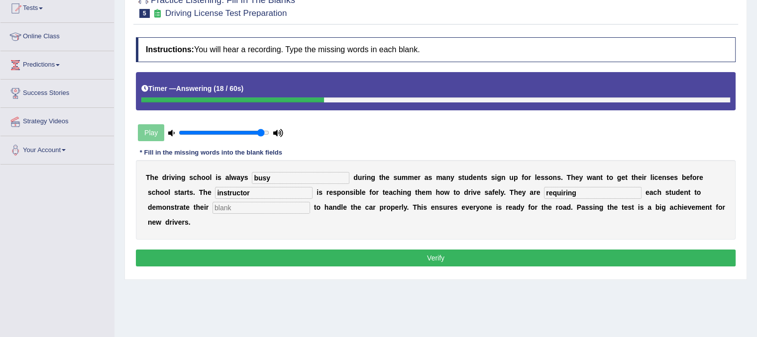
type input "requiring"
click at [281, 202] on input "text" at bounding box center [262, 208] width 98 height 12
type input "ability"
click at [355, 264] on button "Verify" at bounding box center [436, 258] width 600 height 17
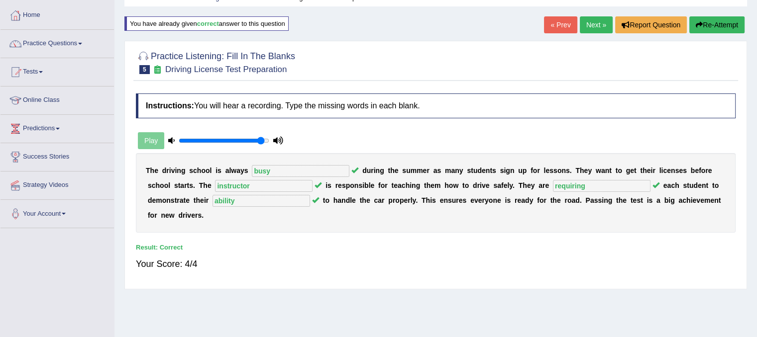
scroll to position [0, 0]
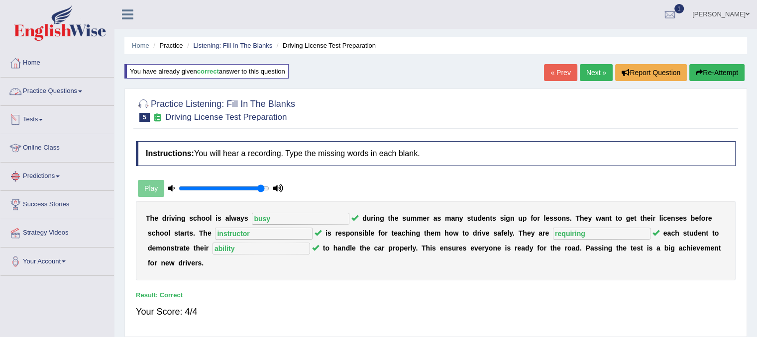
click at [73, 101] on link "Practice Questions" at bounding box center [56, 90] width 113 height 25
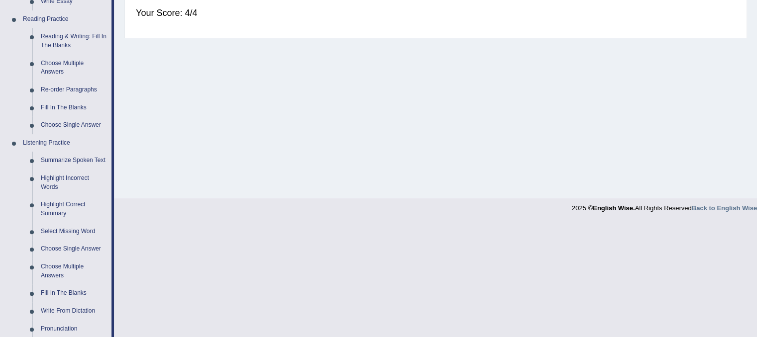
scroll to position [301, 0]
click at [78, 179] on link "Highlight Incorrect Words" at bounding box center [73, 181] width 75 height 26
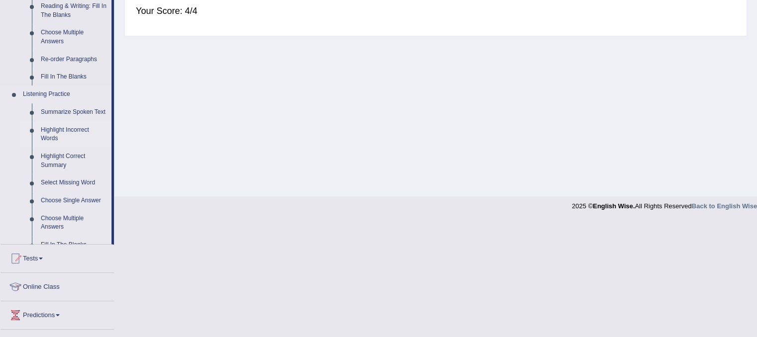
scroll to position [185, 0]
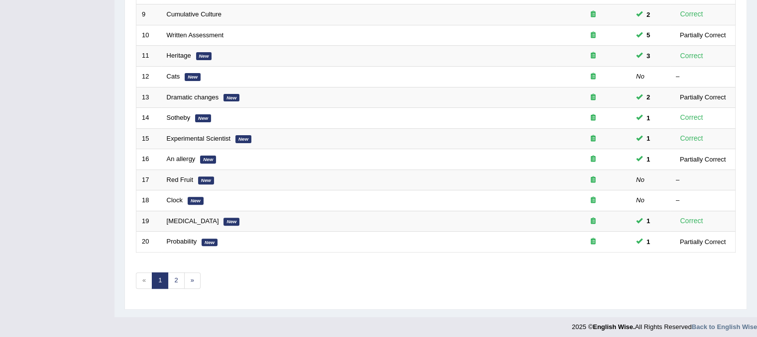
scroll to position [315, 0]
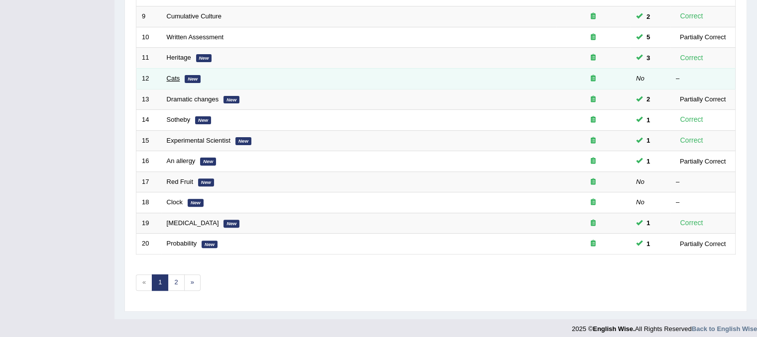
click at [173, 77] on link "Cats" at bounding box center [173, 78] width 13 height 7
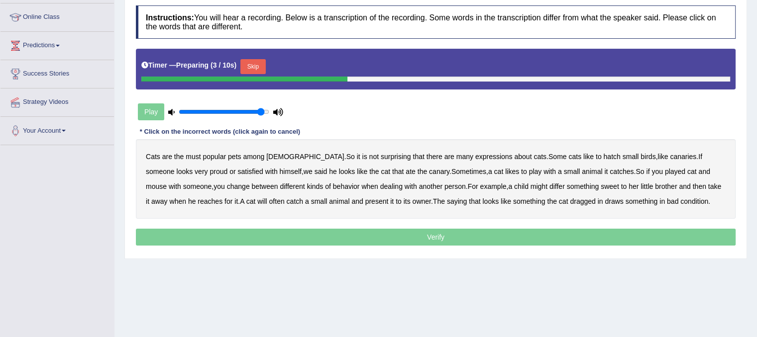
scroll to position [131, 0]
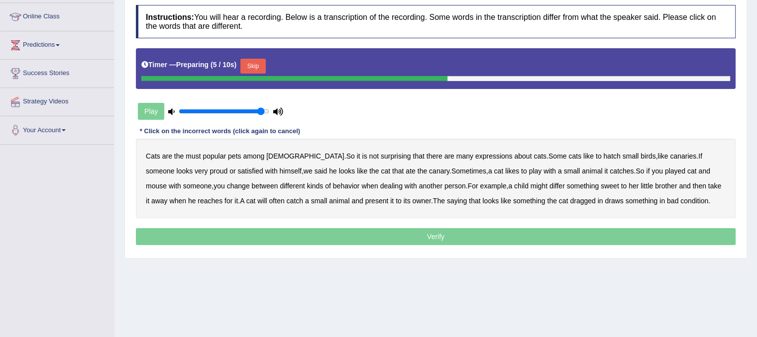
click at [260, 62] on button "Skip" at bounding box center [252, 66] width 25 height 15
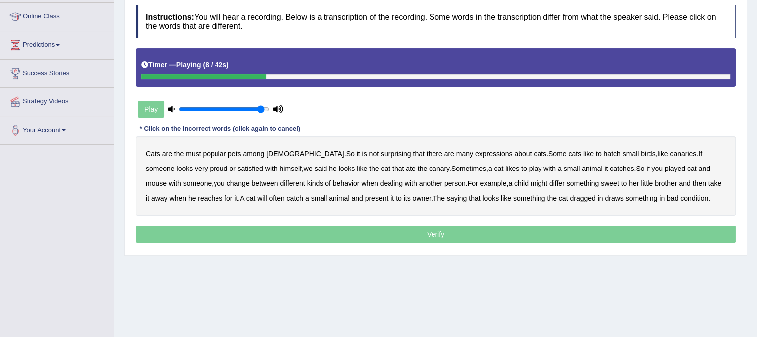
click at [603, 151] on b "hatch" at bounding box center [611, 154] width 17 height 8
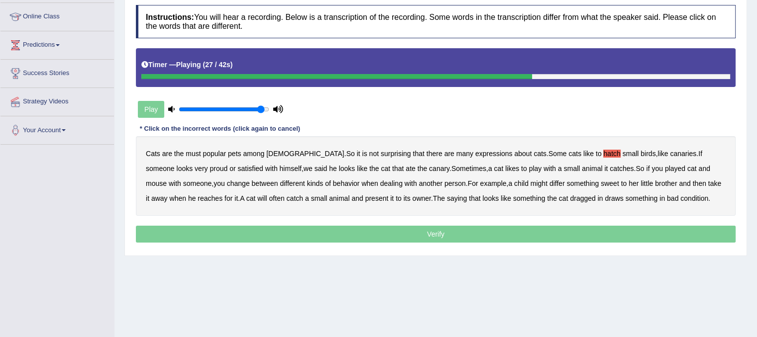
click at [503, 187] on div "Cats are the must popular pets among Americans . So it is not surprising that t…" at bounding box center [436, 176] width 600 height 80
click at [549, 180] on b "differ" at bounding box center [556, 184] width 15 height 8
click at [605, 197] on b "draws" at bounding box center [614, 199] width 18 height 8
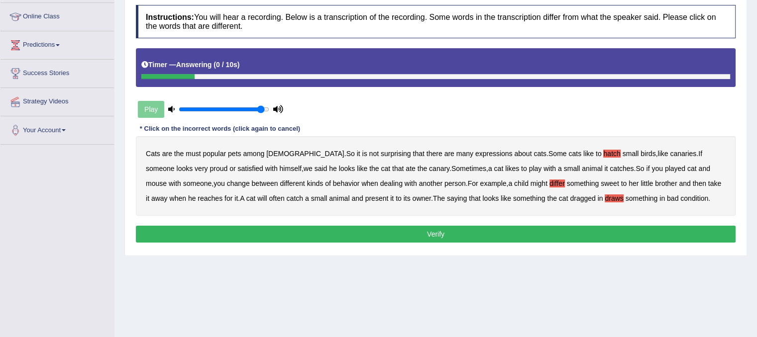
click at [577, 233] on button "Verify" at bounding box center [436, 234] width 600 height 17
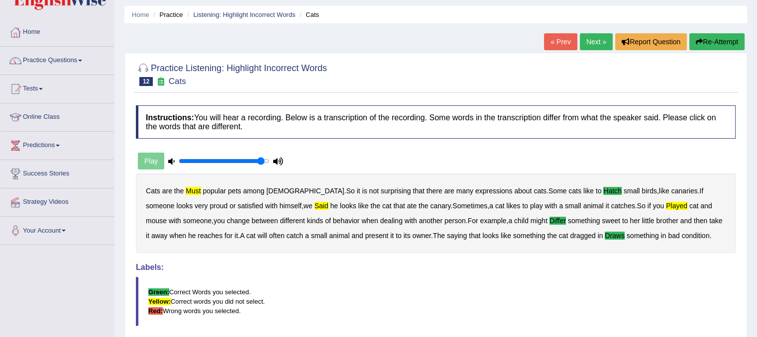
scroll to position [0, 0]
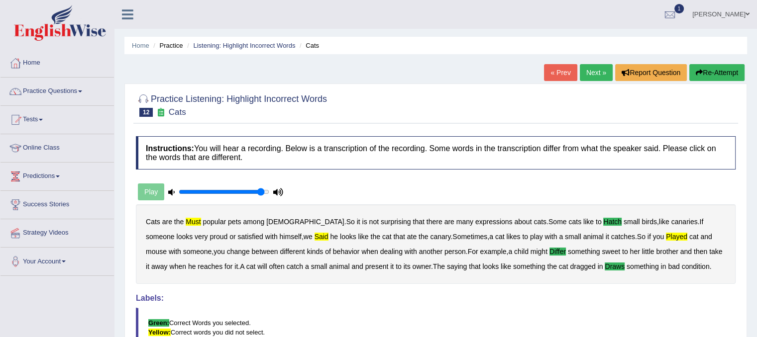
click at [734, 68] on button "Re-Attempt" at bounding box center [716, 72] width 55 height 17
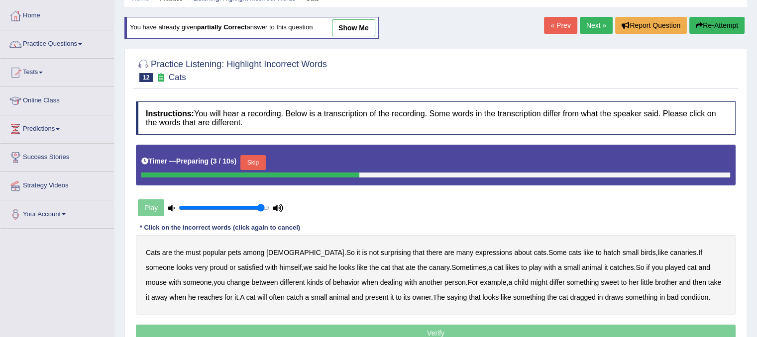
scroll to position [74, 0]
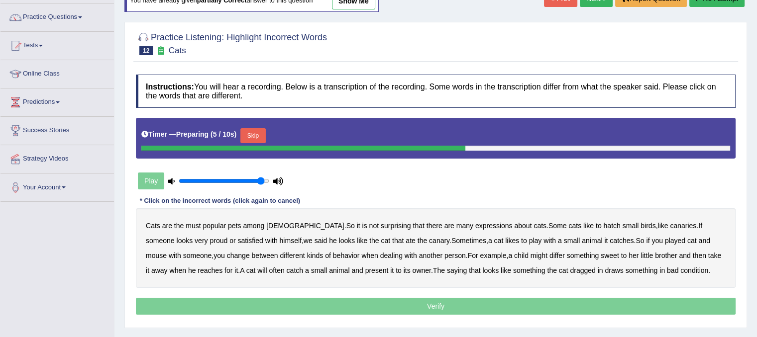
click at [257, 133] on button "Skip" at bounding box center [252, 135] width 25 height 15
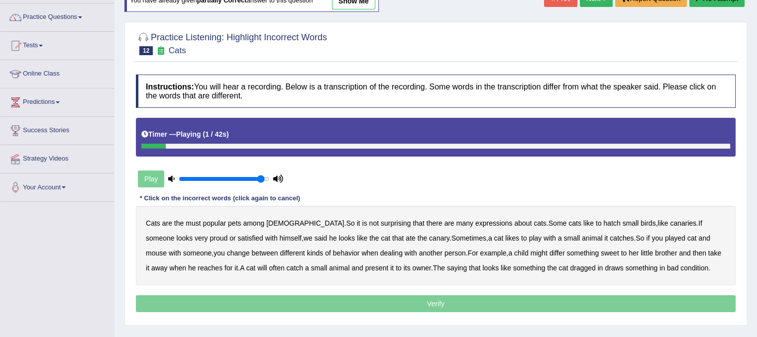
click at [189, 222] on b "must" at bounding box center [193, 223] width 15 height 8
click at [603, 224] on b "hatch" at bounding box center [611, 223] width 17 height 8
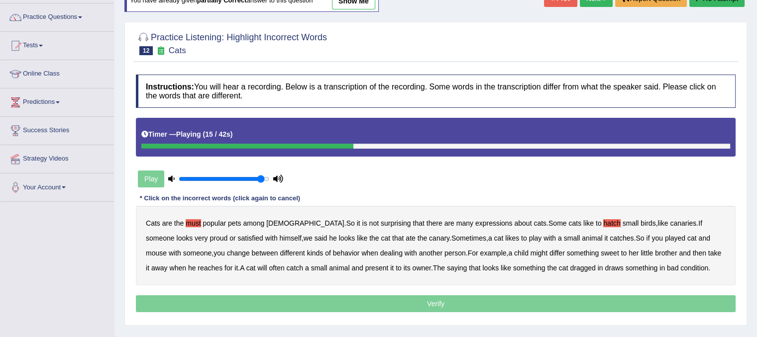
click at [315, 237] on b "said" at bounding box center [321, 238] width 13 height 8
click at [549, 249] on b "differ" at bounding box center [556, 253] width 15 height 8
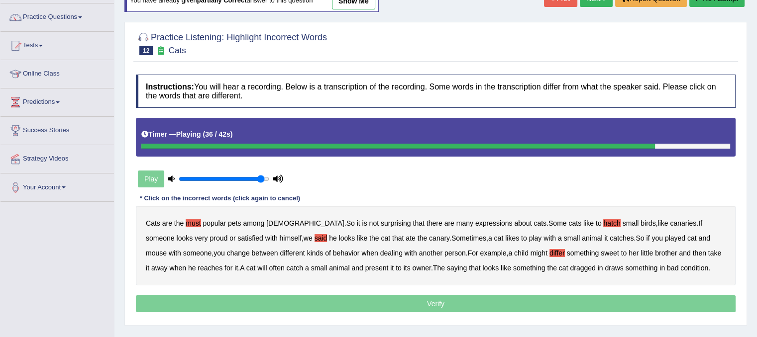
click at [287, 267] on b "catch" at bounding box center [295, 268] width 16 height 8
click at [605, 267] on b "draws" at bounding box center [614, 268] width 18 height 8
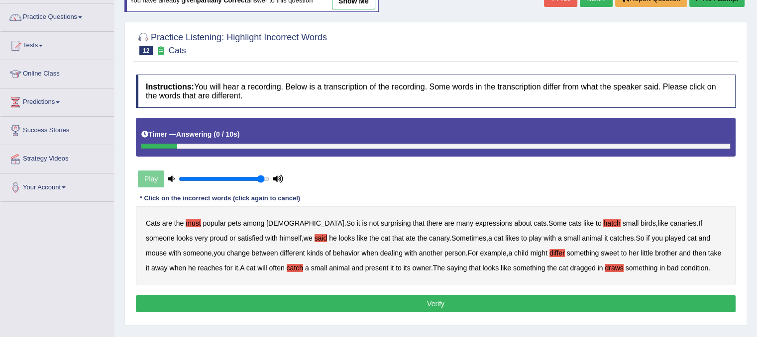
click at [567, 301] on button "Verify" at bounding box center [436, 304] width 600 height 17
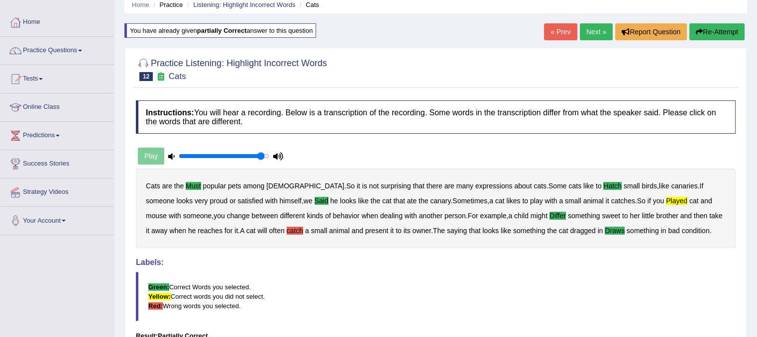
scroll to position [28, 0]
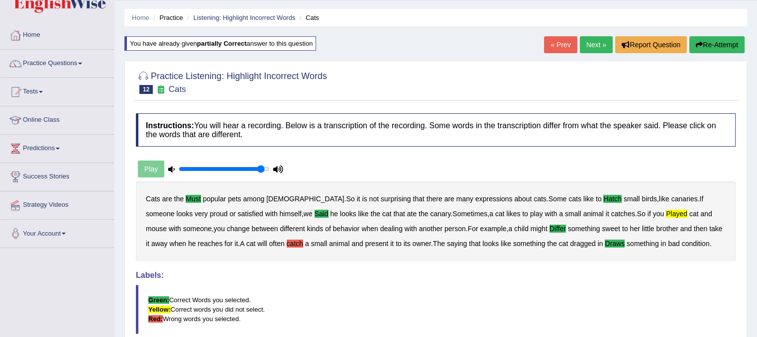
click at [717, 36] on button "Re-Attempt" at bounding box center [716, 44] width 55 height 17
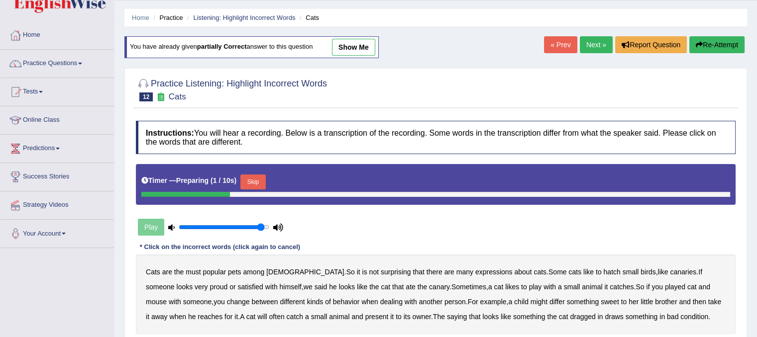
click at [252, 185] on button "Skip" at bounding box center [252, 182] width 25 height 15
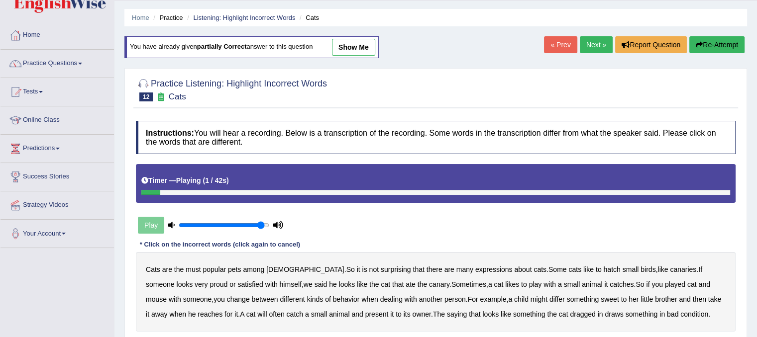
click at [189, 271] on b "must" at bounding box center [193, 270] width 15 height 8
click at [603, 266] on b "hatch" at bounding box center [611, 270] width 17 height 8
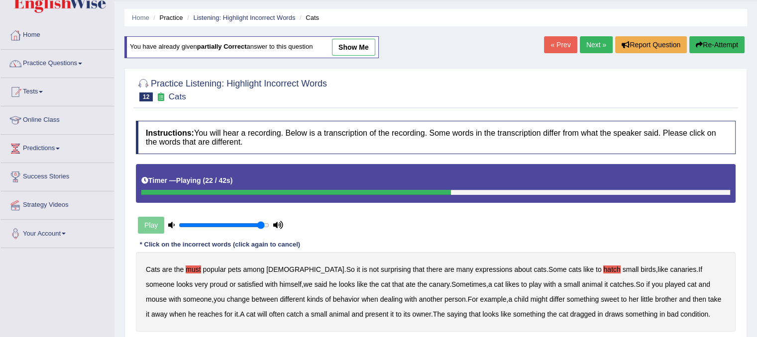
click at [665, 282] on b "played" at bounding box center [675, 285] width 20 height 8
click at [549, 301] on b "differ" at bounding box center [556, 300] width 15 height 8
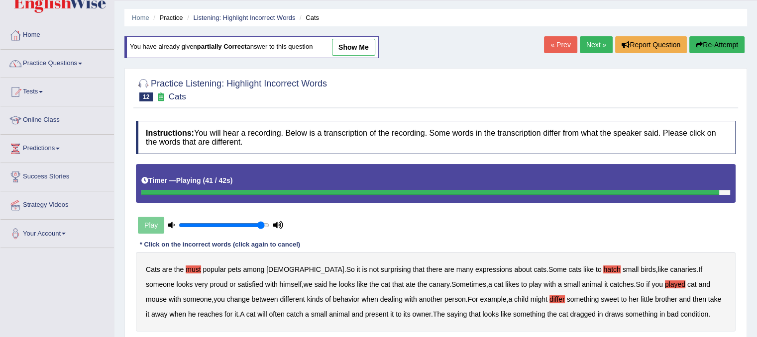
click at [605, 311] on b "draws" at bounding box center [614, 315] width 18 height 8
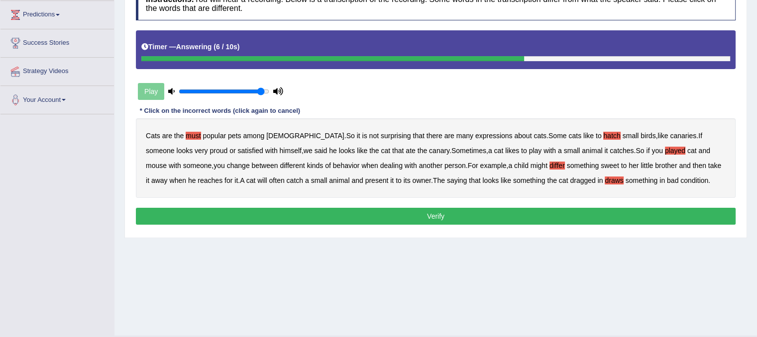
scroll to position [167, 0]
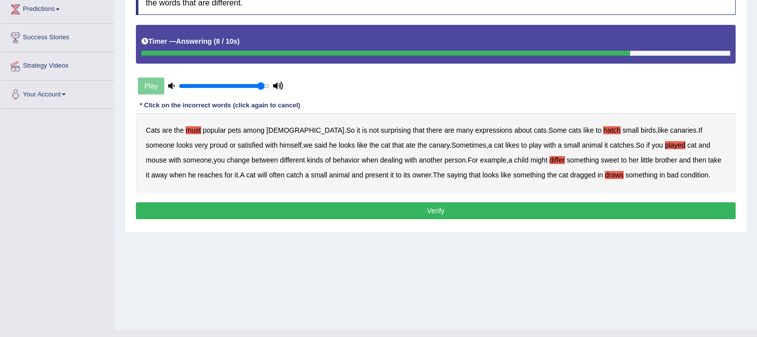
click at [454, 210] on button "Verify" at bounding box center [436, 211] width 600 height 17
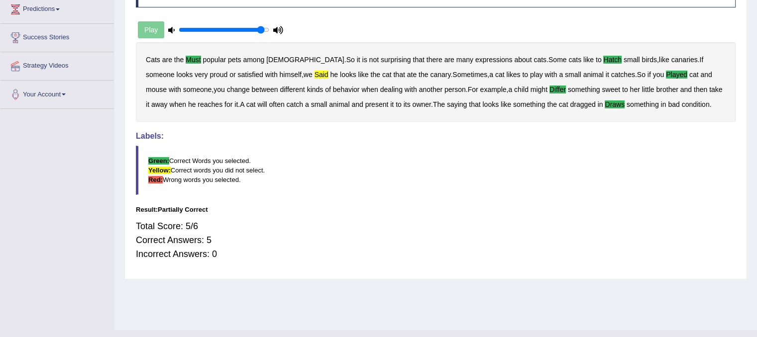
drag, startPoint x: 757, startPoint y: 196, endPoint x: 753, endPoint y: 88, distance: 107.6
click at [753, 88] on div "Home Practice Listening: Highlight Incorrect Words Cats You have already given …" at bounding box center [435, 82] width 643 height 498
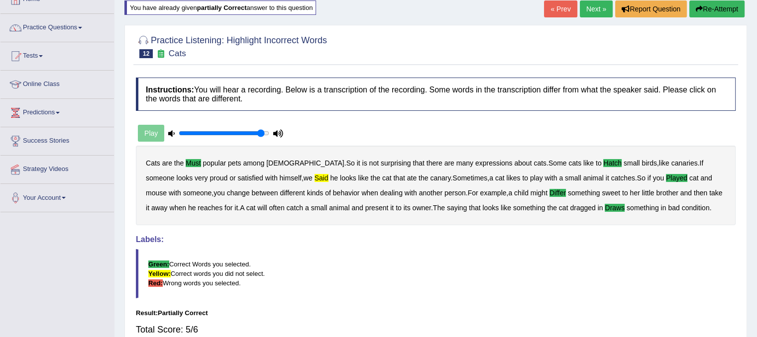
scroll to position [50, 0]
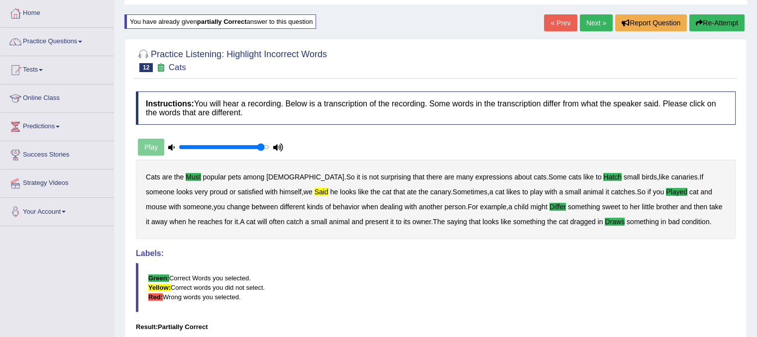
click at [589, 24] on link "Next »" at bounding box center [596, 22] width 33 height 17
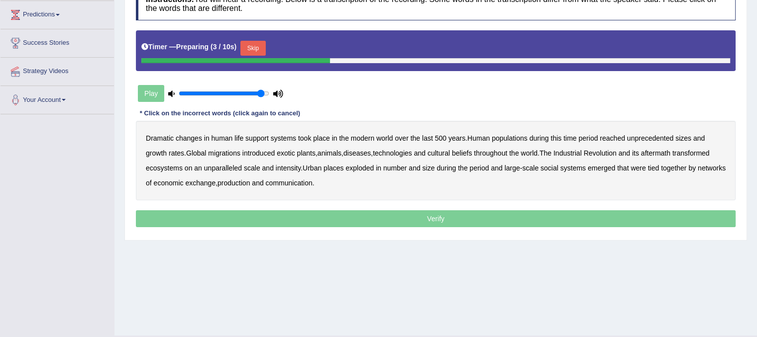
scroll to position [185, 0]
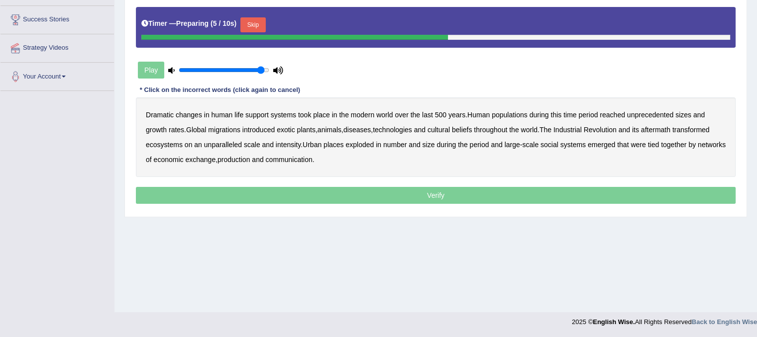
click at [252, 24] on button "Skip" at bounding box center [252, 24] width 25 height 15
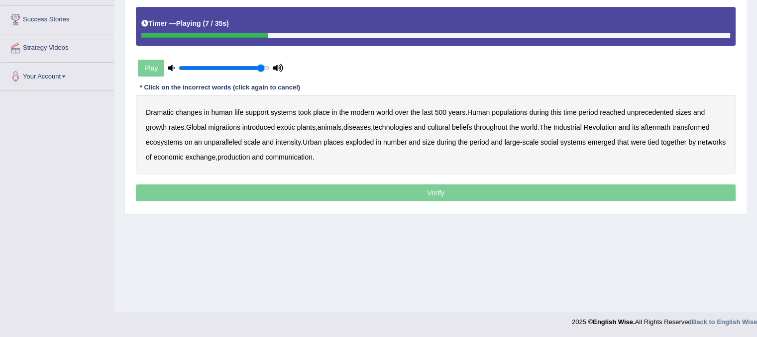
click at [519, 109] on b "populations" at bounding box center [510, 113] width 36 height 8
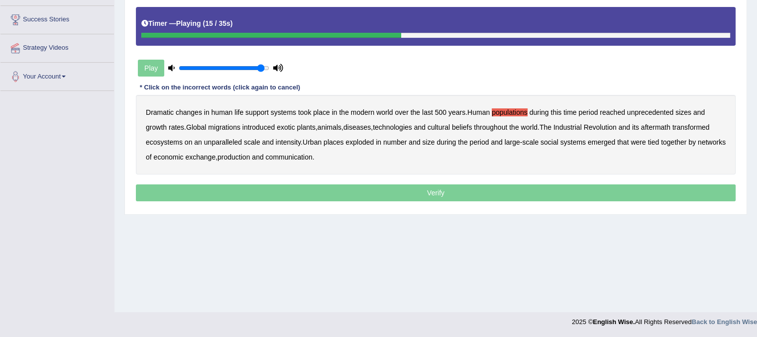
click at [364, 127] on b "diseases" at bounding box center [356, 127] width 27 height 8
click at [168, 139] on b "ecosystems" at bounding box center [164, 142] width 37 height 8
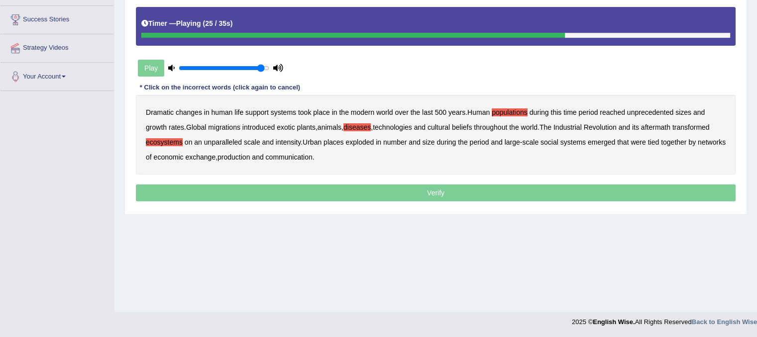
click at [321, 146] on div "Dramatic changes in human life support systems took place in the modern world o…" at bounding box center [436, 135] width 600 height 80
click at [250, 159] on b "production" at bounding box center [234, 157] width 32 height 8
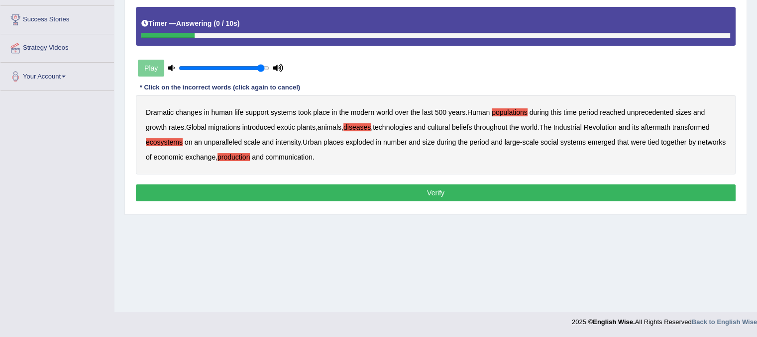
click at [328, 187] on button "Verify" at bounding box center [436, 193] width 600 height 17
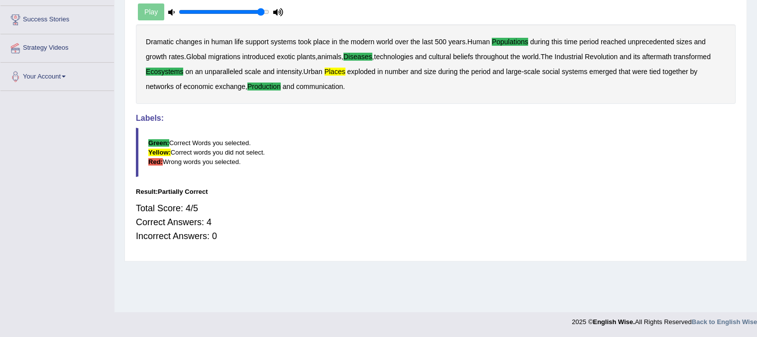
drag, startPoint x: 465, startPoint y: 164, endPoint x: 444, endPoint y: 112, distance: 56.0
click at [444, 112] on div "Instructions: You will hear a recording. Below is a transcription of the record…" at bounding box center [435, 103] width 605 height 305
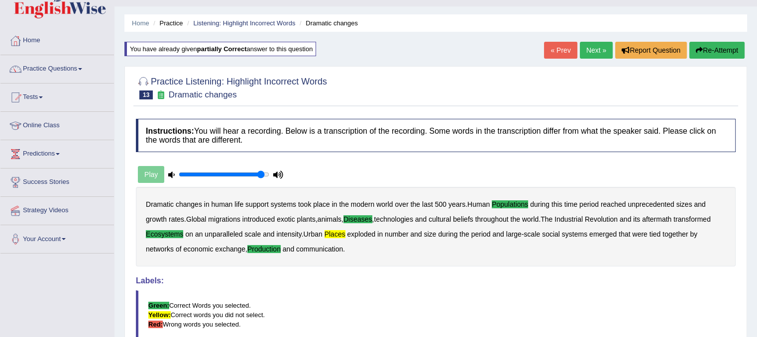
scroll to position [21, 0]
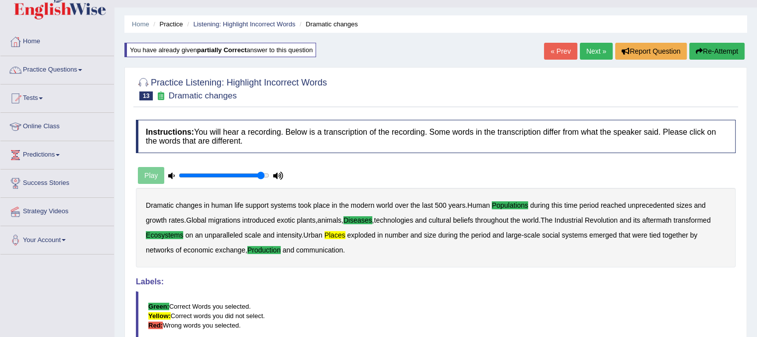
click at [708, 54] on button "Re-Attempt" at bounding box center [716, 51] width 55 height 17
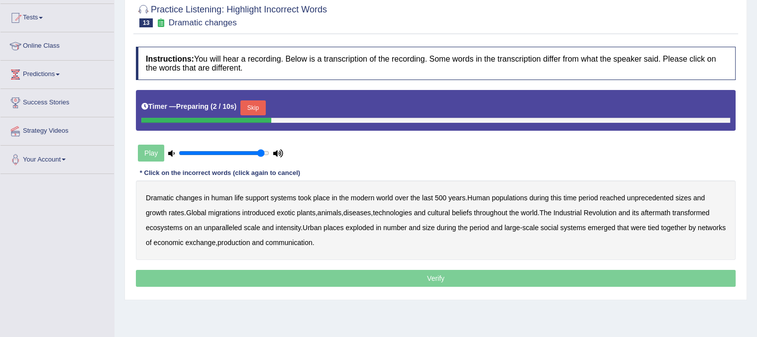
scroll to position [109, 0]
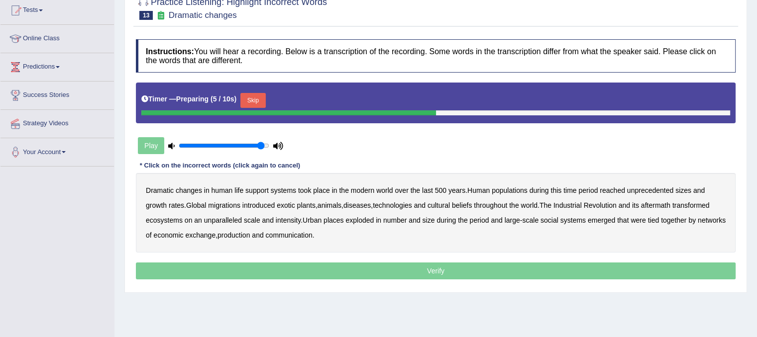
click at [248, 98] on button "Skip" at bounding box center [252, 100] width 25 height 15
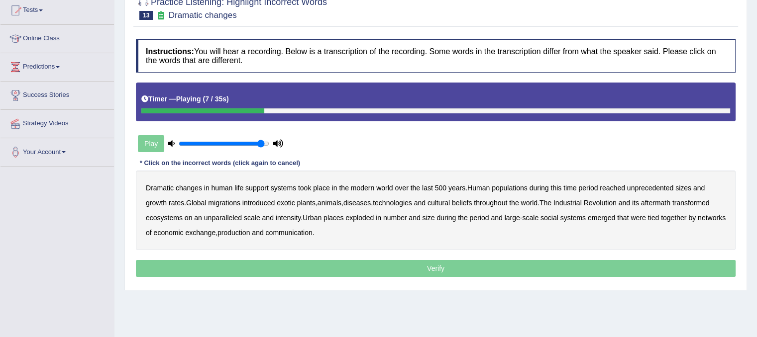
click at [524, 189] on b "populations" at bounding box center [510, 188] width 36 height 8
click at [245, 211] on div "Dramatic changes in human life support systems took place in the modern world o…" at bounding box center [436, 211] width 600 height 80
click at [364, 200] on b "diseases" at bounding box center [356, 203] width 27 height 8
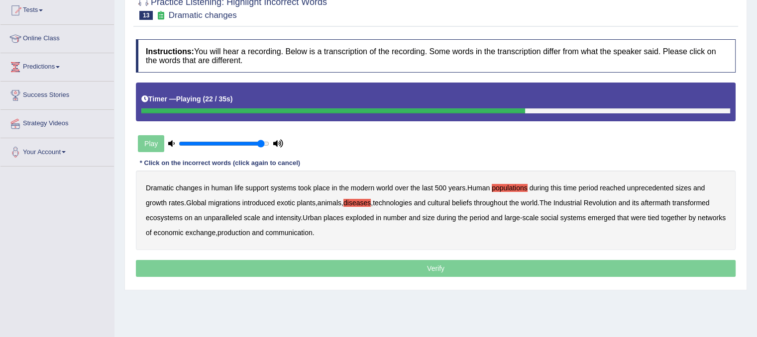
click at [174, 218] on b "ecosystems" at bounding box center [164, 218] width 37 height 8
click at [335, 218] on b "places" at bounding box center [334, 218] width 20 height 8
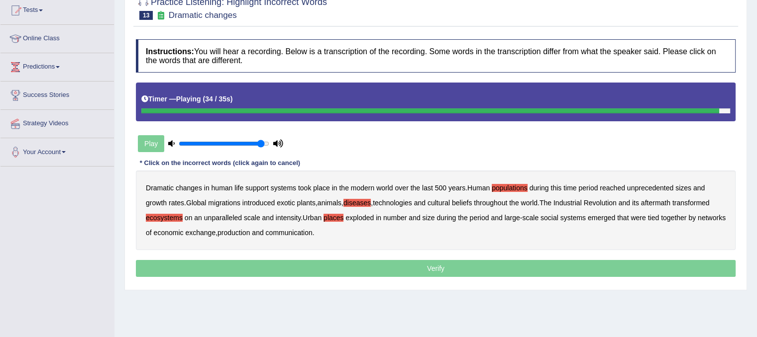
click at [250, 233] on b "production" at bounding box center [234, 233] width 32 height 8
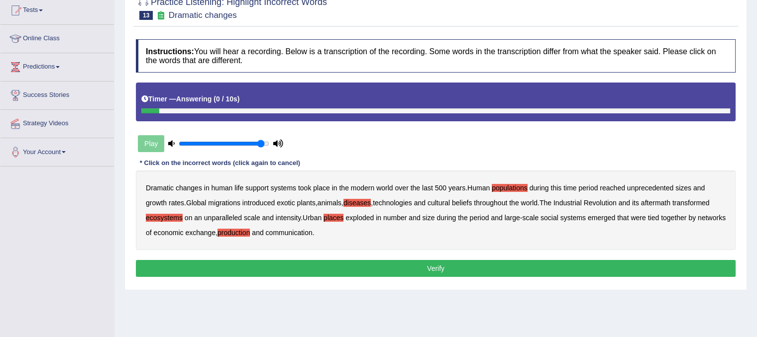
click at [313, 264] on button "Verify" at bounding box center [436, 268] width 600 height 17
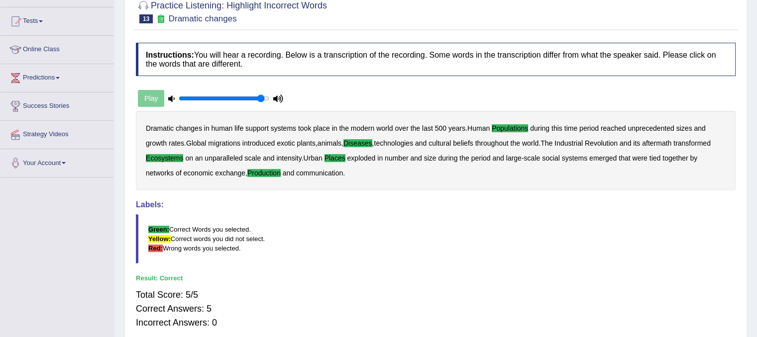
scroll to position [33, 0]
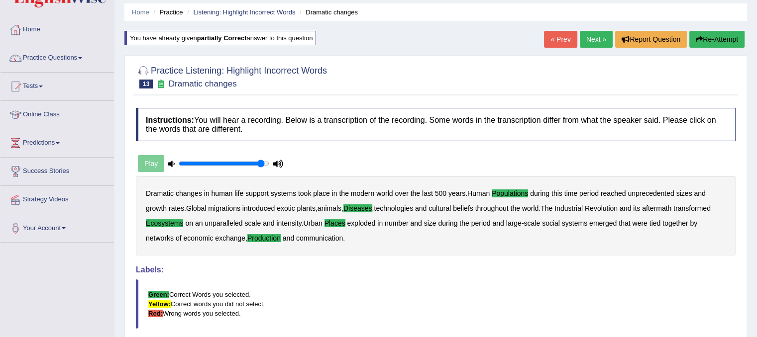
click at [605, 49] on div "« Prev Next » Report Question Re-Attempt" at bounding box center [645, 40] width 203 height 19
click at [600, 40] on link "Next »" at bounding box center [596, 39] width 33 height 17
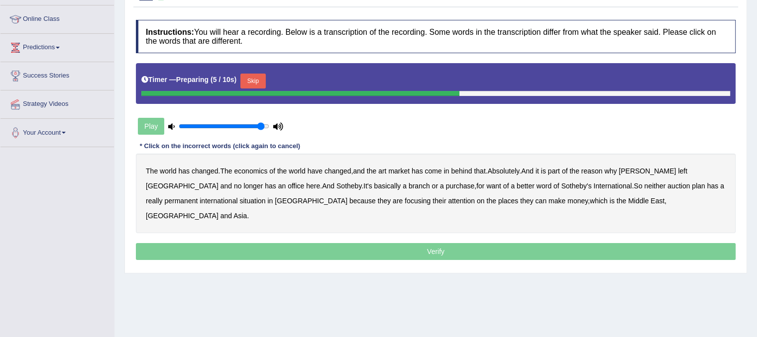
scroll to position [133, 0]
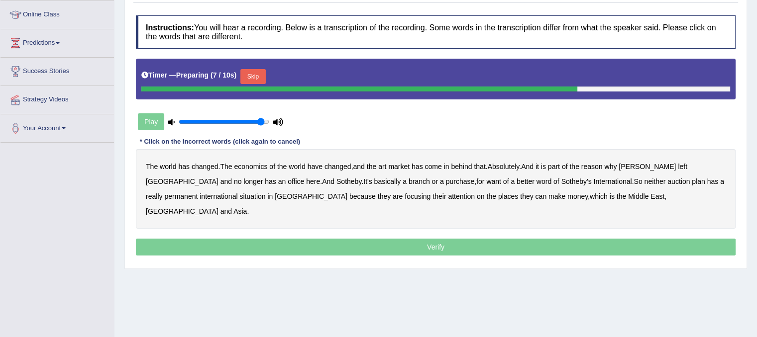
click at [257, 78] on button "Skip" at bounding box center [252, 76] width 25 height 15
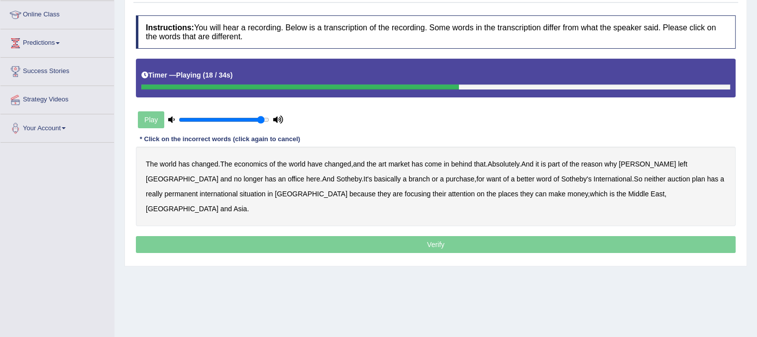
click at [446, 180] on b "purchase" at bounding box center [460, 179] width 29 height 8
click at [692, 180] on b "plan" at bounding box center [698, 179] width 13 height 8
click at [239, 193] on b "situation" at bounding box center [252, 194] width 26 height 8
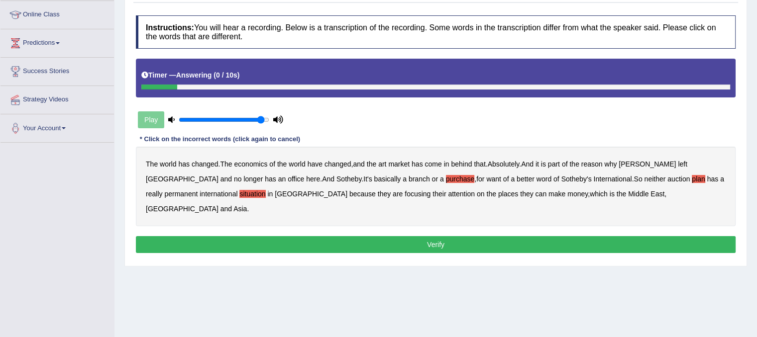
click at [469, 236] on button "Verify" at bounding box center [436, 244] width 600 height 17
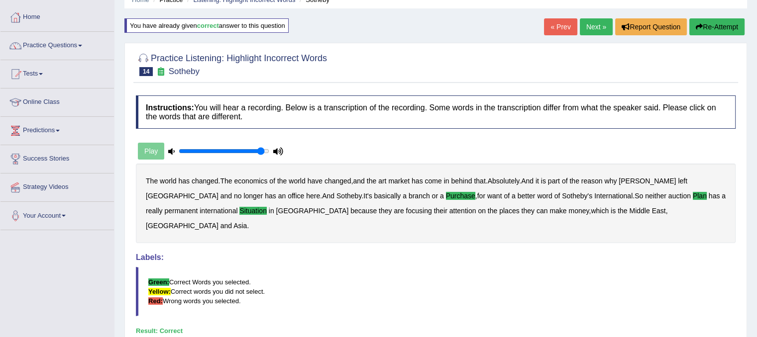
scroll to position [0, 0]
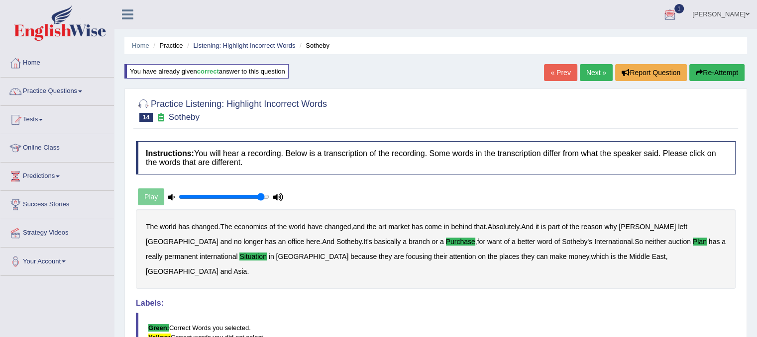
click at [590, 72] on link "Next »" at bounding box center [596, 72] width 33 height 17
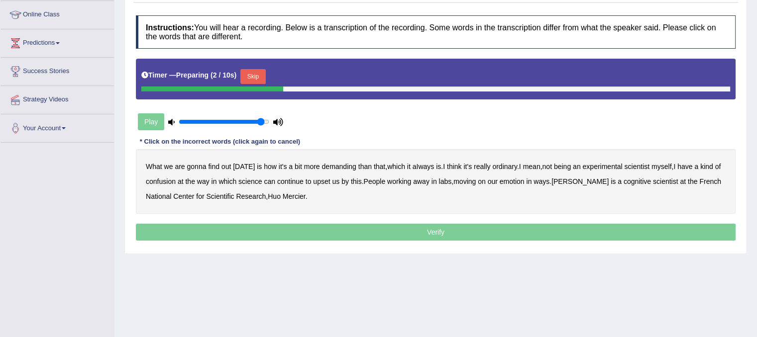
scroll to position [140, 0]
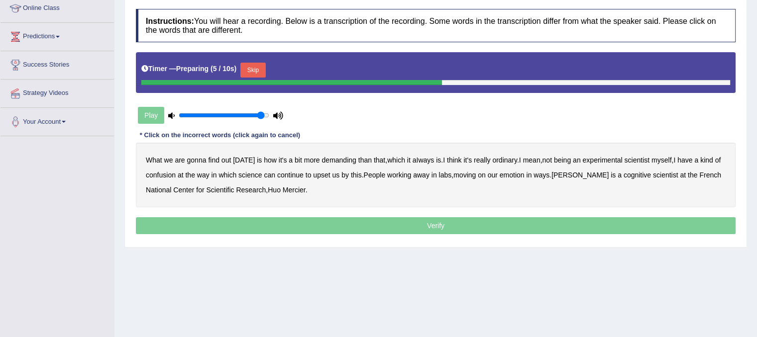
click at [256, 65] on button "Skip" at bounding box center [252, 70] width 25 height 15
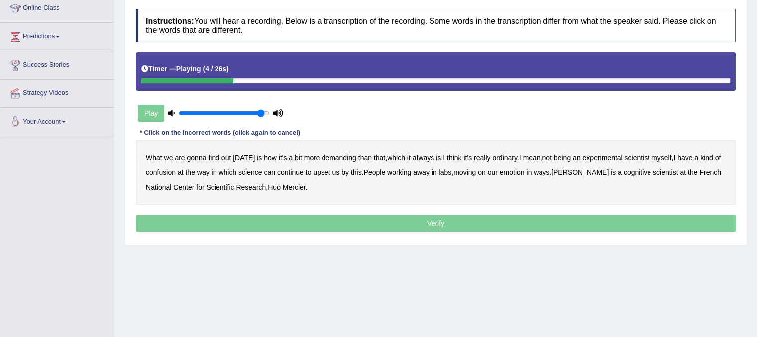
click at [328, 155] on b "demanding" at bounding box center [339, 158] width 34 height 8
click at [496, 157] on b "ordinary" at bounding box center [504, 158] width 25 height 8
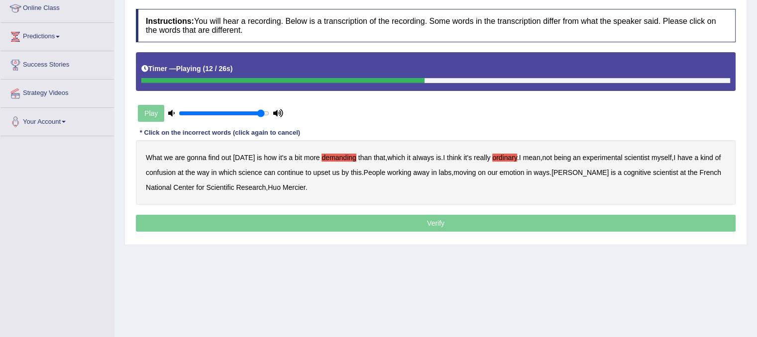
click at [174, 175] on b "confusion" at bounding box center [161, 173] width 30 height 8
click at [328, 169] on b "upset" at bounding box center [321, 173] width 17 height 8
click at [519, 170] on b "emotion" at bounding box center [512, 173] width 25 height 8
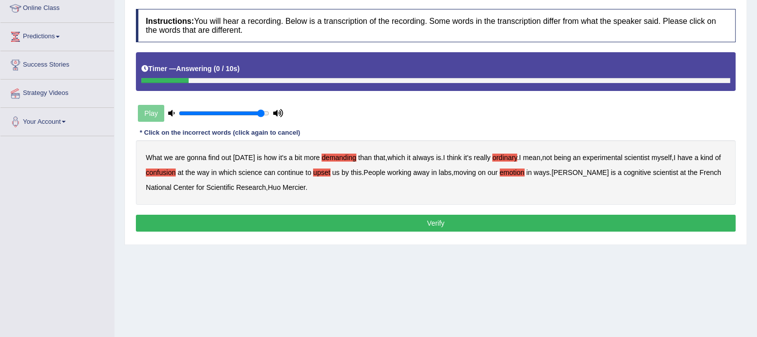
click at [370, 225] on button "Verify" at bounding box center [436, 223] width 600 height 17
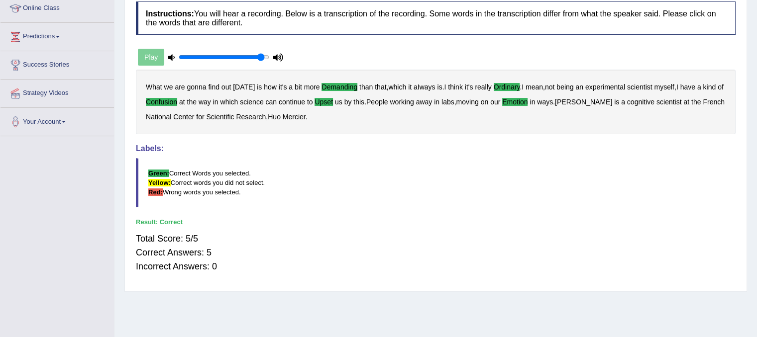
click at [370, 227] on div "Total Score: 5/5 Correct Answers: 5 Incorrect Answers: 0" at bounding box center [436, 253] width 600 height 52
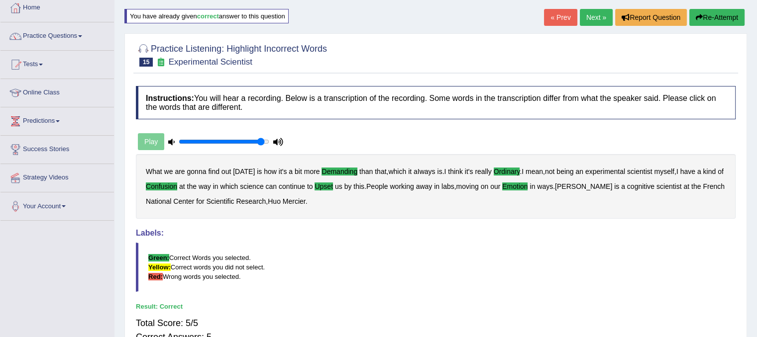
scroll to position [54, 0]
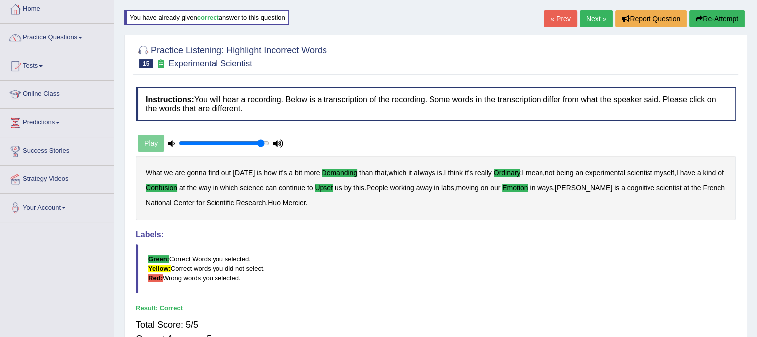
click at [589, 24] on link "Next »" at bounding box center [596, 18] width 33 height 17
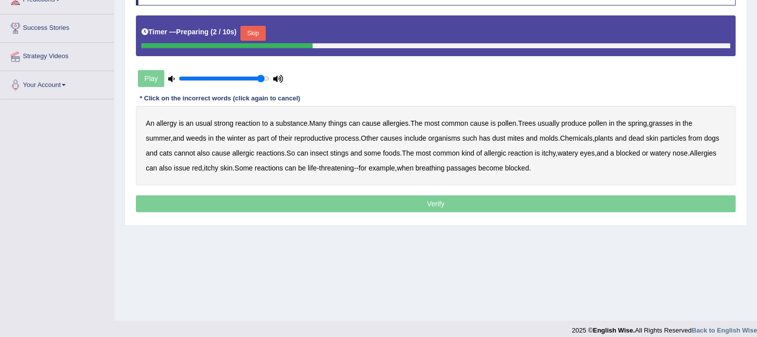
scroll to position [185, 0]
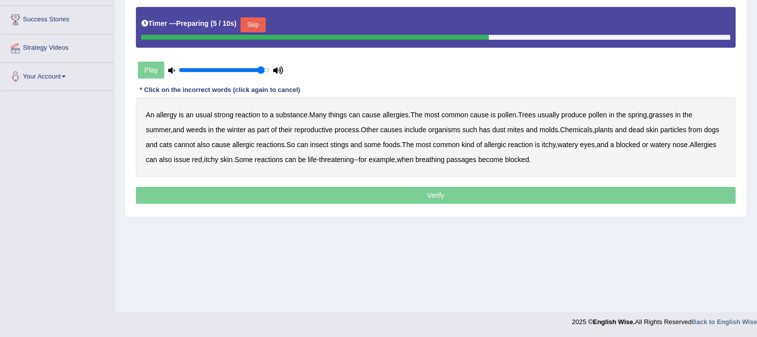
click at [258, 15] on div "Timer — Preparing ( 5 / 10s ) Skip" at bounding box center [435, 25] width 589 height 20
click at [259, 19] on button "Skip" at bounding box center [252, 24] width 25 height 15
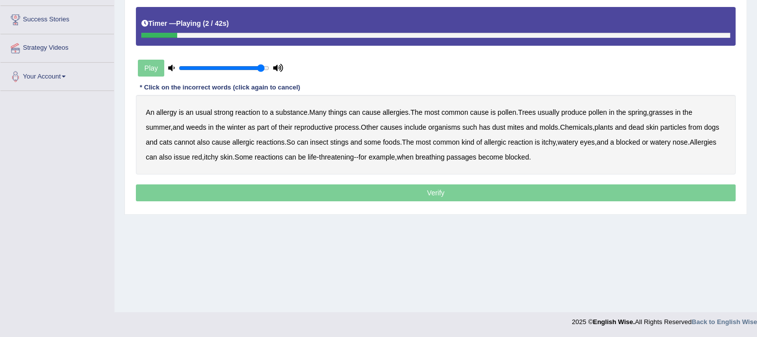
click at [203, 109] on b "usual" at bounding box center [204, 113] width 16 height 8
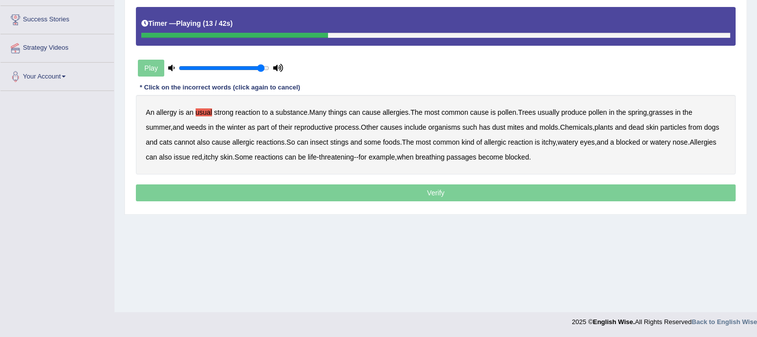
click at [241, 124] on b "winter" at bounding box center [236, 127] width 18 height 8
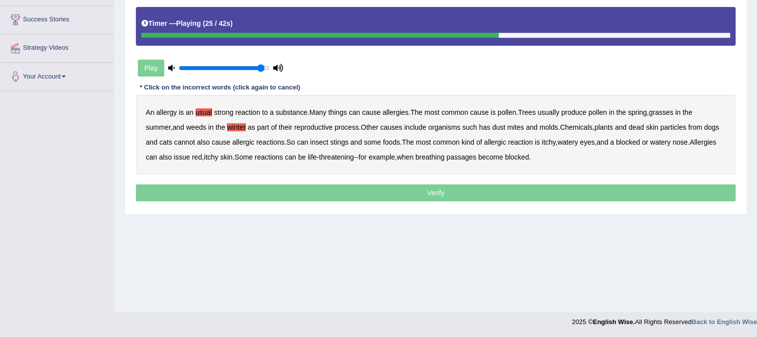
click at [195, 143] on b "cannot" at bounding box center [184, 142] width 21 height 8
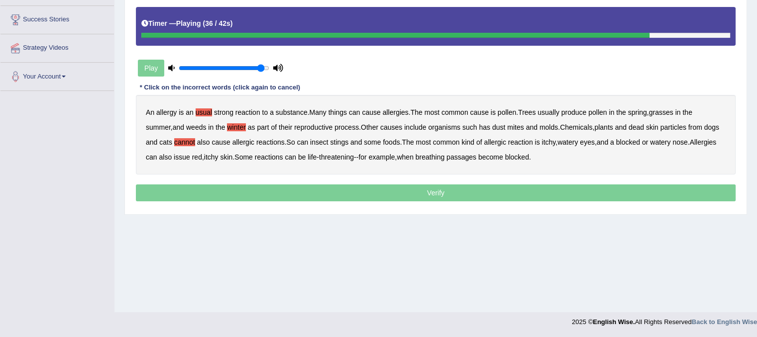
click at [190, 154] on b "issue" at bounding box center [182, 157] width 16 height 8
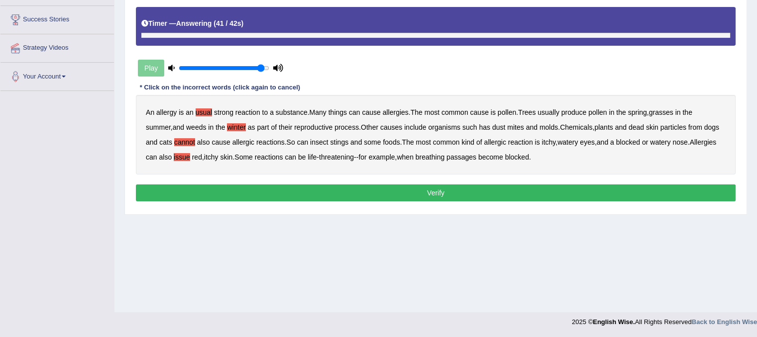
click at [495, 193] on button "Verify" at bounding box center [436, 193] width 600 height 17
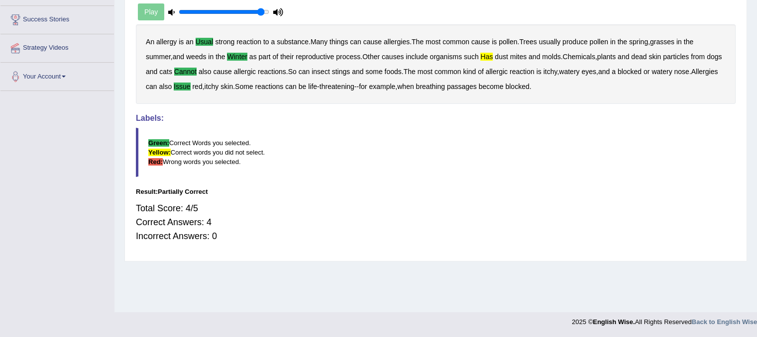
drag, startPoint x: 695, startPoint y: 92, endPoint x: 763, endPoint y: 131, distance: 79.1
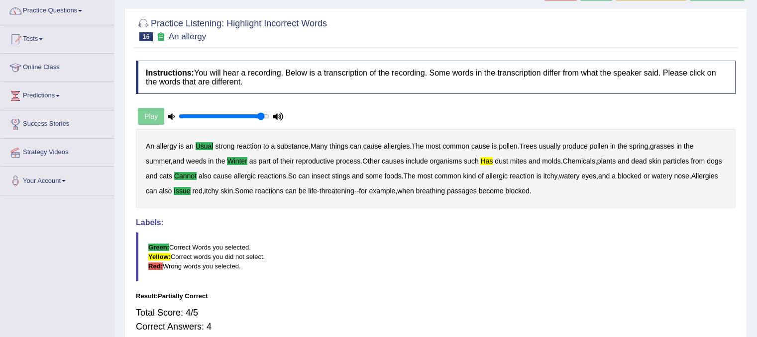
scroll to position [78, 0]
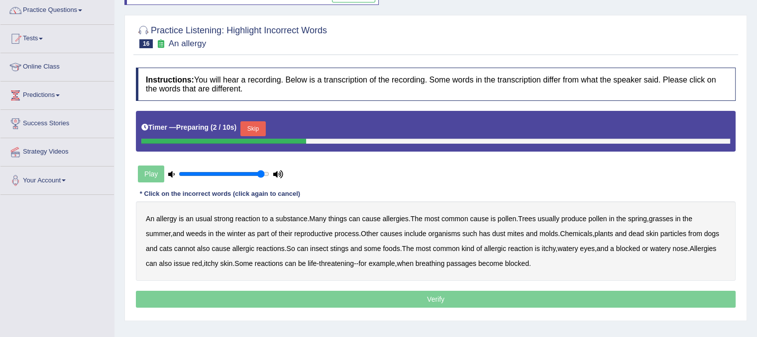
click at [253, 131] on button "Skip" at bounding box center [252, 128] width 25 height 15
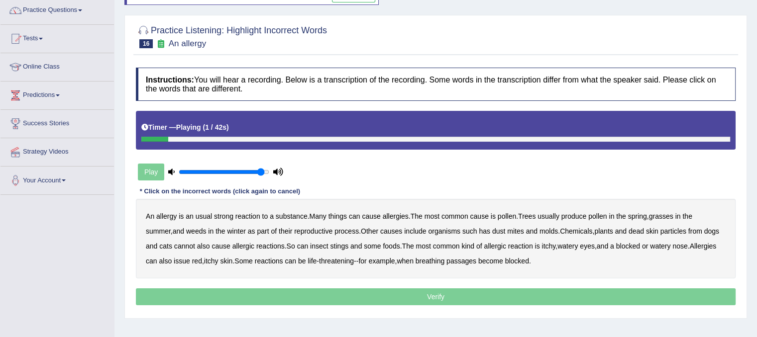
click at [201, 215] on b "usual" at bounding box center [204, 217] width 16 height 8
click at [235, 233] on b "winter" at bounding box center [236, 231] width 18 height 8
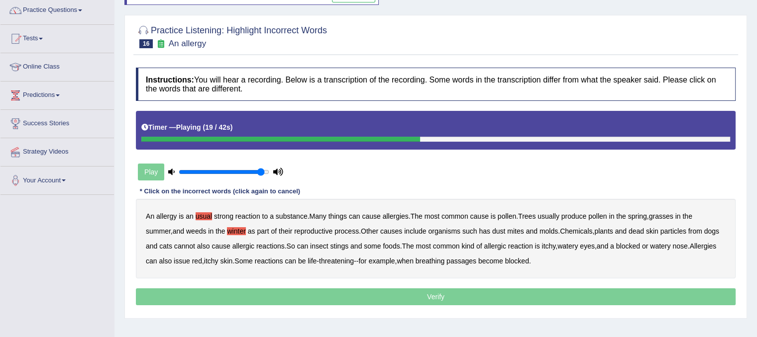
click at [490, 230] on b "has" at bounding box center [484, 231] width 11 height 8
click at [195, 243] on b "cannot" at bounding box center [184, 246] width 21 height 8
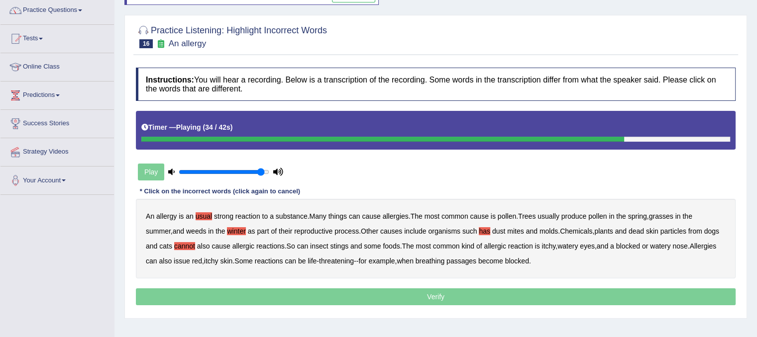
click at [185, 266] on div "An allergy is an usual strong reaction to a substance . Many things can cause a…" at bounding box center [436, 239] width 600 height 80
click at [193, 265] on div "An allergy is an usual strong reaction to a substance . Many things can cause a…" at bounding box center [436, 239] width 600 height 80
click at [190, 257] on b "issue" at bounding box center [182, 261] width 16 height 8
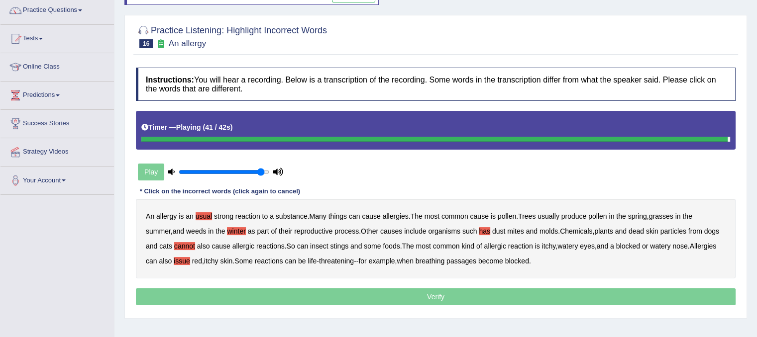
click at [442, 301] on p "Verify" at bounding box center [436, 297] width 600 height 17
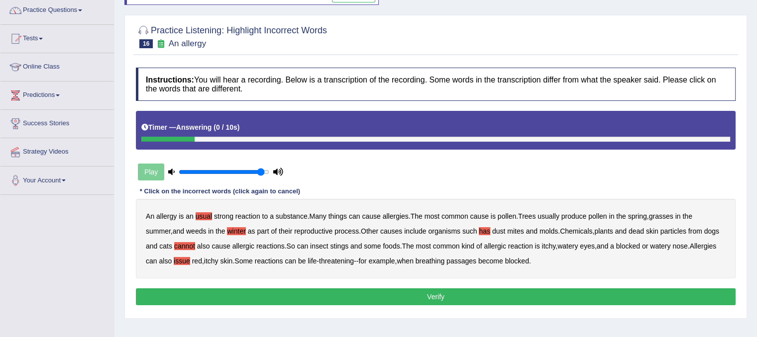
click at [442, 301] on button "Verify" at bounding box center [436, 297] width 600 height 17
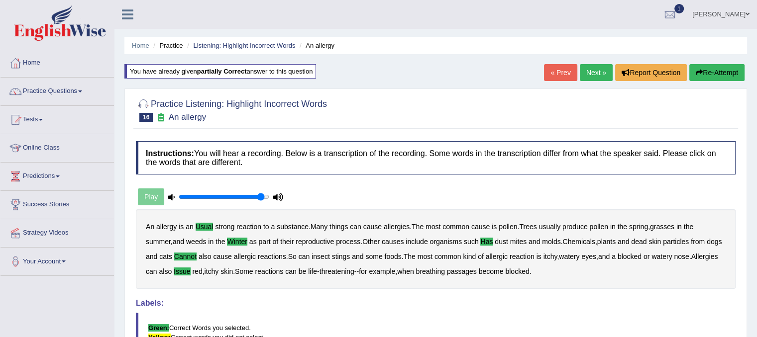
click at [593, 68] on link "Next »" at bounding box center [596, 72] width 33 height 17
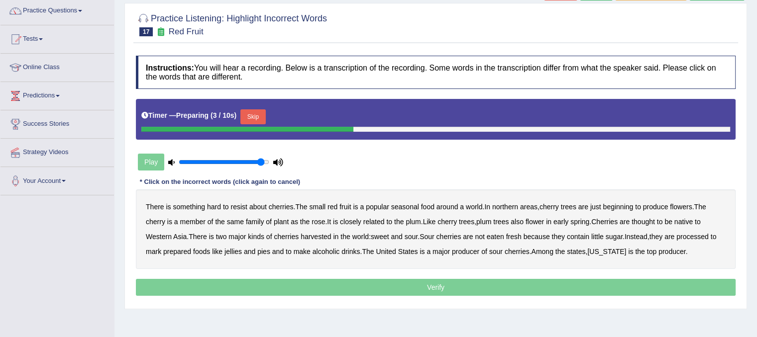
scroll to position [112, 0]
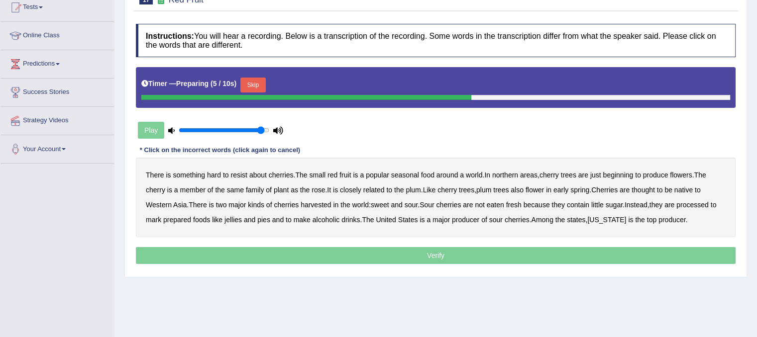
click at [256, 84] on button "Skip" at bounding box center [252, 85] width 25 height 15
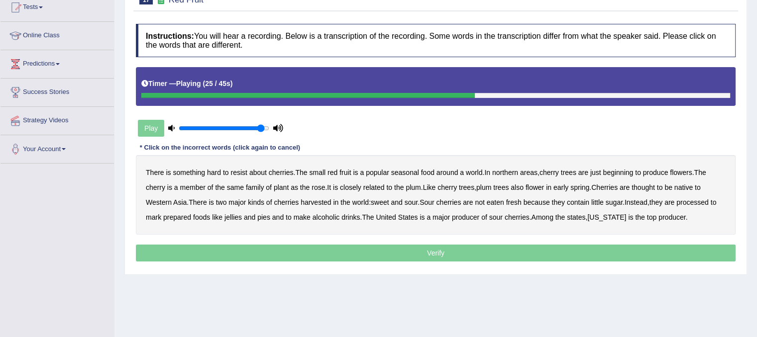
click at [214, 200] on b "is" at bounding box center [211, 203] width 5 height 8
click at [695, 200] on b "processed" at bounding box center [692, 203] width 32 height 8
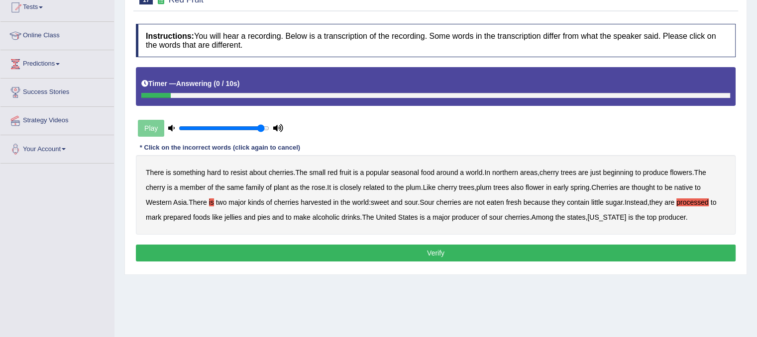
click at [528, 255] on button "Verify" at bounding box center [436, 253] width 600 height 17
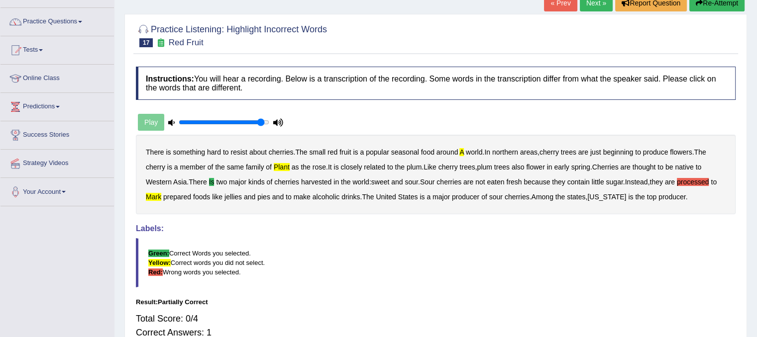
scroll to position [0, 0]
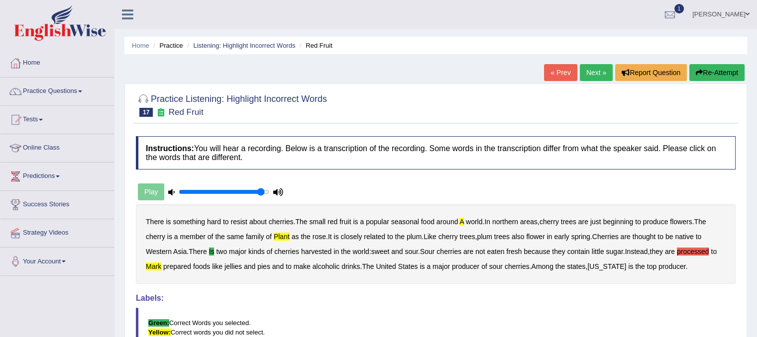
click at [721, 73] on button "Re-Attempt" at bounding box center [716, 72] width 55 height 17
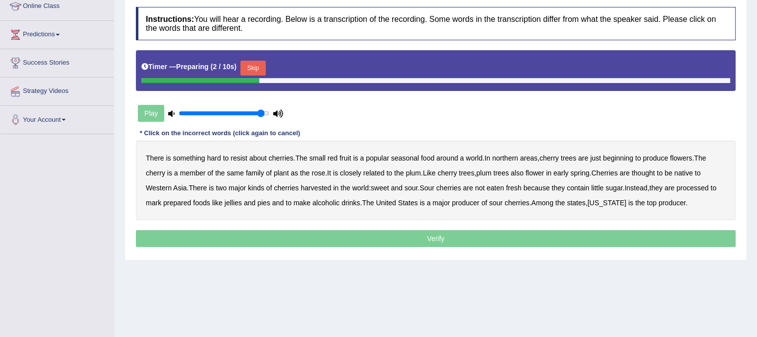
scroll to position [169, 0]
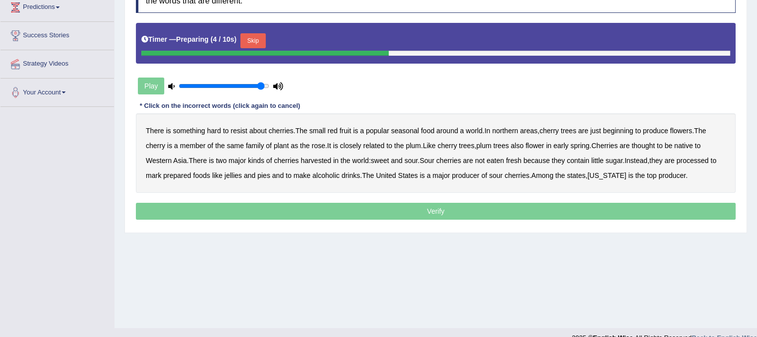
click at [254, 35] on button "Skip" at bounding box center [252, 40] width 25 height 15
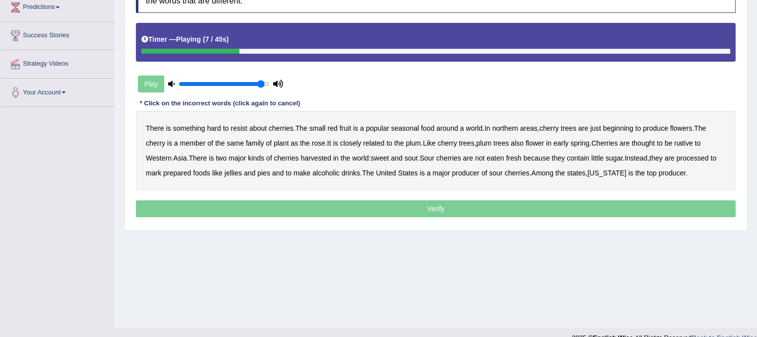
click at [466, 125] on div "There is something hard to resist about cherries . The small red fruit is a pop…" at bounding box center [436, 151] width 600 height 80
click at [464, 130] on b "a" at bounding box center [462, 128] width 4 height 8
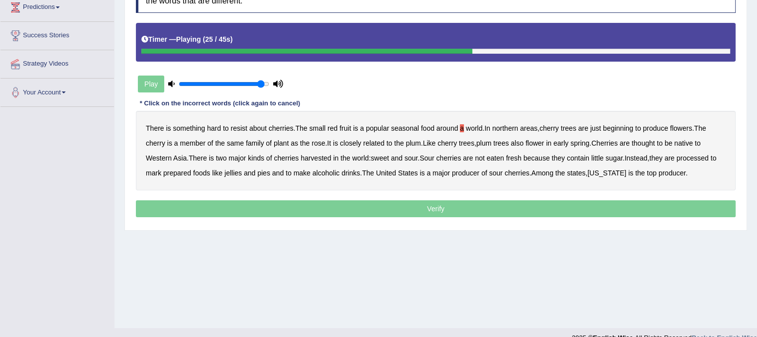
click at [215, 157] on div "There is something hard to resist about cherries . The small red fruit is a pop…" at bounding box center [436, 151] width 600 height 80
click at [215, 156] on div "There is something hard to resist about cherries . The small red fruit is a pop…" at bounding box center [436, 151] width 600 height 80
click at [213, 156] on b "is" at bounding box center [211, 158] width 5 height 8
click at [161, 171] on b "mark" at bounding box center [153, 173] width 15 height 8
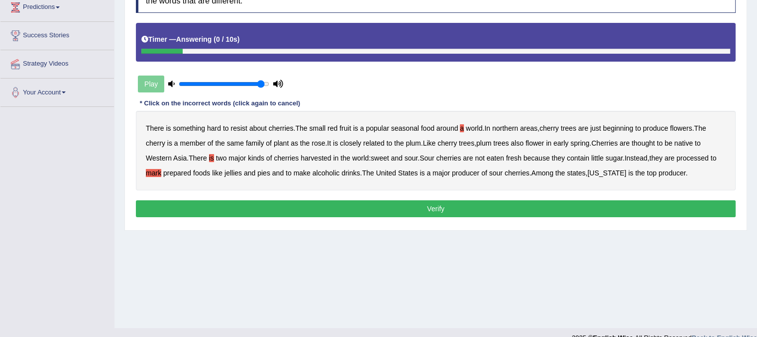
click at [556, 206] on button "Verify" at bounding box center [436, 209] width 600 height 17
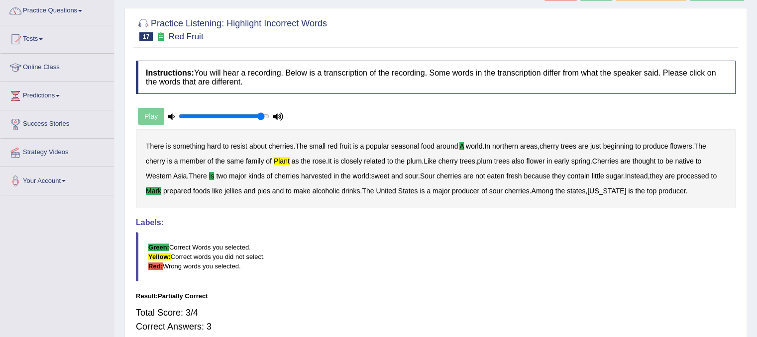
scroll to position [68, 0]
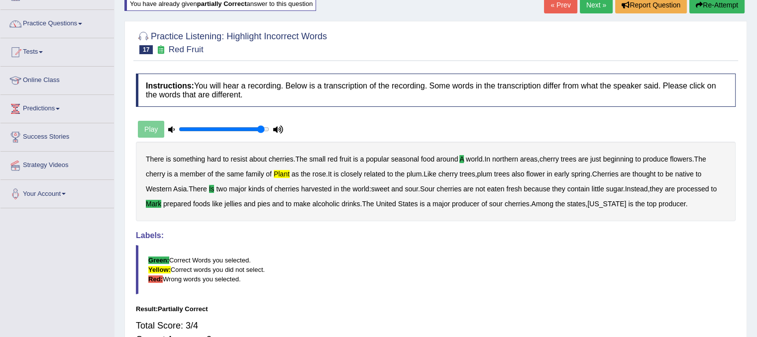
click at [594, 9] on link "Next »" at bounding box center [596, 5] width 33 height 17
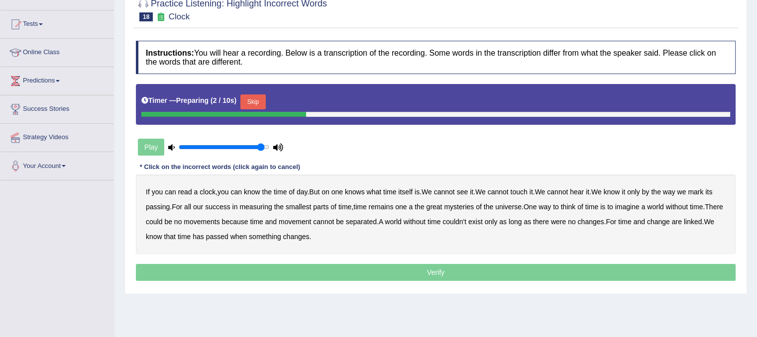
scroll to position [118, 0]
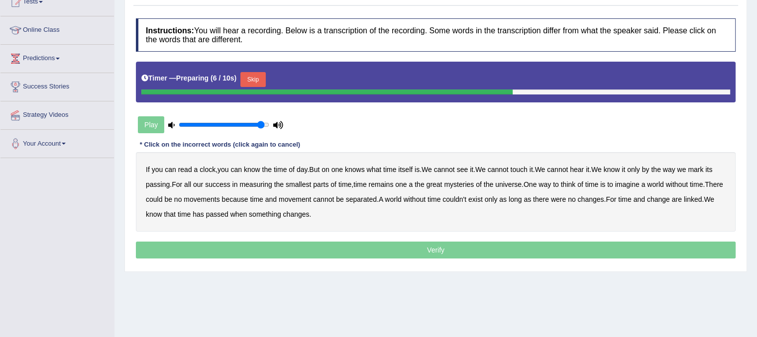
click at [254, 76] on button "Skip" at bounding box center [252, 79] width 25 height 15
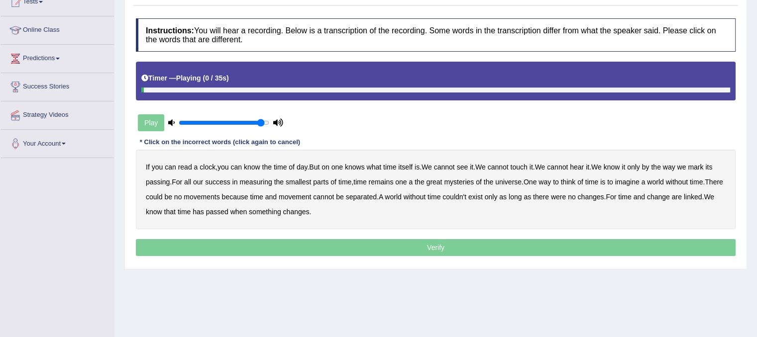
click at [254, 76] on div "Timer — Playing ( 0 / 35s )" at bounding box center [435, 78] width 589 height 17
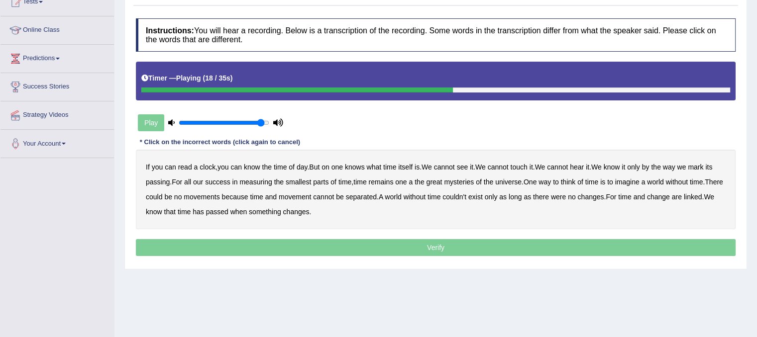
click at [416, 181] on div "If you can read a clock , you can know the time of day . But on one knows what …" at bounding box center [436, 190] width 600 height 80
click at [413, 181] on b "a" at bounding box center [411, 182] width 4 height 8
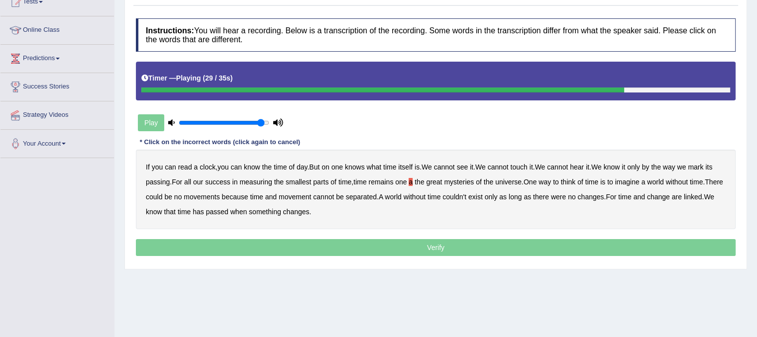
click at [466, 197] on b "couldn't" at bounding box center [454, 197] width 24 height 8
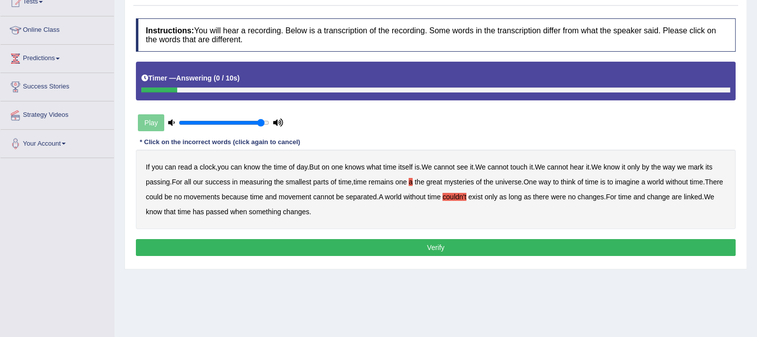
click at [385, 250] on button "Verify" at bounding box center [436, 247] width 600 height 17
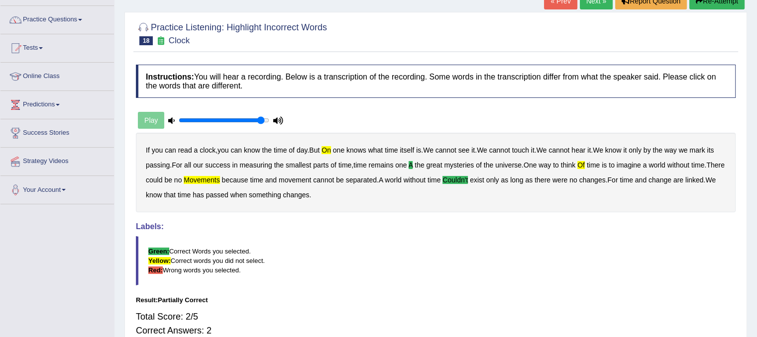
scroll to position [58, 0]
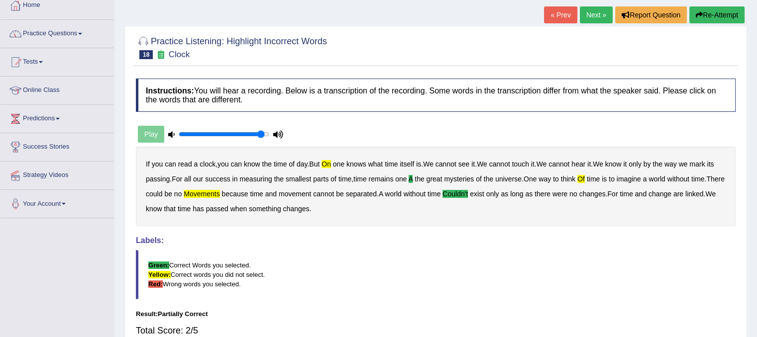
click at [709, 17] on button "Re-Attempt" at bounding box center [716, 14] width 55 height 17
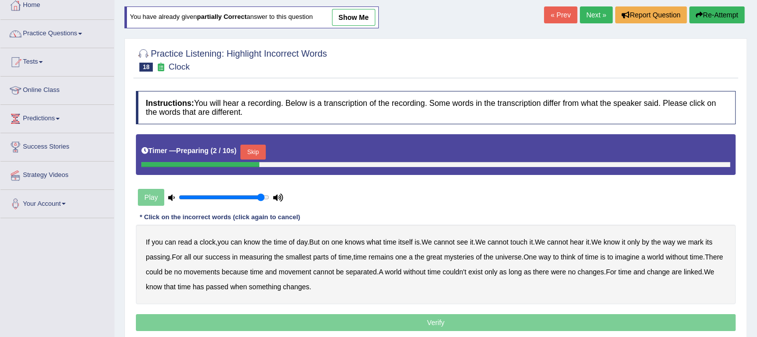
click at [253, 156] on button "Skip" at bounding box center [252, 152] width 25 height 15
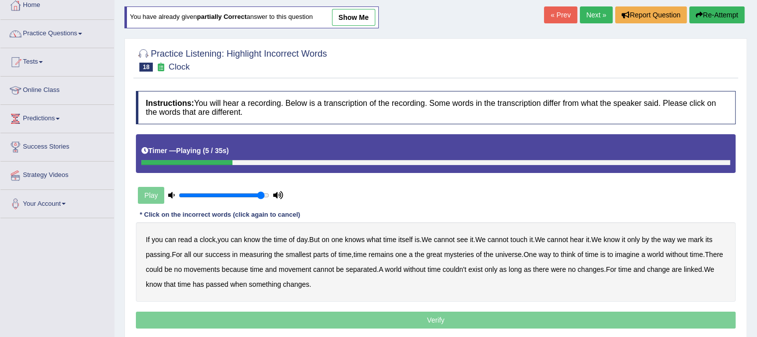
click at [329, 239] on b "on" at bounding box center [326, 240] width 8 height 8
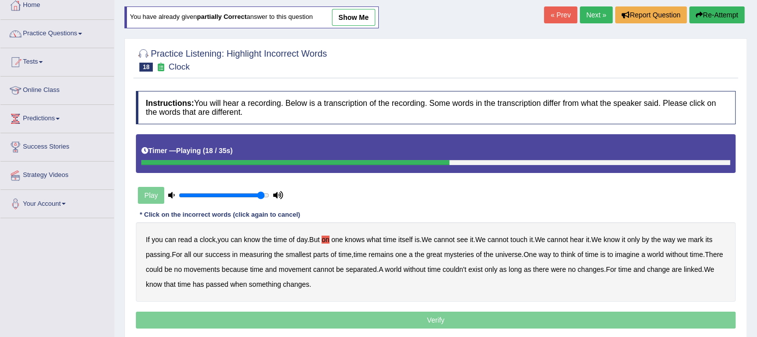
click at [413, 254] on b "a" at bounding box center [411, 255] width 4 height 8
click at [466, 268] on b "couldn't" at bounding box center [454, 270] width 24 height 8
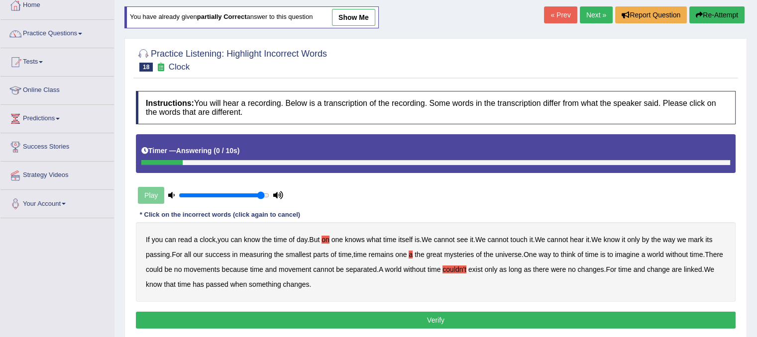
click at [319, 317] on button "Verify" at bounding box center [436, 320] width 600 height 17
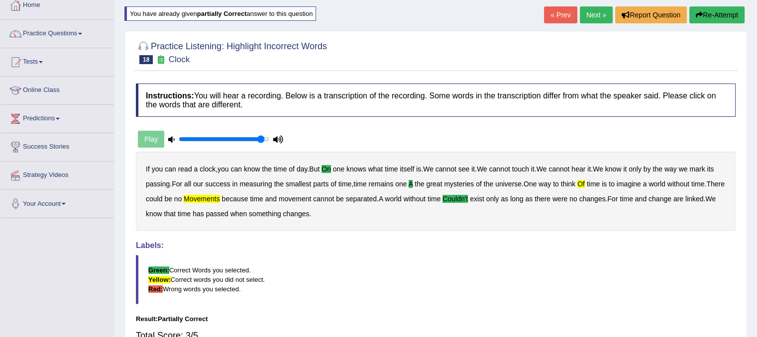
click at [319, 317] on div "Result:" at bounding box center [436, 319] width 600 height 9
click at [595, 6] on link "Next »" at bounding box center [596, 14] width 33 height 17
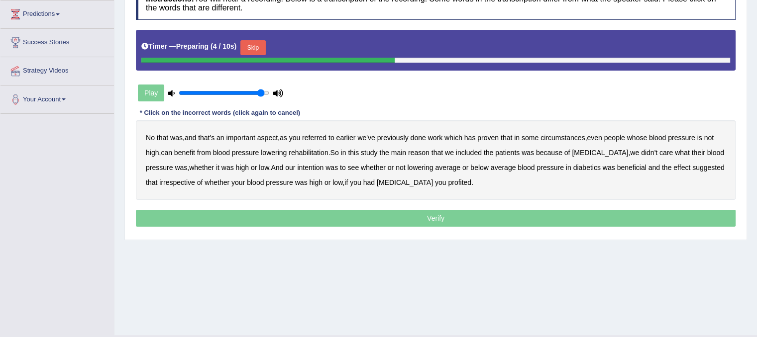
scroll to position [163, 0]
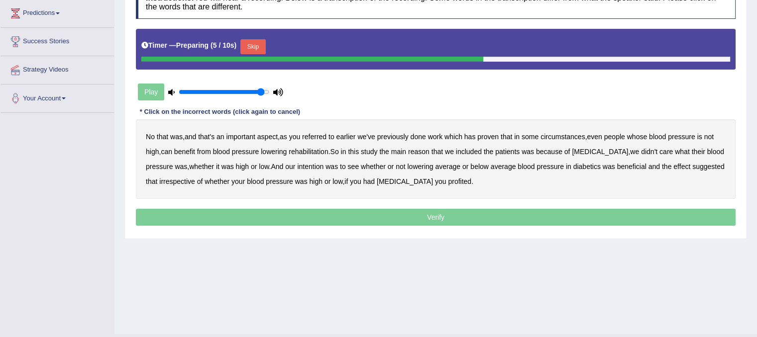
click at [264, 44] on button "Skip" at bounding box center [252, 46] width 25 height 15
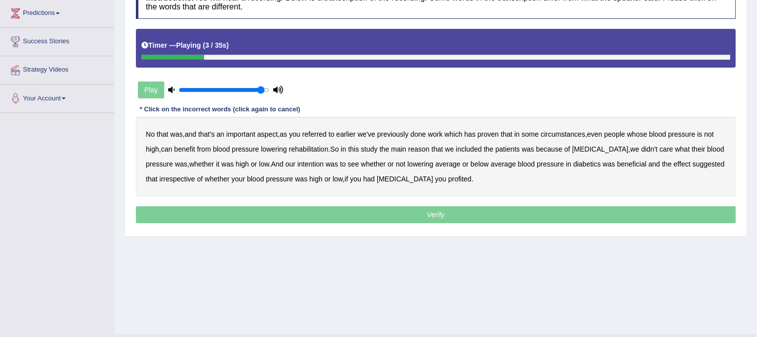
click at [325, 130] on b "referred" at bounding box center [314, 134] width 24 height 8
click at [563, 134] on b "circumstances" at bounding box center [563, 134] width 44 height 8
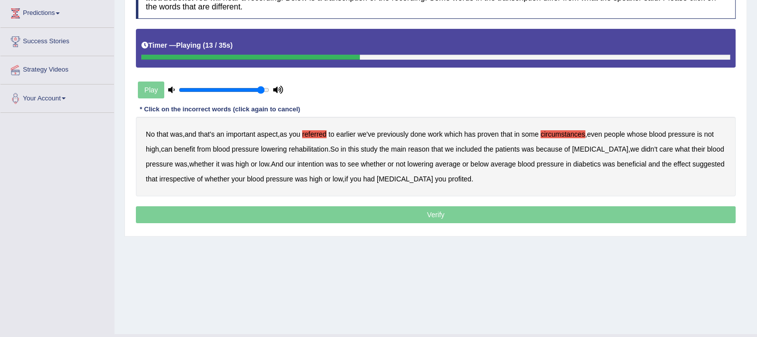
click at [307, 148] on b "rehabilitation" at bounding box center [308, 149] width 39 height 8
click at [620, 160] on b "beneficial" at bounding box center [631, 164] width 29 height 8
click at [620, 160] on div "No that was , and that's an important aspect , as you referred to earlier we've…" at bounding box center [436, 157] width 600 height 80
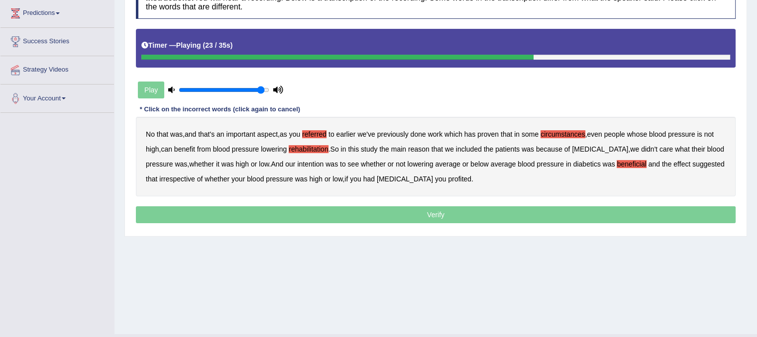
click at [309, 164] on b "intention" at bounding box center [310, 164] width 26 height 8
click at [630, 168] on div "No that was , and that's an important aspect , as you referred to earlier we've…" at bounding box center [436, 157] width 600 height 80
click at [636, 164] on b "beneficial" at bounding box center [631, 164] width 29 height 8
click at [678, 164] on b "effect" at bounding box center [681, 164] width 17 height 8
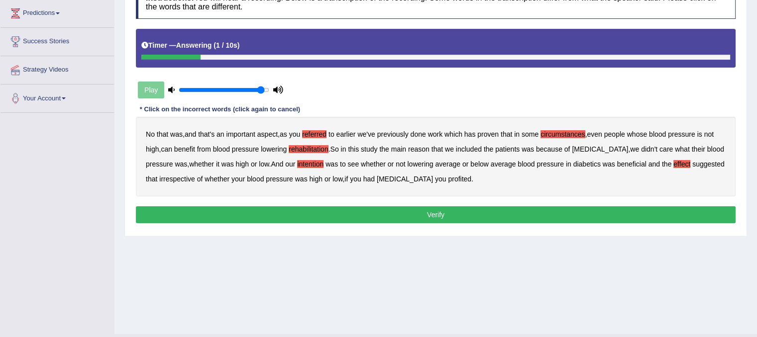
click at [460, 175] on b "profited" at bounding box center [459, 179] width 23 height 8
click at [447, 215] on button "Verify" at bounding box center [436, 215] width 600 height 17
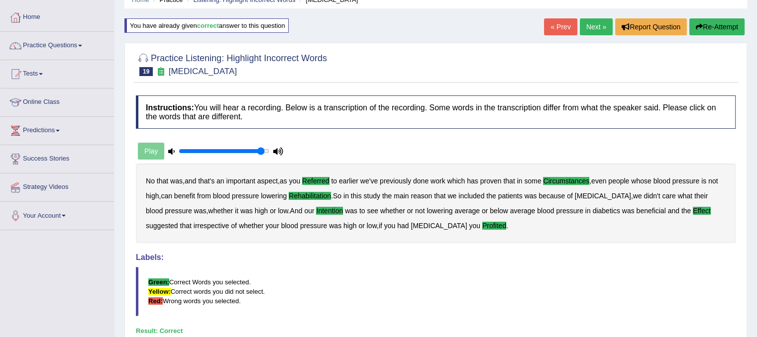
scroll to position [32, 0]
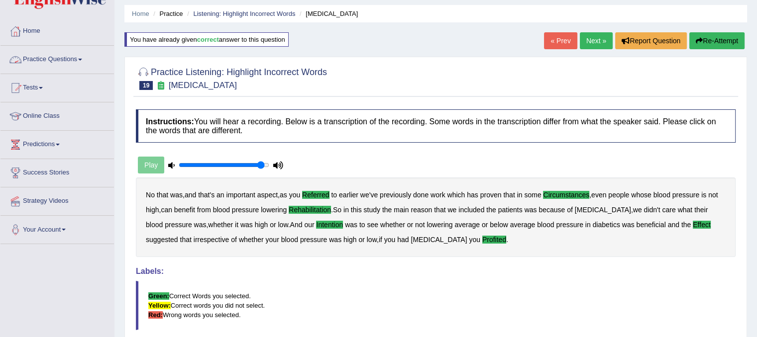
click at [42, 63] on link "Practice Questions" at bounding box center [56, 58] width 113 height 25
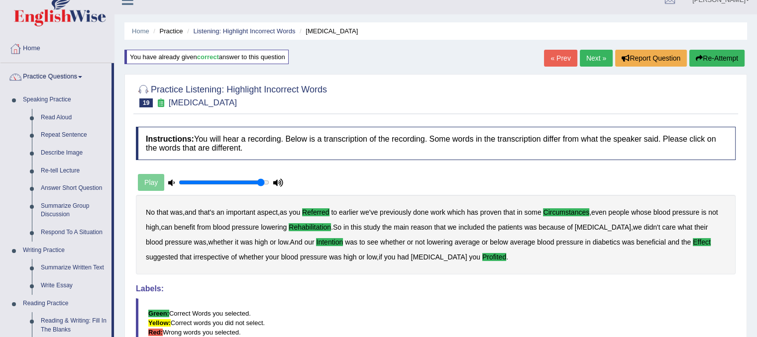
scroll to position [0, 0]
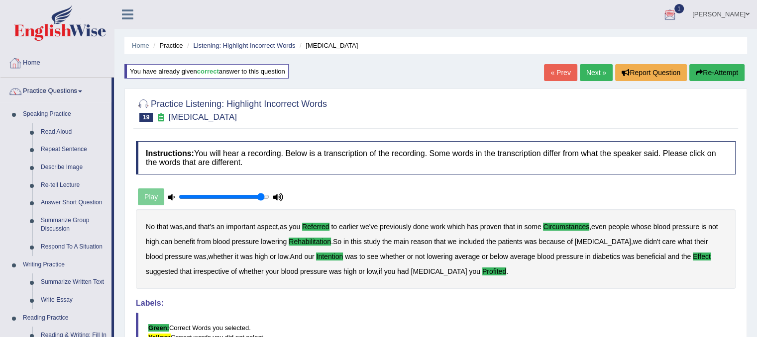
click at [37, 63] on link "Home" at bounding box center [56, 61] width 113 height 25
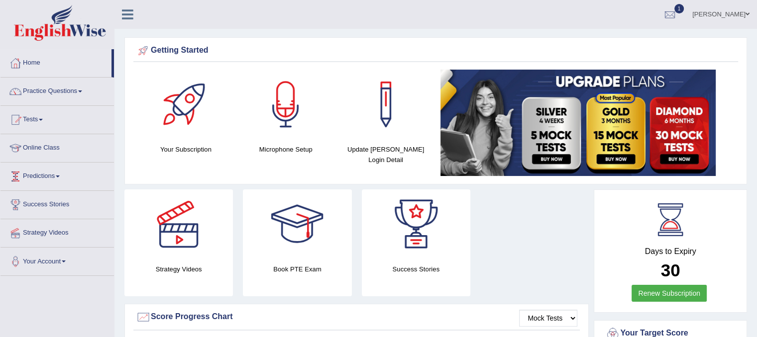
click at [46, 186] on link "Predictions" at bounding box center [56, 175] width 113 height 25
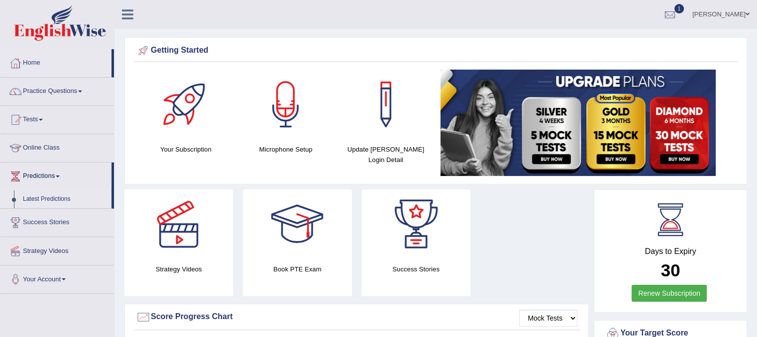
click at [46, 200] on link "Latest Predictions" at bounding box center [64, 200] width 93 height 18
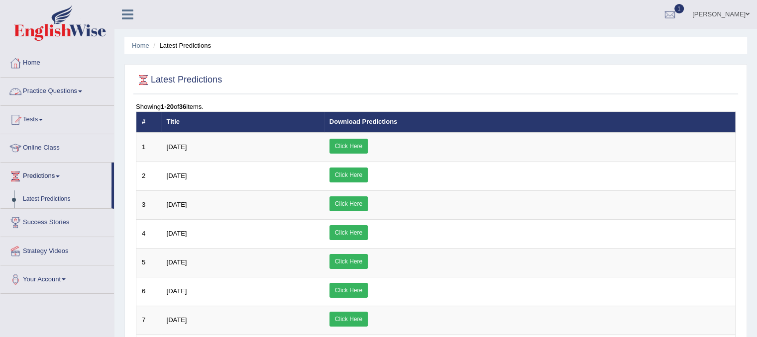
click at [52, 92] on link "Practice Questions" at bounding box center [56, 90] width 113 height 25
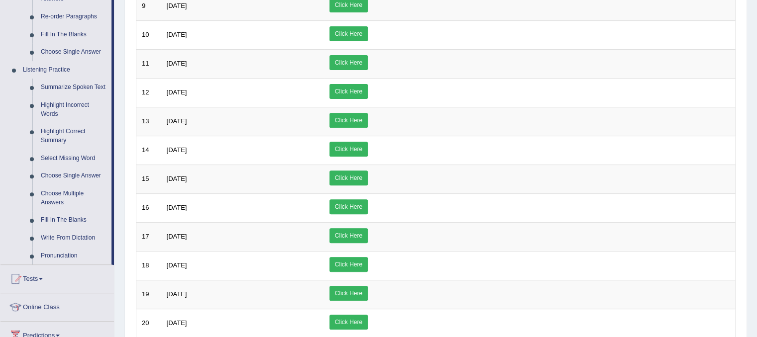
scroll to position [376, 0]
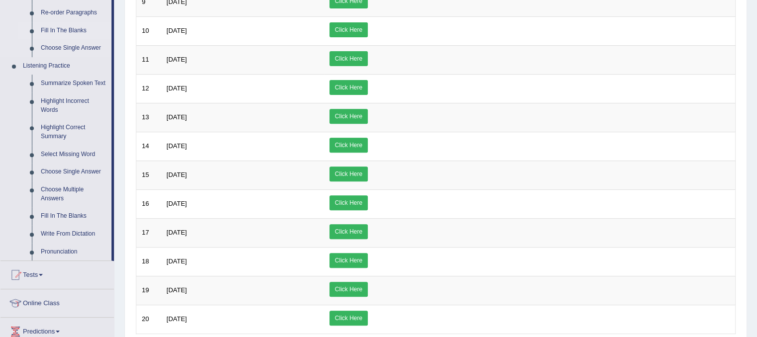
click at [70, 31] on link "Fill In The Blanks" at bounding box center [73, 31] width 75 height 18
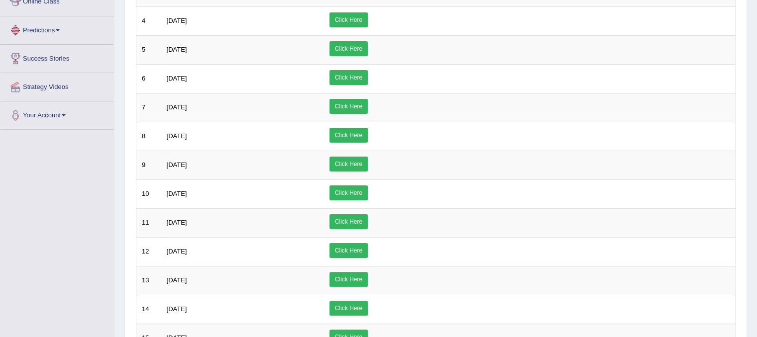
scroll to position [305, 0]
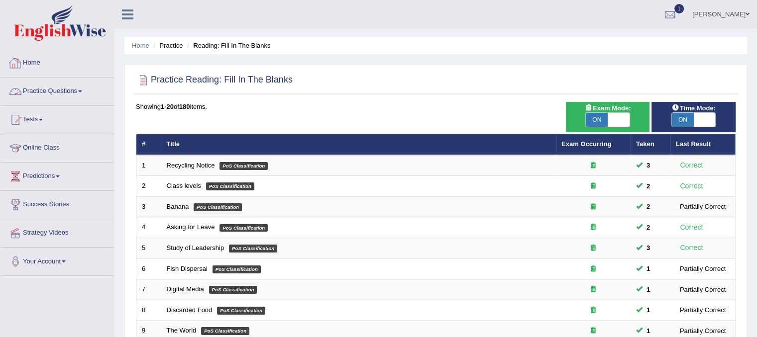
click at [51, 86] on link "Practice Questions" at bounding box center [56, 90] width 113 height 25
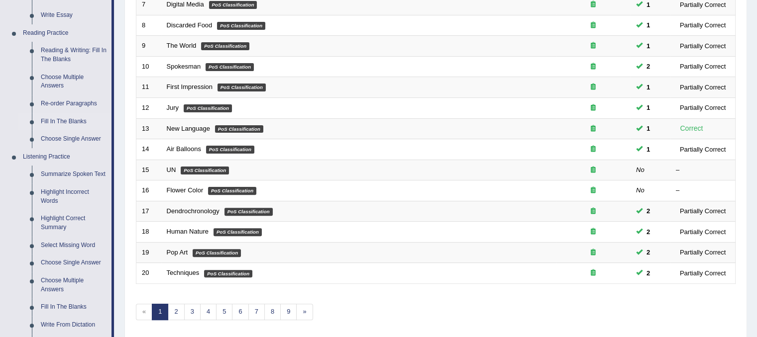
scroll to position [317, 0]
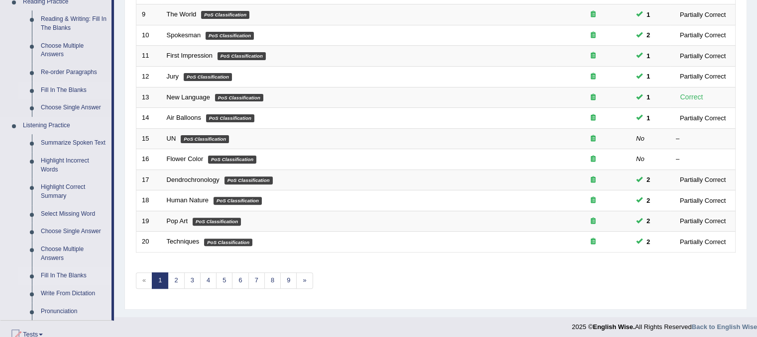
click at [50, 276] on link "Fill In The Blanks" at bounding box center [73, 276] width 75 height 18
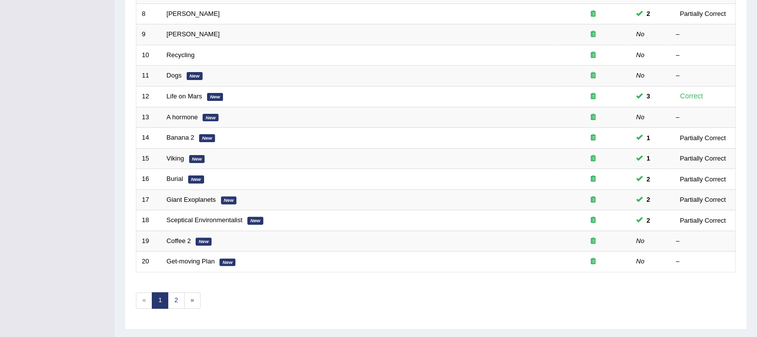
scroll to position [302, 0]
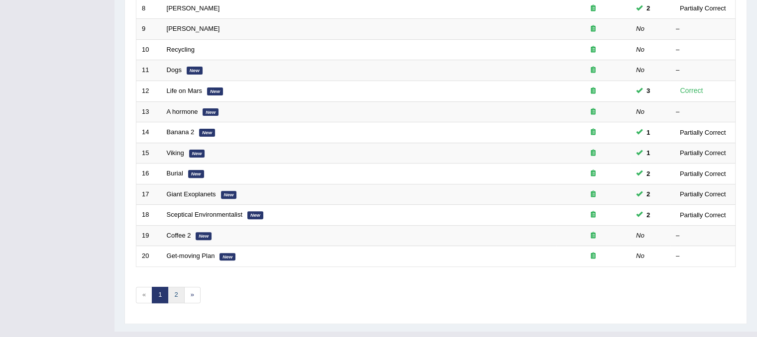
click at [172, 297] on link "2" at bounding box center [176, 295] width 16 height 16
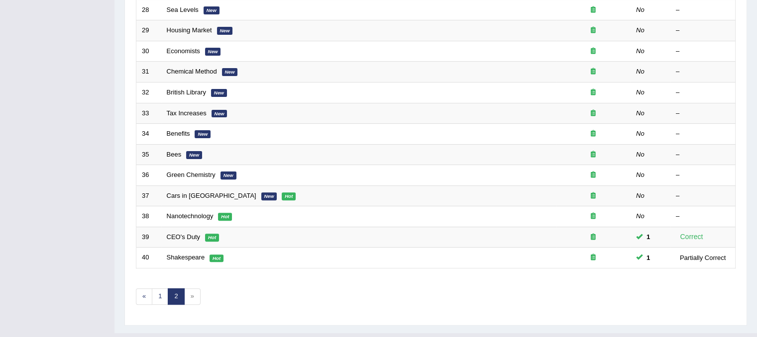
scroll to position [319, 0]
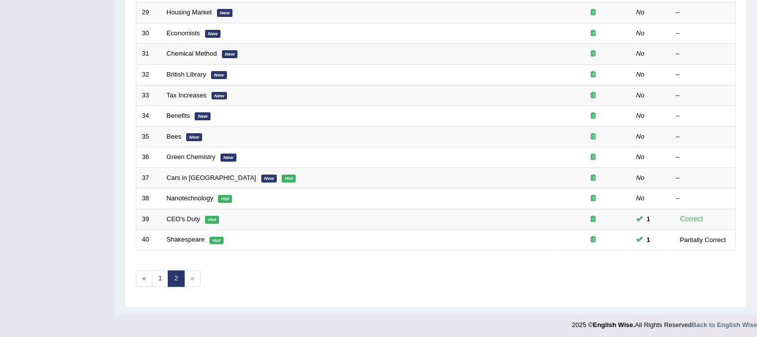
click at [187, 284] on div "Showing 21-40 of 40 items. # Title Exam Occurring Taken Last Result 21 Locomoti…" at bounding box center [436, 41] width 600 height 516
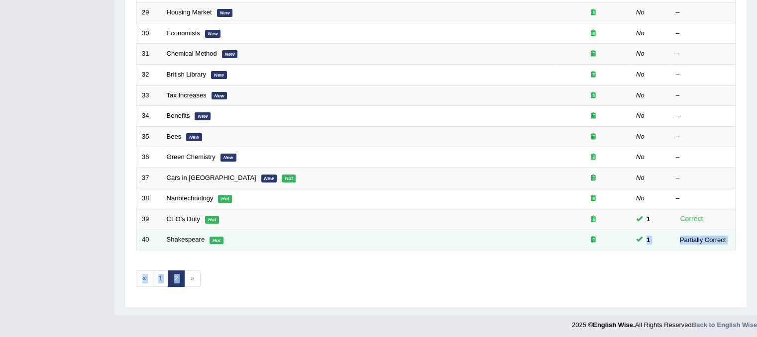
drag, startPoint x: 188, startPoint y: 279, endPoint x: 329, endPoint y: 243, distance: 145.8
click at [329, 243] on div "Showing 21-40 of 40 items. # Title Exam Occurring Taken Last Result 21 Locomoti…" at bounding box center [436, 41] width 600 height 516
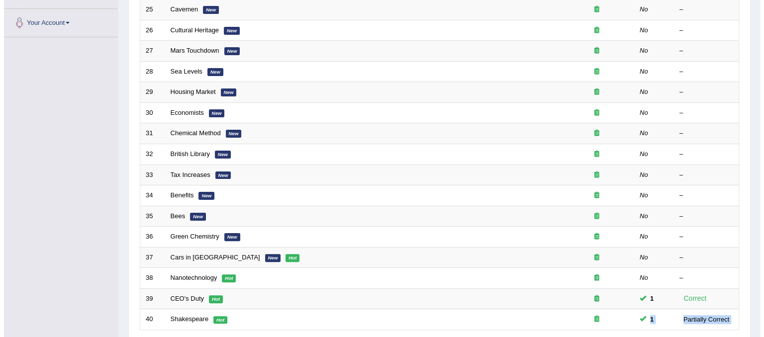
scroll to position [0, 0]
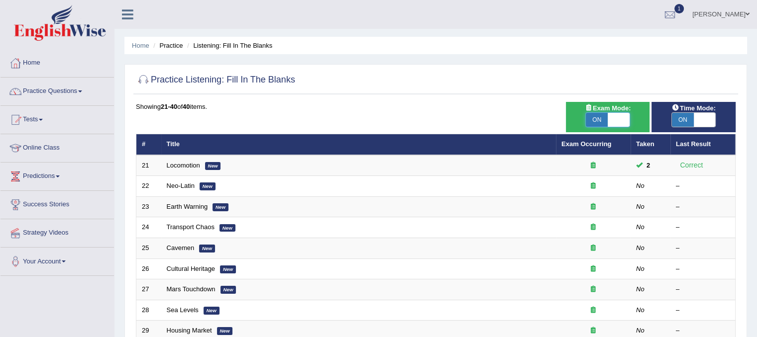
click at [621, 117] on span at bounding box center [619, 120] width 22 height 14
checkbox input "false"
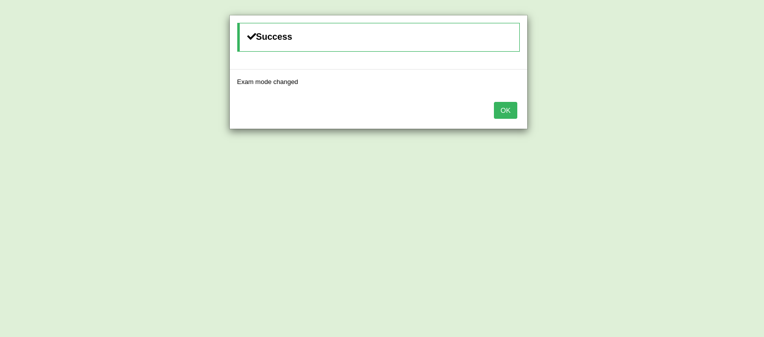
click at [511, 107] on button "OK" at bounding box center [505, 110] width 23 height 17
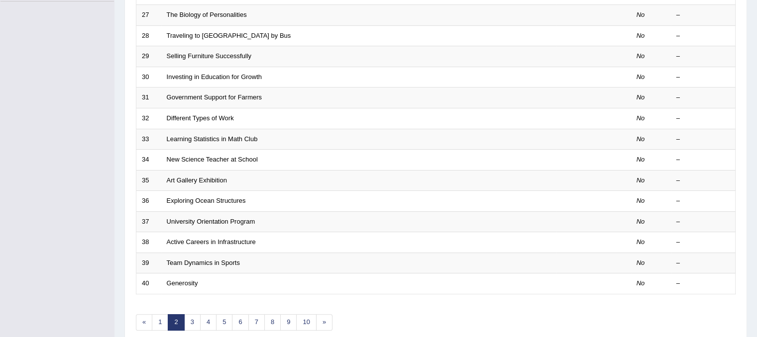
scroll to position [319, 0]
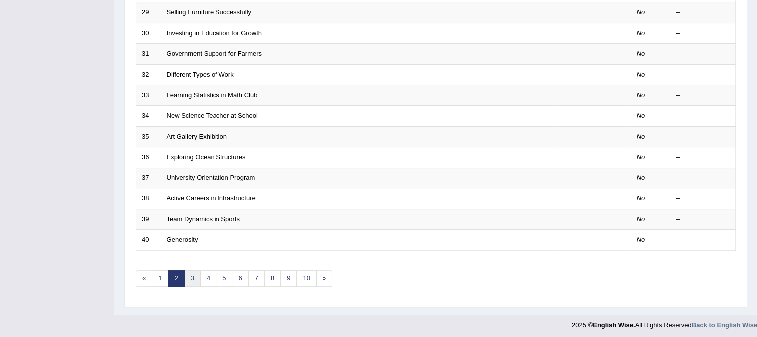
click at [191, 277] on link "3" at bounding box center [192, 279] width 16 height 16
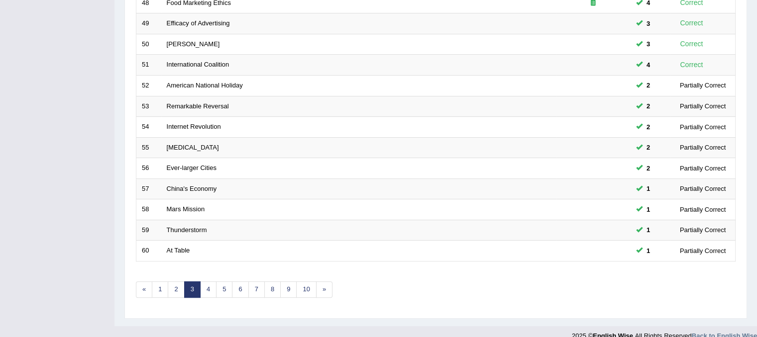
scroll to position [311, 0]
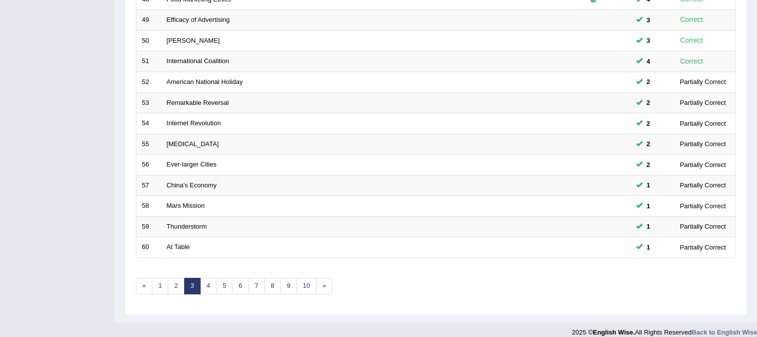
click at [204, 292] on div "Showing 41-60 of 390 items. # Title Exam Occurring Taken Last Result 41 Basic T…" at bounding box center [436, 49] width 600 height 516
click at [205, 278] on link "4" at bounding box center [208, 286] width 16 height 16
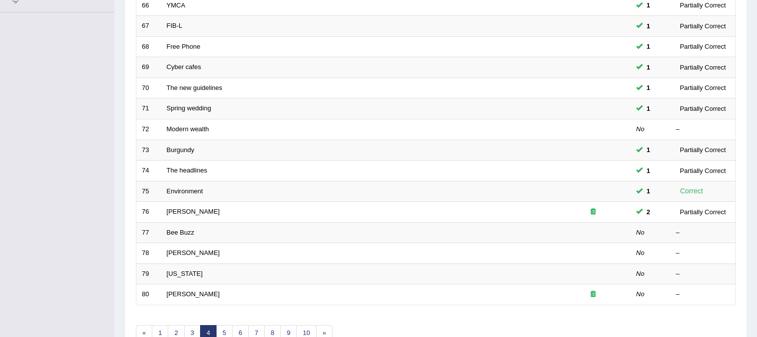
scroll to position [276, 0]
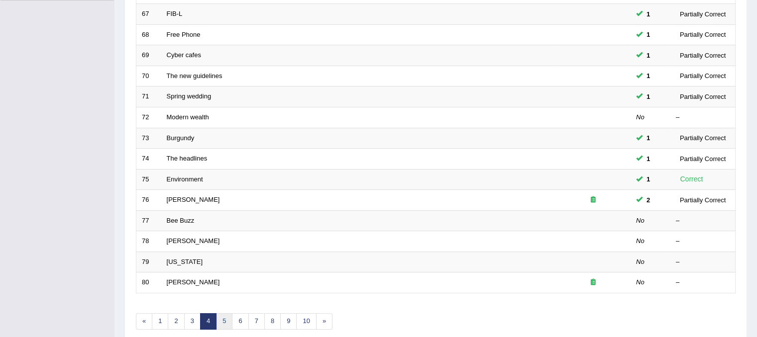
click at [219, 322] on link "5" at bounding box center [224, 322] width 16 height 16
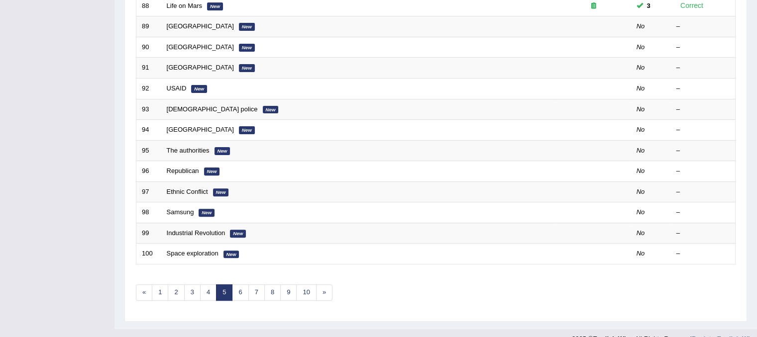
scroll to position [301, 0]
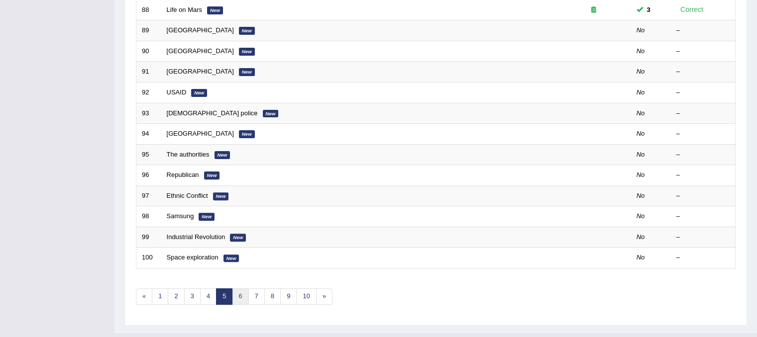
click at [237, 299] on link "6" at bounding box center [240, 297] width 16 height 16
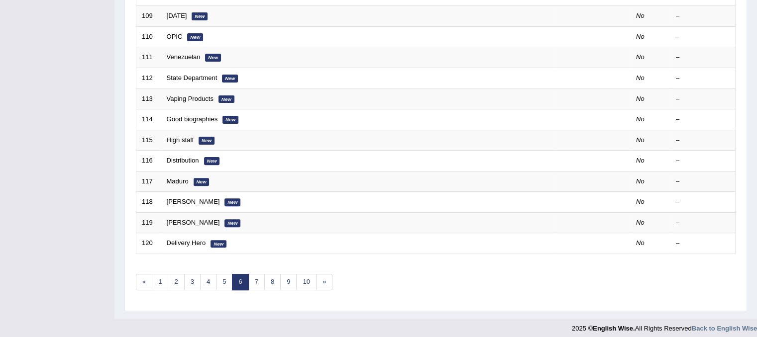
scroll to position [319, 0]
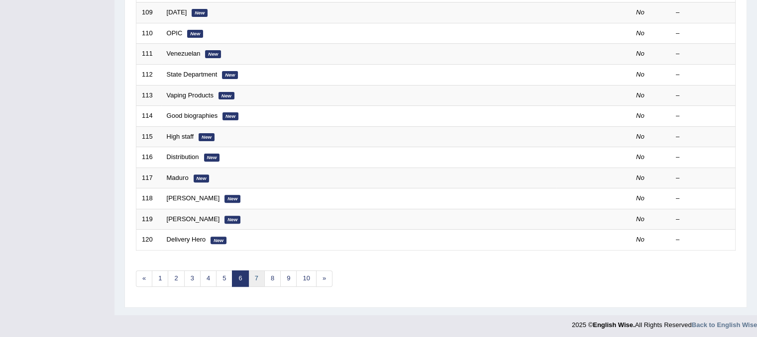
click at [254, 279] on link "7" at bounding box center [256, 279] width 16 height 16
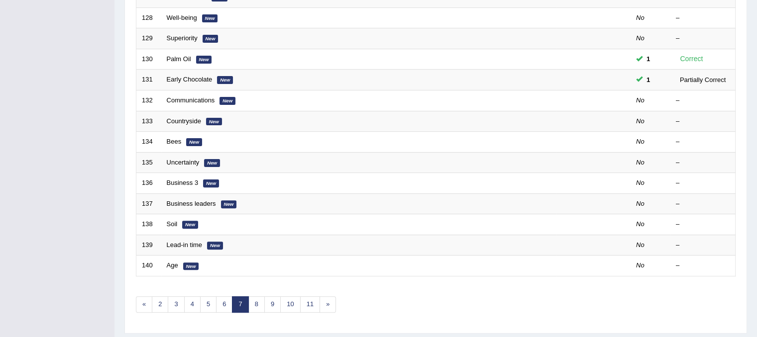
scroll to position [301, 0]
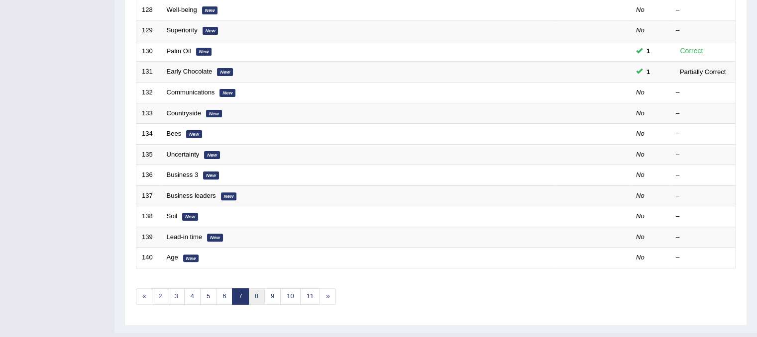
click at [252, 295] on link "8" at bounding box center [256, 297] width 16 height 16
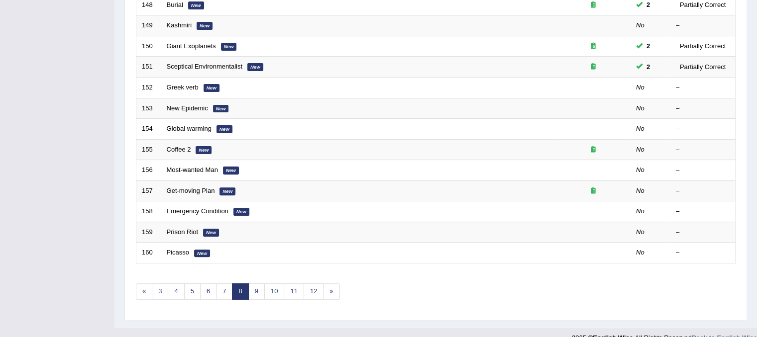
scroll to position [319, 0]
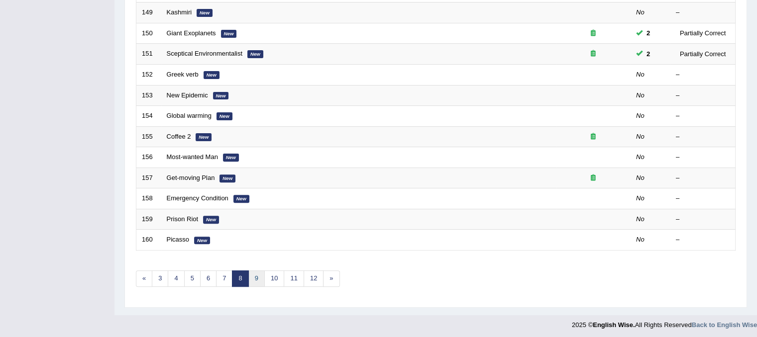
click at [257, 280] on link "9" at bounding box center [256, 279] width 16 height 16
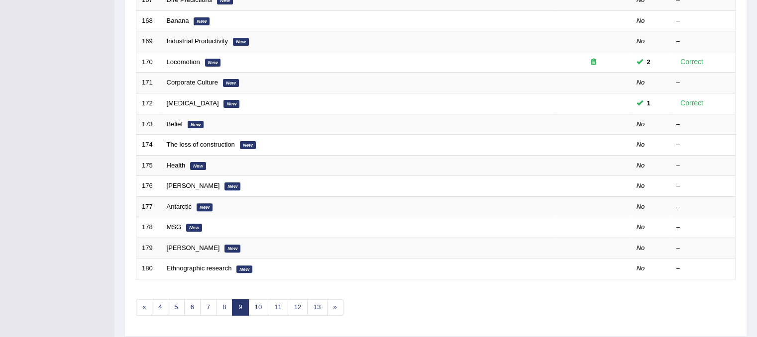
scroll to position [298, 0]
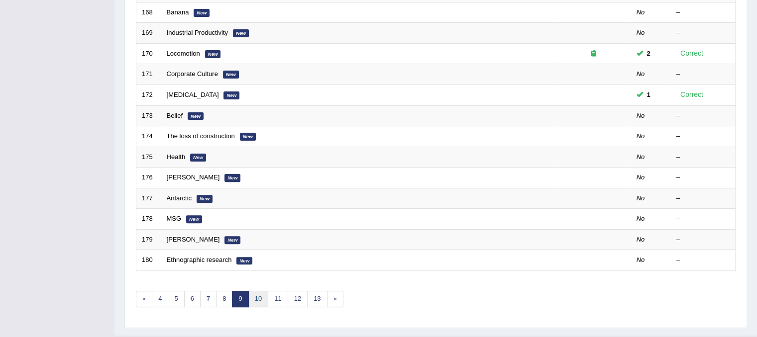
click at [255, 299] on link "10" at bounding box center [258, 299] width 20 height 16
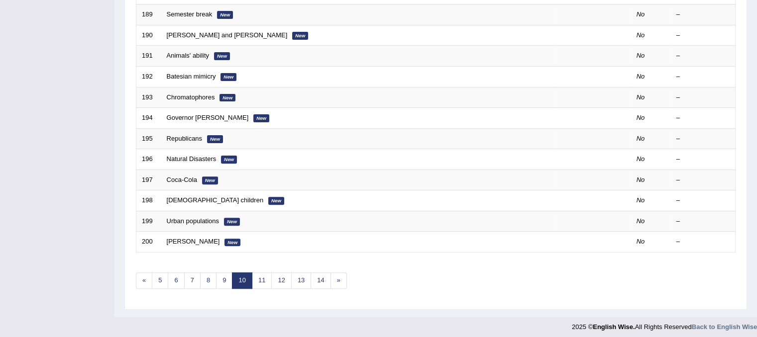
scroll to position [319, 0]
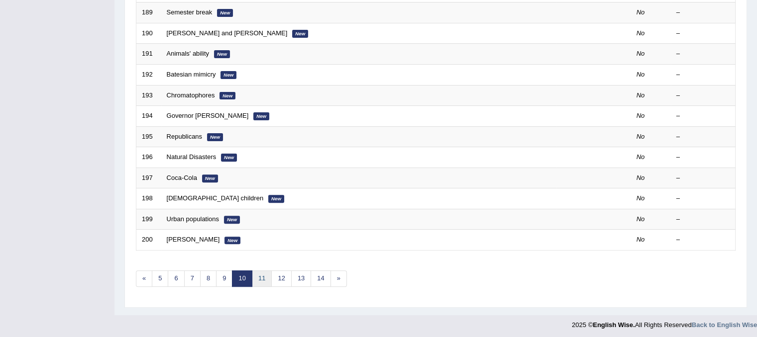
click at [259, 276] on link "11" at bounding box center [262, 279] width 20 height 16
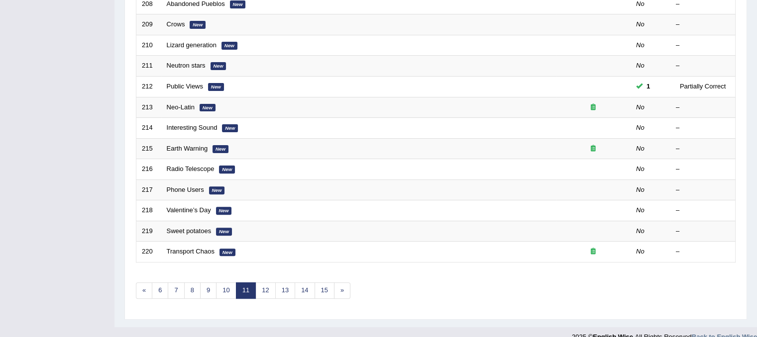
scroll to position [314, 0]
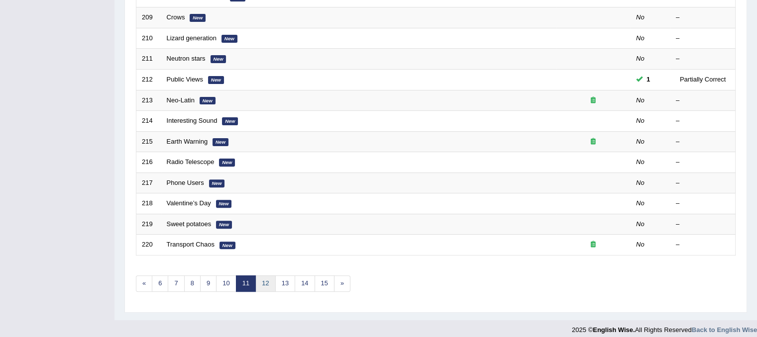
click at [265, 283] on link "12" at bounding box center [265, 284] width 20 height 16
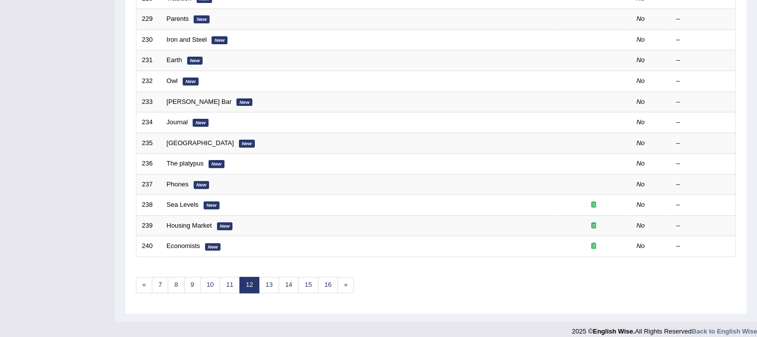
scroll to position [315, 0]
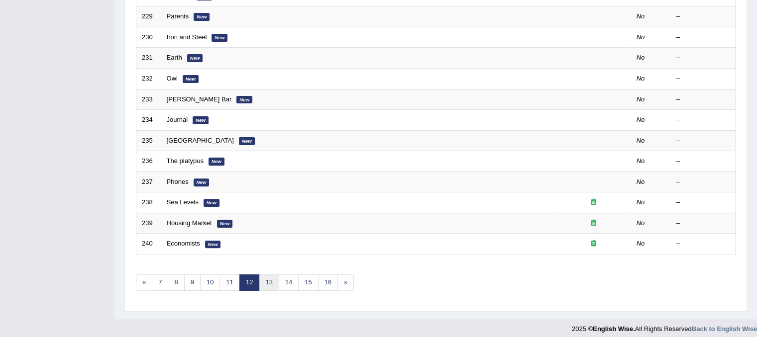
click at [268, 287] on link "13" at bounding box center [269, 283] width 20 height 16
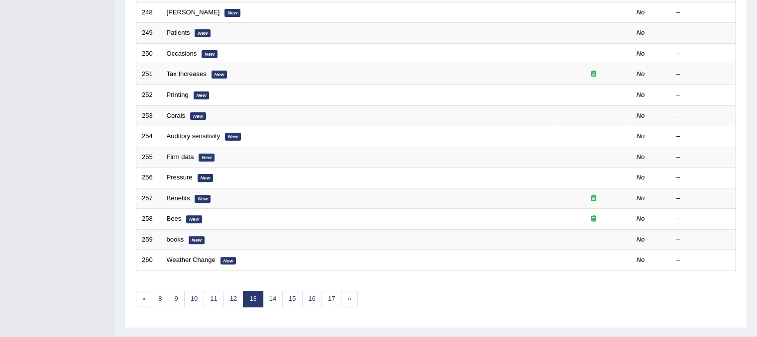
scroll to position [308, 0]
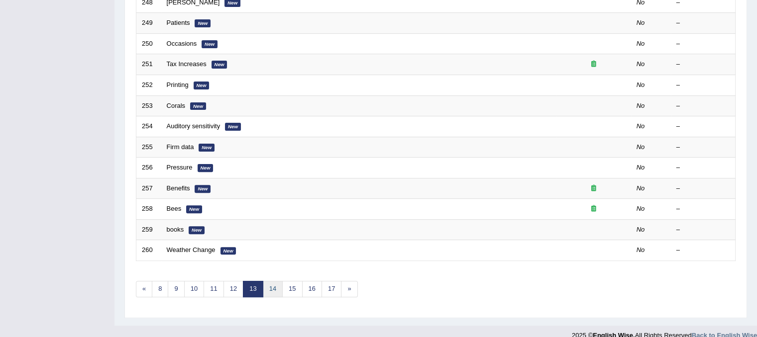
click at [270, 288] on link "14" at bounding box center [273, 289] width 20 height 16
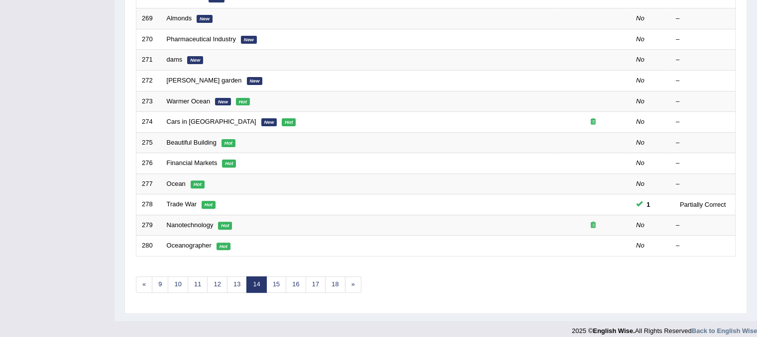
scroll to position [319, 0]
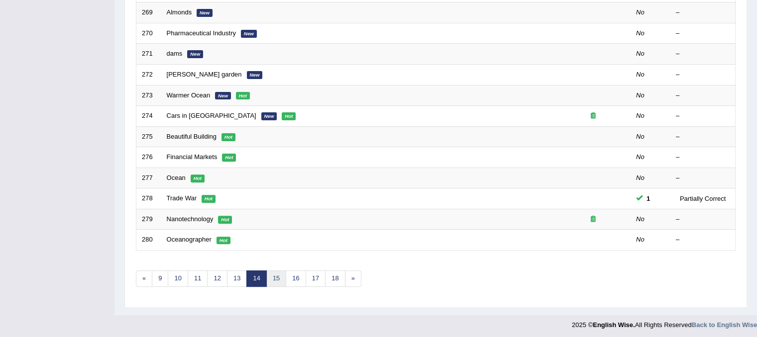
click at [274, 278] on link "15" at bounding box center [276, 279] width 20 height 16
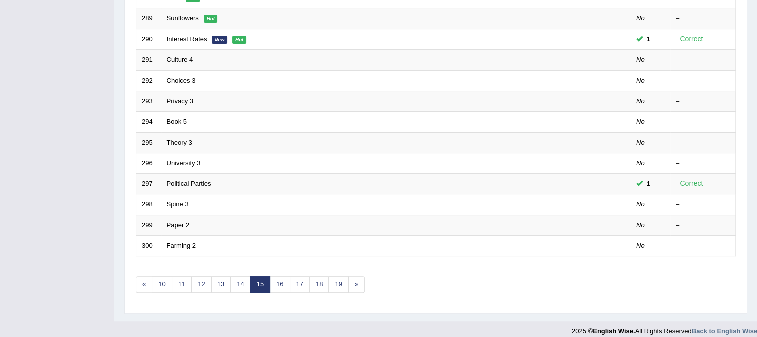
scroll to position [319, 0]
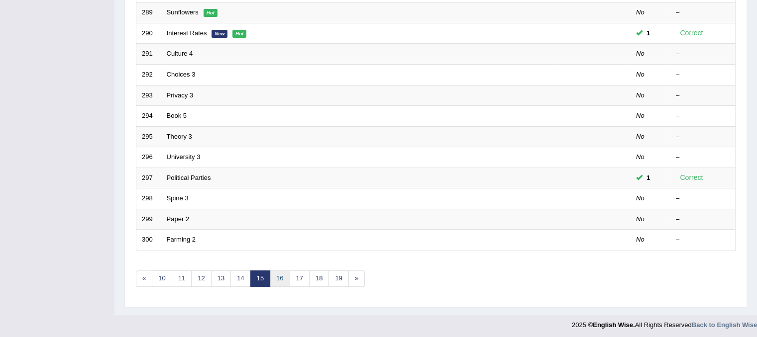
click at [277, 277] on link "16" at bounding box center [280, 279] width 20 height 16
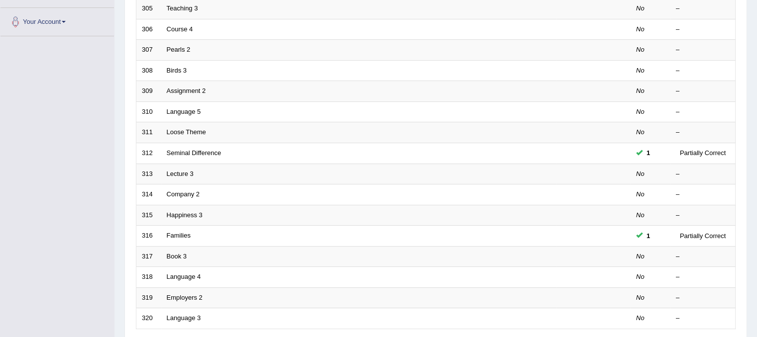
scroll to position [319, 0]
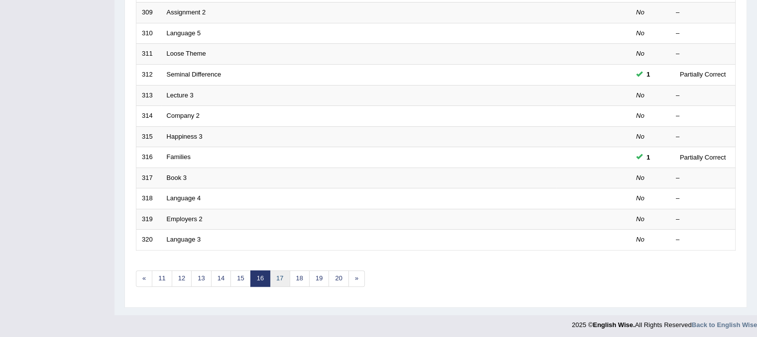
click at [277, 273] on link "17" at bounding box center [280, 279] width 20 height 16
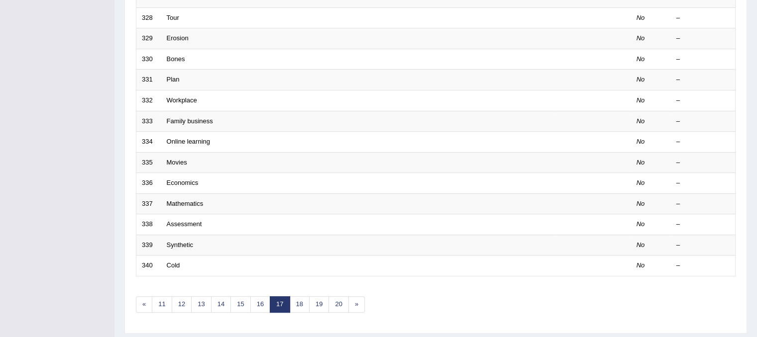
scroll to position [297, 0]
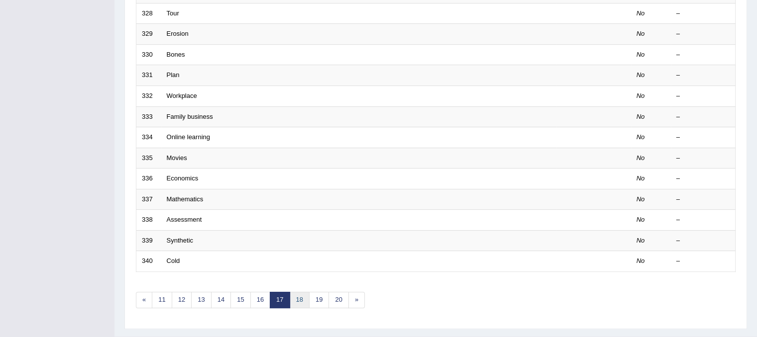
click at [306, 295] on link "18" at bounding box center [300, 300] width 20 height 16
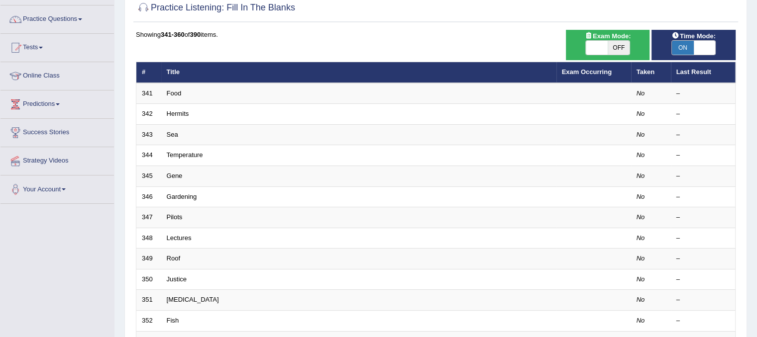
scroll to position [48, 0]
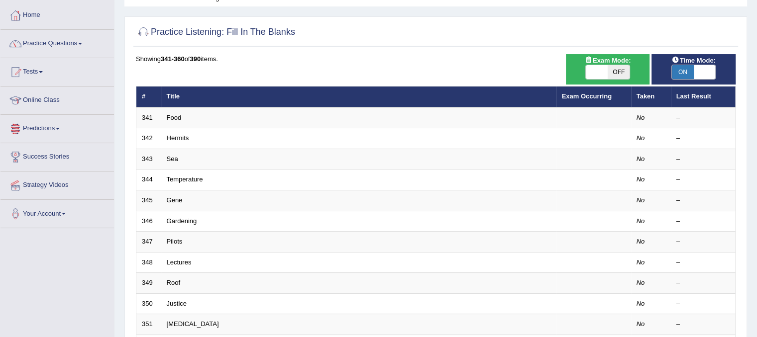
click at [44, 130] on link "Predictions" at bounding box center [56, 127] width 113 height 25
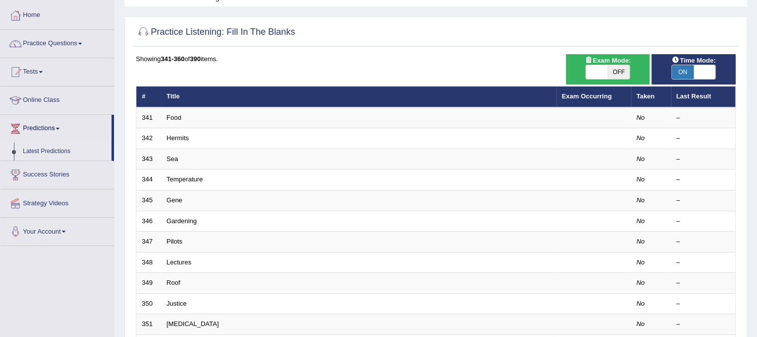
click at [55, 152] on link "Latest Predictions" at bounding box center [64, 152] width 93 height 18
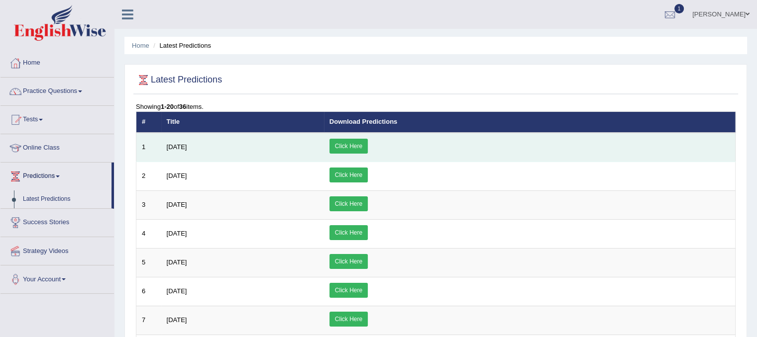
click at [368, 144] on link "Click Here" at bounding box center [348, 146] width 38 height 15
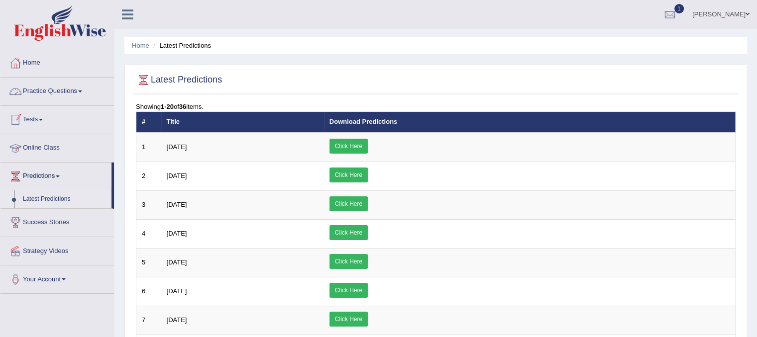
click at [47, 91] on link "Practice Questions" at bounding box center [56, 90] width 113 height 25
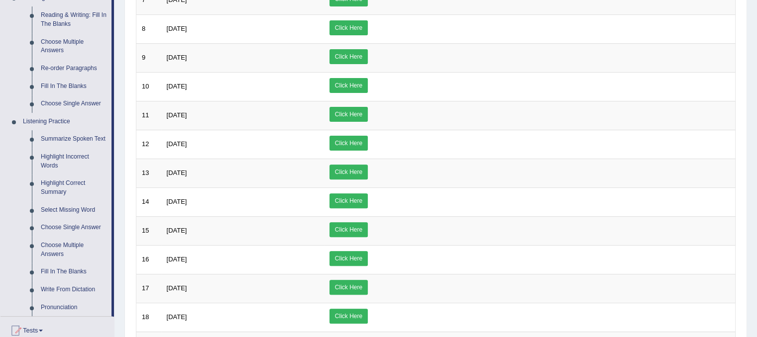
scroll to position [331, 0]
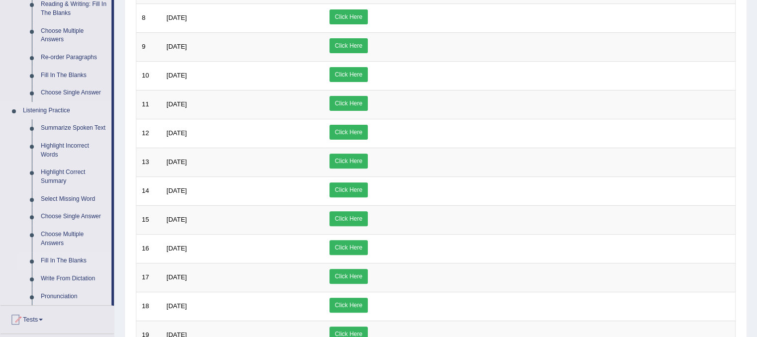
click at [54, 264] on link "Fill In The Blanks" at bounding box center [73, 261] width 75 height 18
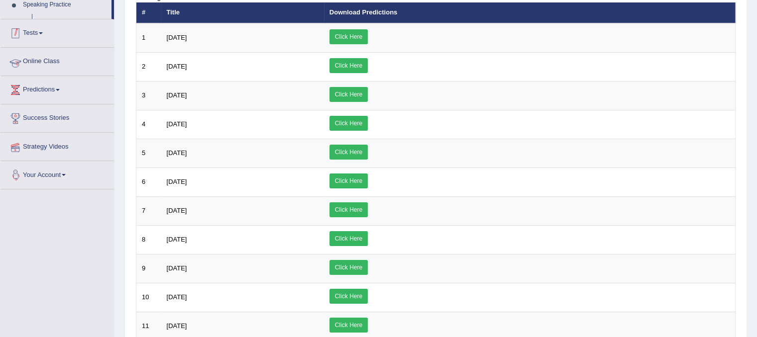
scroll to position [141, 0]
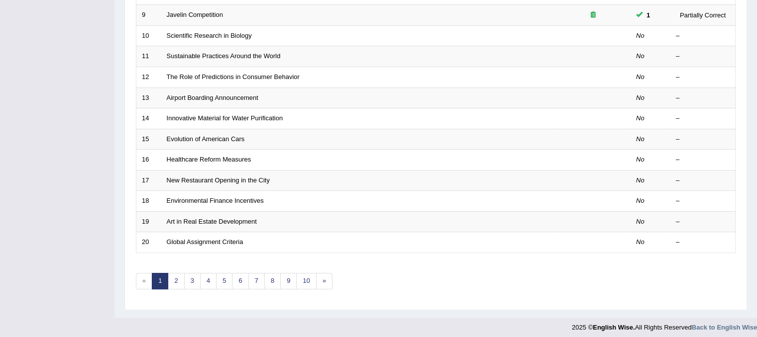
scroll to position [319, 0]
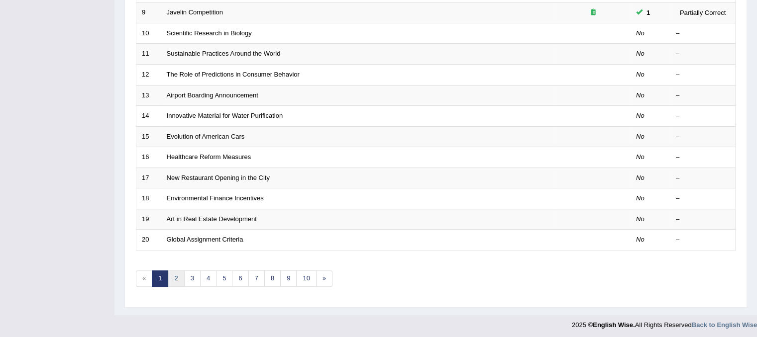
click at [171, 272] on link "2" at bounding box center [176, 279] width 16 height 16
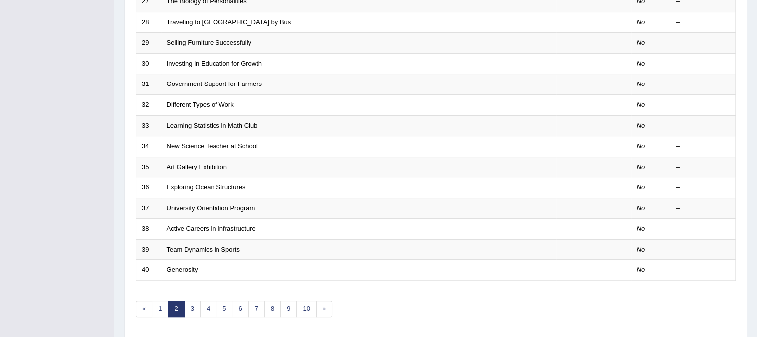
scroll to position [299, 0]
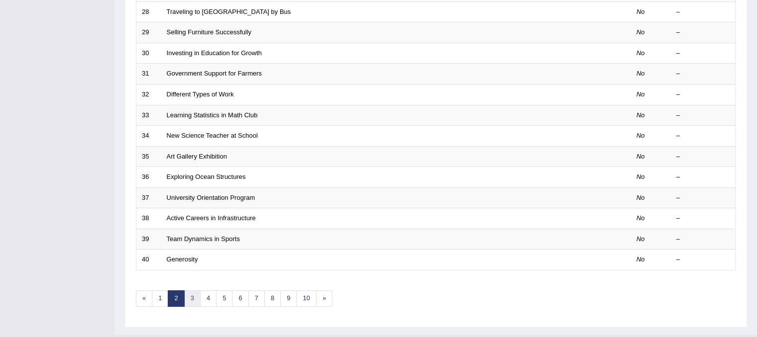
click at [195, 291] on link "3" at bounding box center [192, 299] width 16 height 16
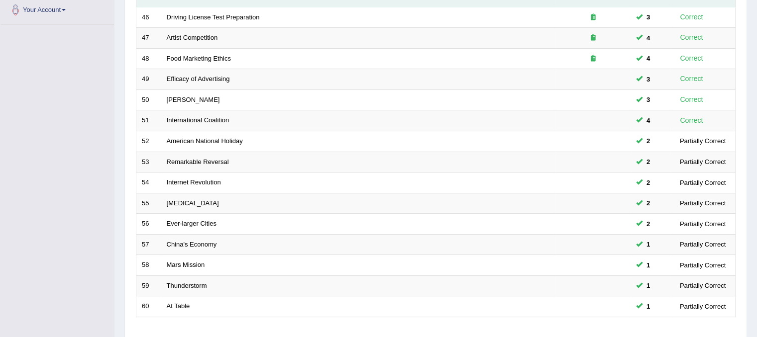
scroll to position [259, 0]
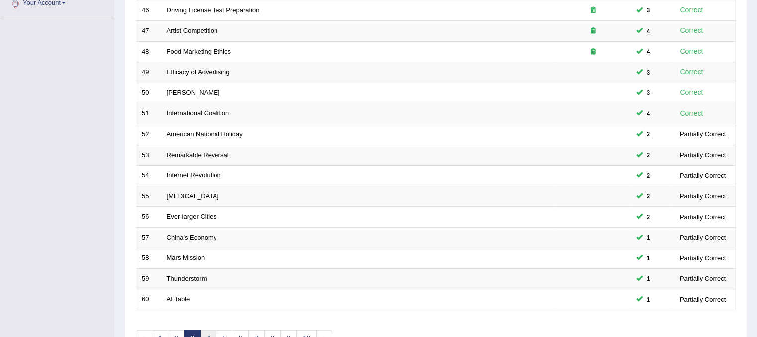
click at [205, 330] on link "4" at bounding box center [208, 338] width 16 height 16
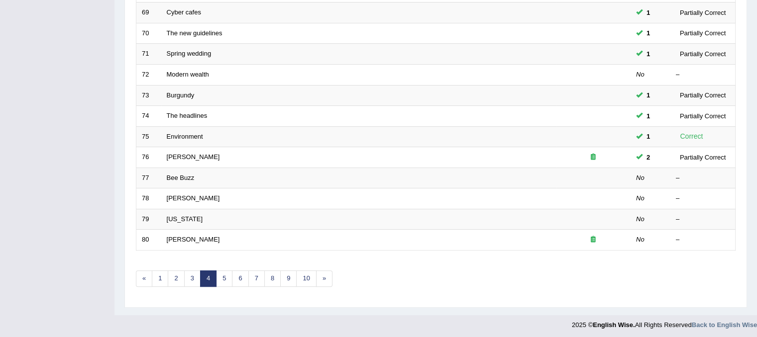
scroll to position [319, 0]
click at [227, 271] on link "5" at bounding box center [224, 279] width 16 height 16
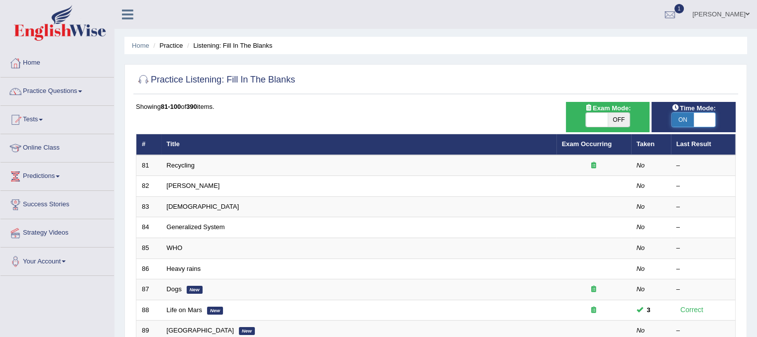
click at [706, 120] on span at bounding box center [705, 120] width 22 height 14
checkbox input "false"
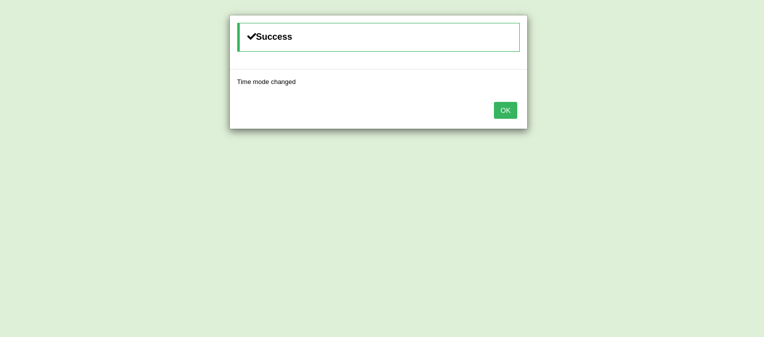
click at [510, 111] on button "OK" at bounding box center [505, 110] width 23 height 17
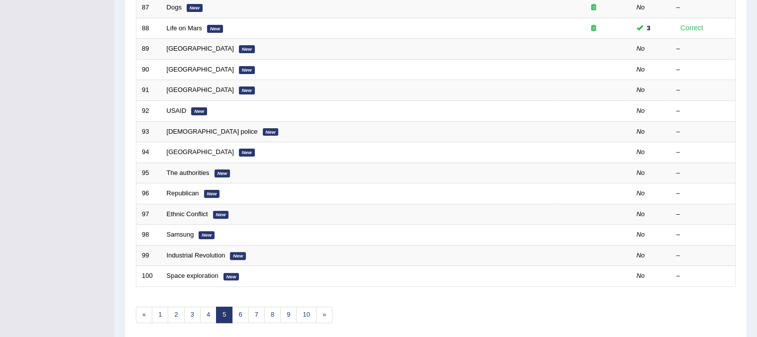
scroll to position [319, 0]
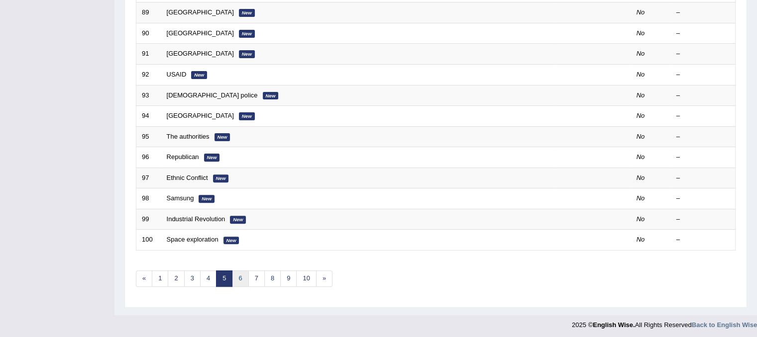
click at [241, 279] on link "6" at bounding box center [240, 279] width 16 height 16
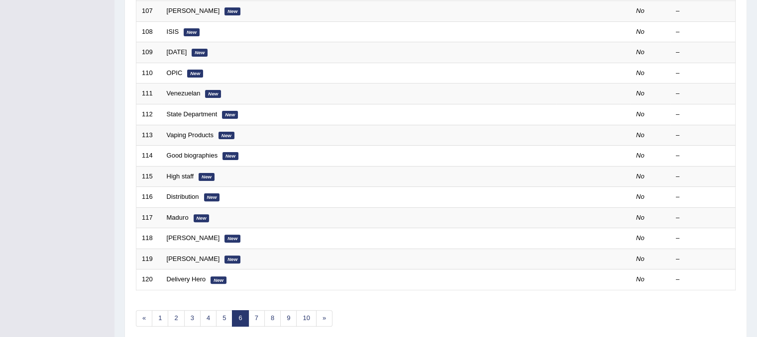
scroll to position [299, 0]
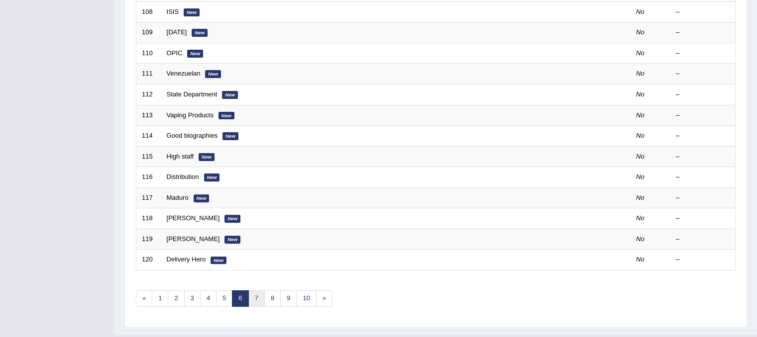
click at [249, 293] on link "7" at bounding box center [256, 299] width 16 height 16
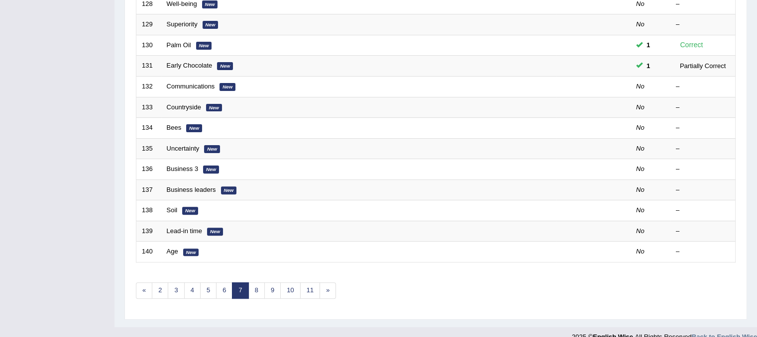
scroll to position [319, 0]
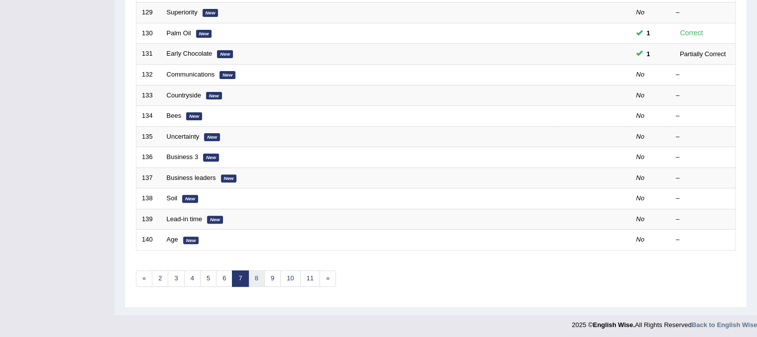
click at [257, 279] on link "8" at bounding box center [256, 279] width 16 height 16
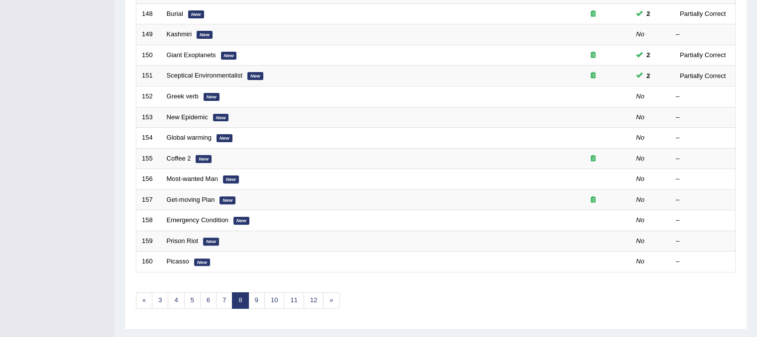
scroll to position [319, 0]
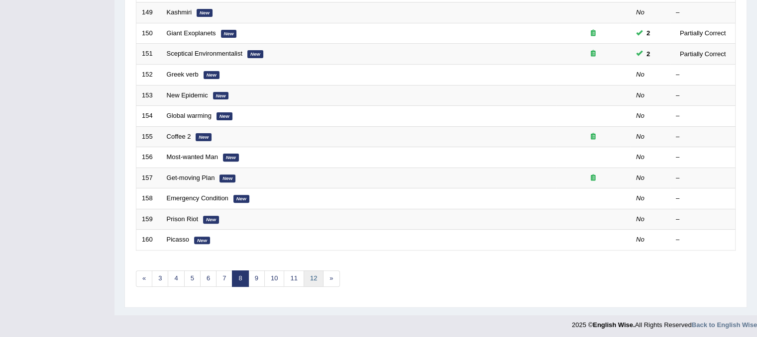
click at [310, 274] on link "12" at bounding box center [314, 279] width 20 height 16
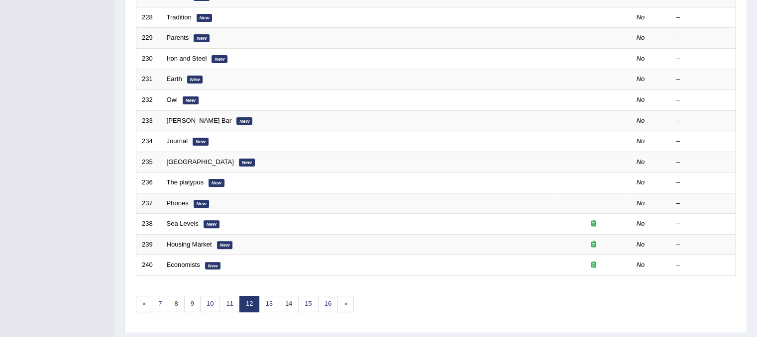
scroll to position [319, 0]
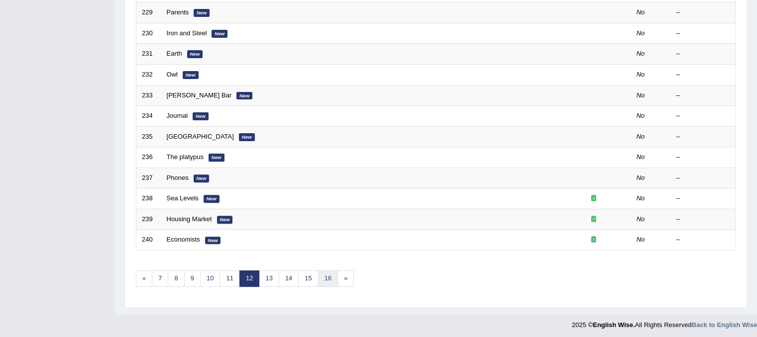
click at [327, 279] on link "16" at bounding box center [328, 279] width 20 height 16
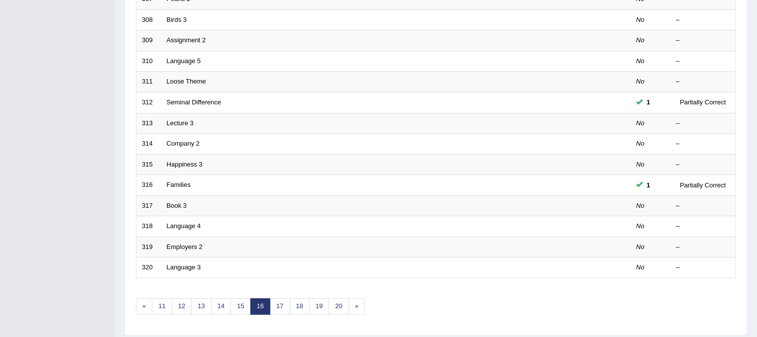
scroll to position [319, 0]
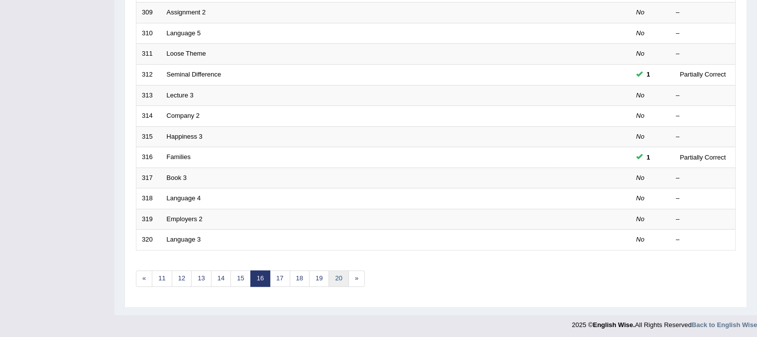
click at [338, 277] on link "20" at bounding box center [338, 279] width 20 height 16
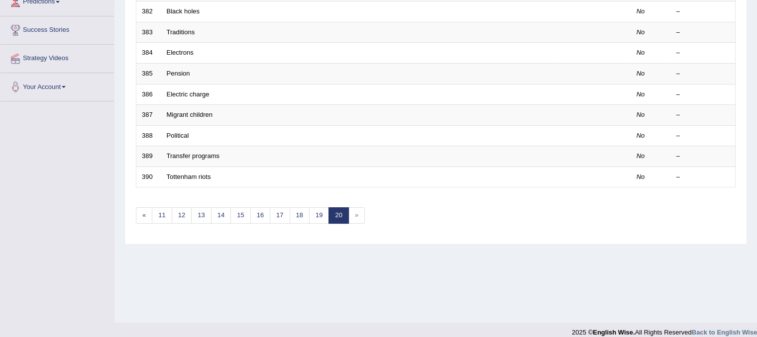
scroll to position [179, 0]
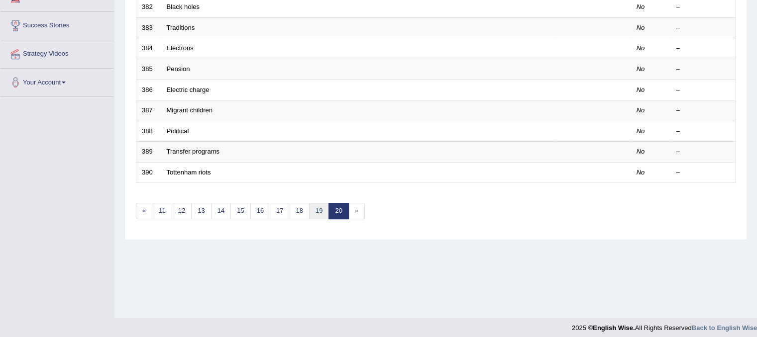
click at [309, 209] on link "19" at bounding box center [319, 211] width 20 height 16
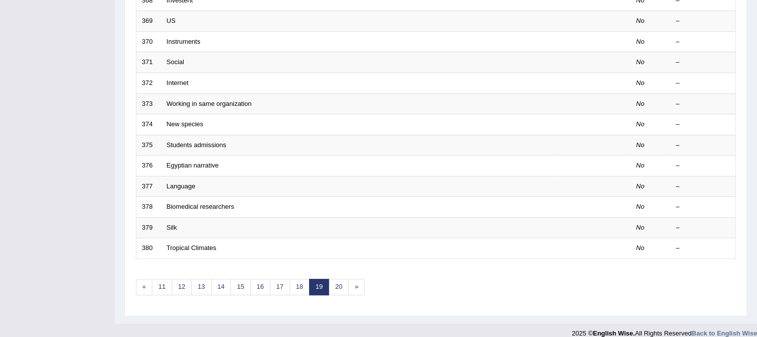
scroll to position [319, 0]
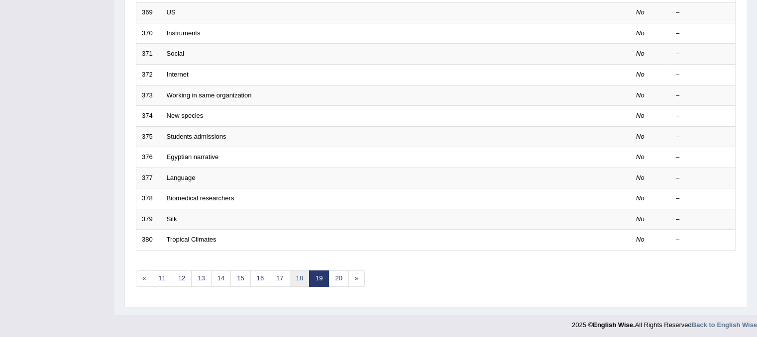
click at [295, 276] on link "18" at bounding box center [300, 279] width 20 height 16
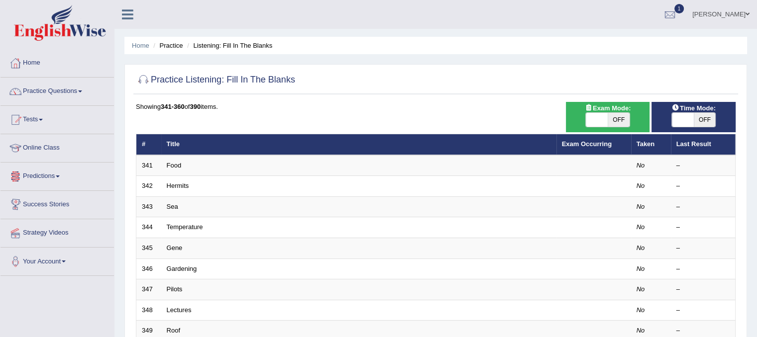
click at [43, 180] on link "Predictions" at bounding box center [56, 175] width 113 height 25
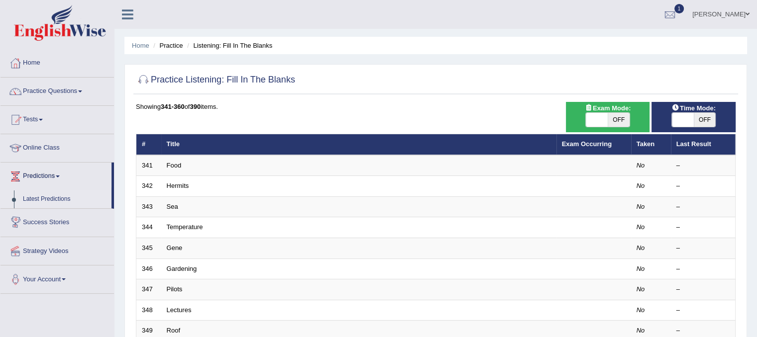
click at [46, 199] on link "Latest Predictions" at bounding box center [64, 200] width 93 height 18
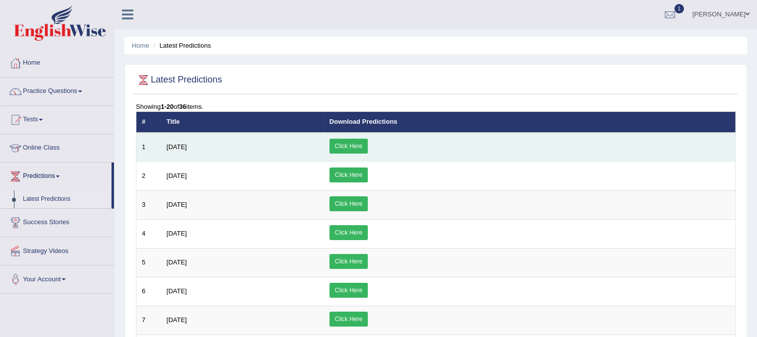
click at [368, 144] on link "Click Here" at bounding box center [348, 146] width 38 height 15
